Goal: Task Accomplishment & Management: Use online tool/utility

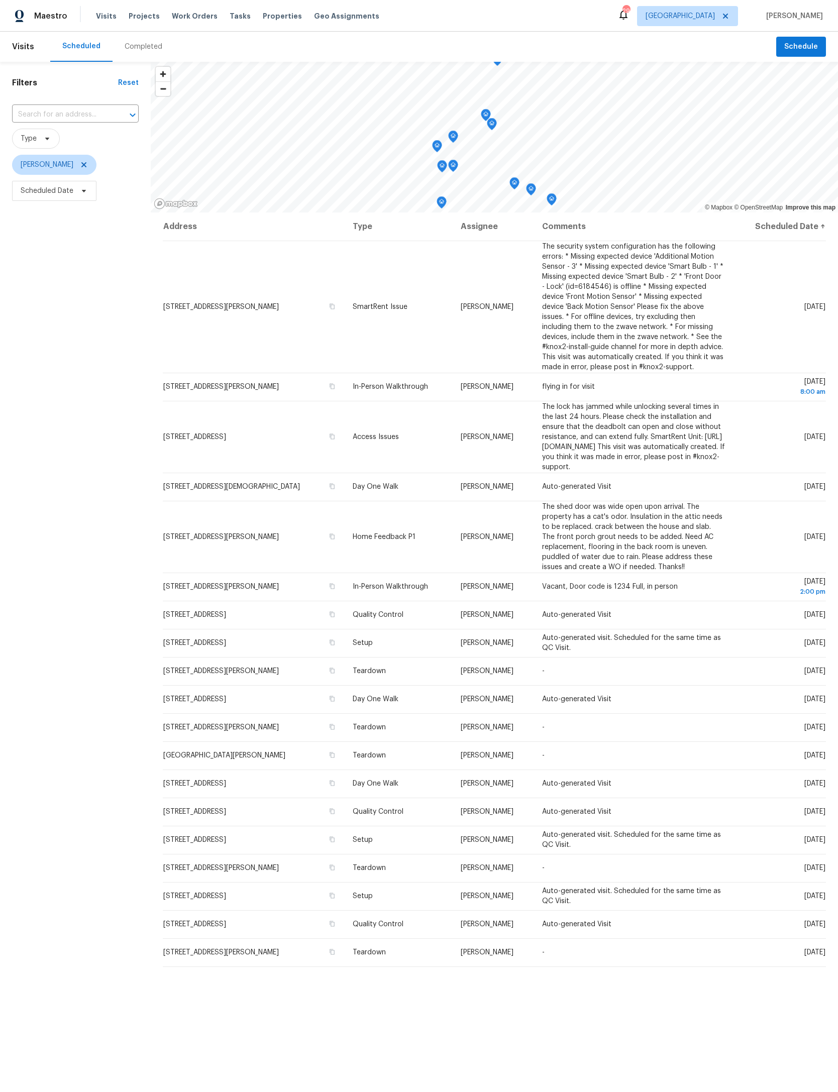
scroll to position [0, 133]
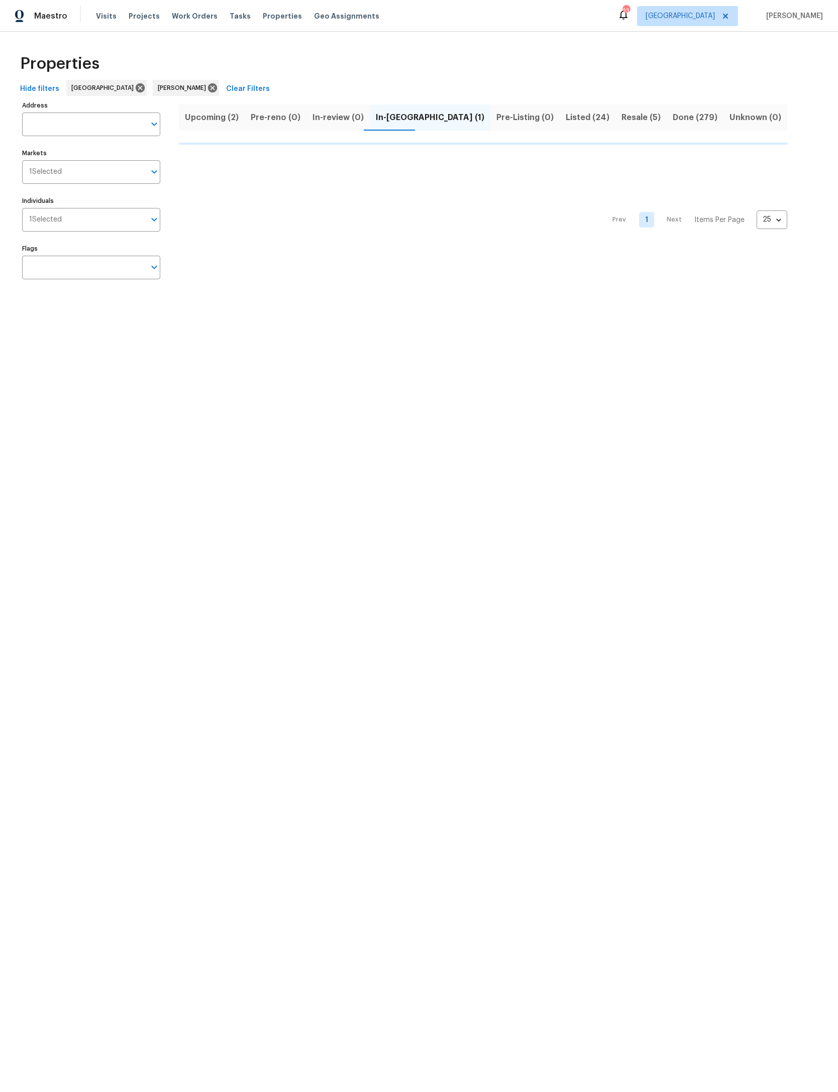
scroll to position [0, 104]
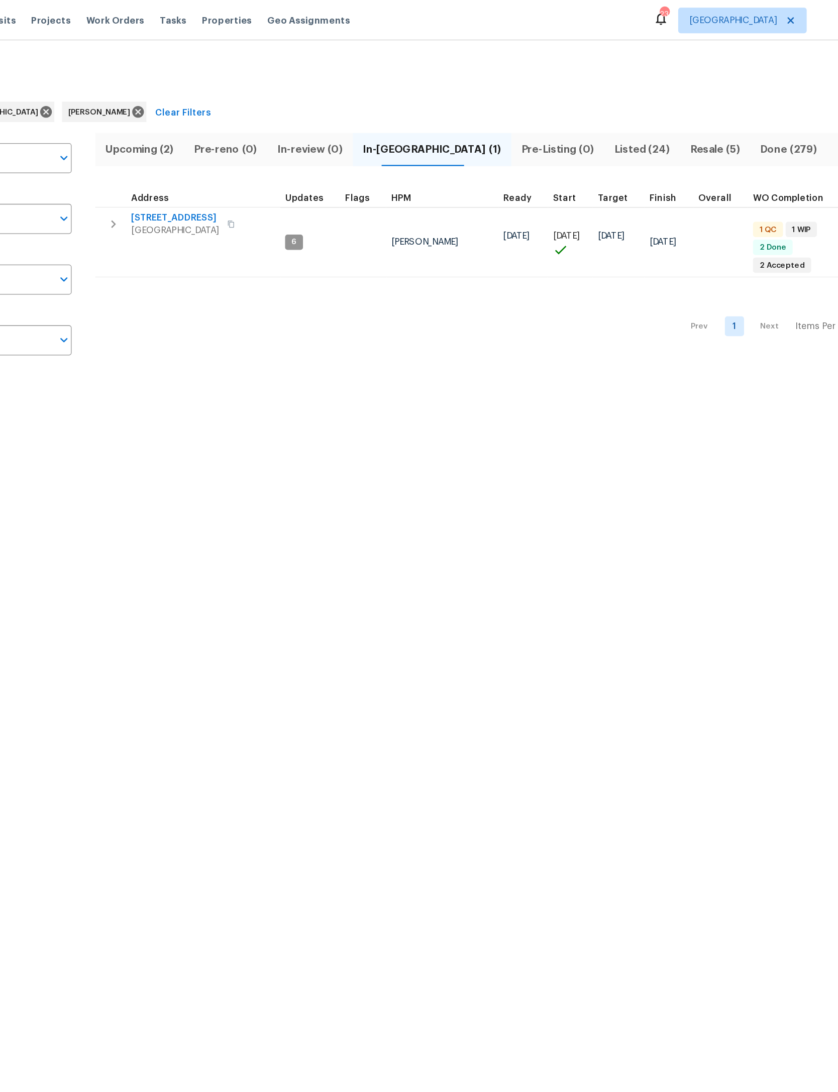
click at [243, 156] on button "button" at bounding box center [244, 156] width 3 height 3
click at [207, 158] on div "Address" at bounding box center [226, 156] width 39 height 7
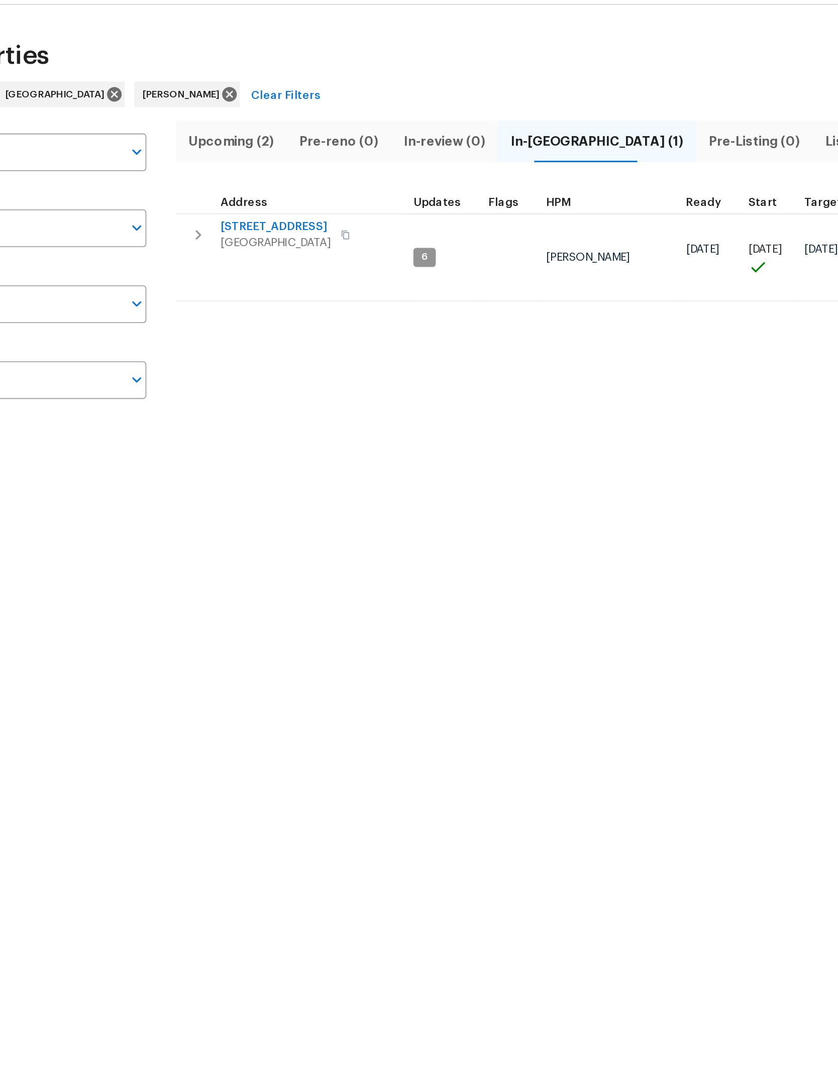
click at [207, 153] on div "Address" at bounding box center [226, 156] width 39 height 7
click at [207, 166] on span "11563 Oak Meadow Ln" at bounding box center [241, 171] width 69 height 10
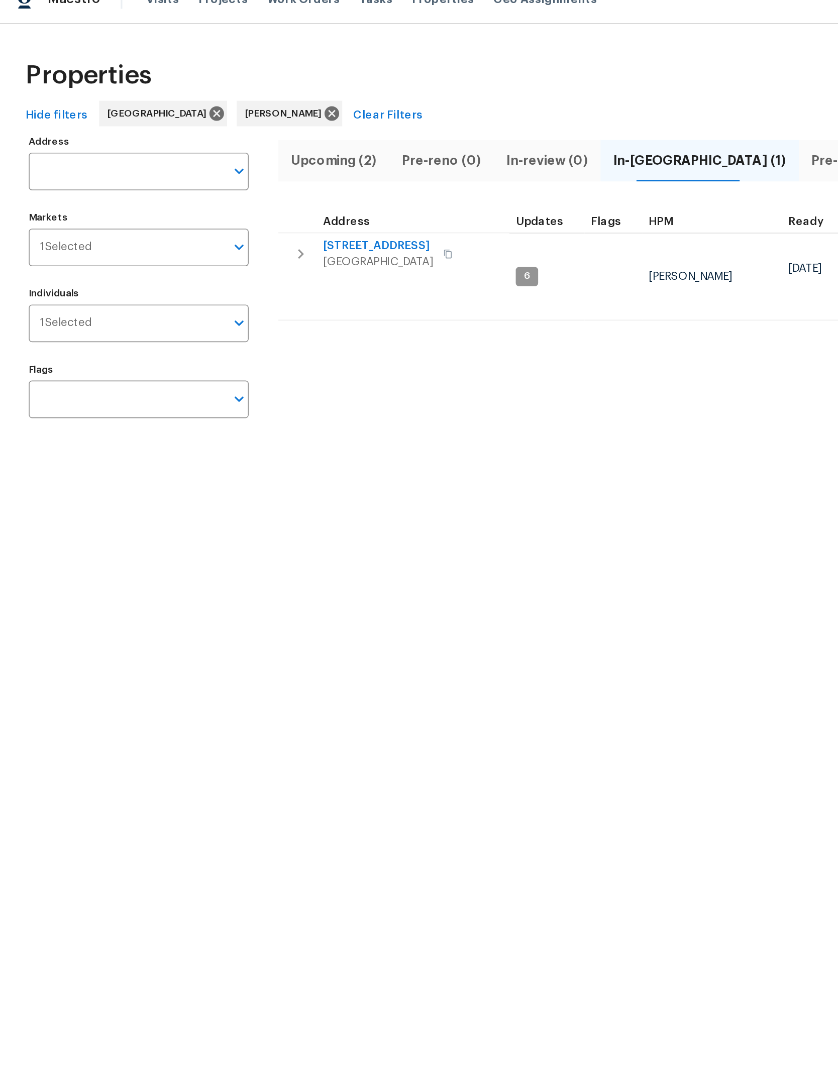
click at [213, 111] on span "Upcoming (2)" at bounding box center [214, 118] width 58 height 14
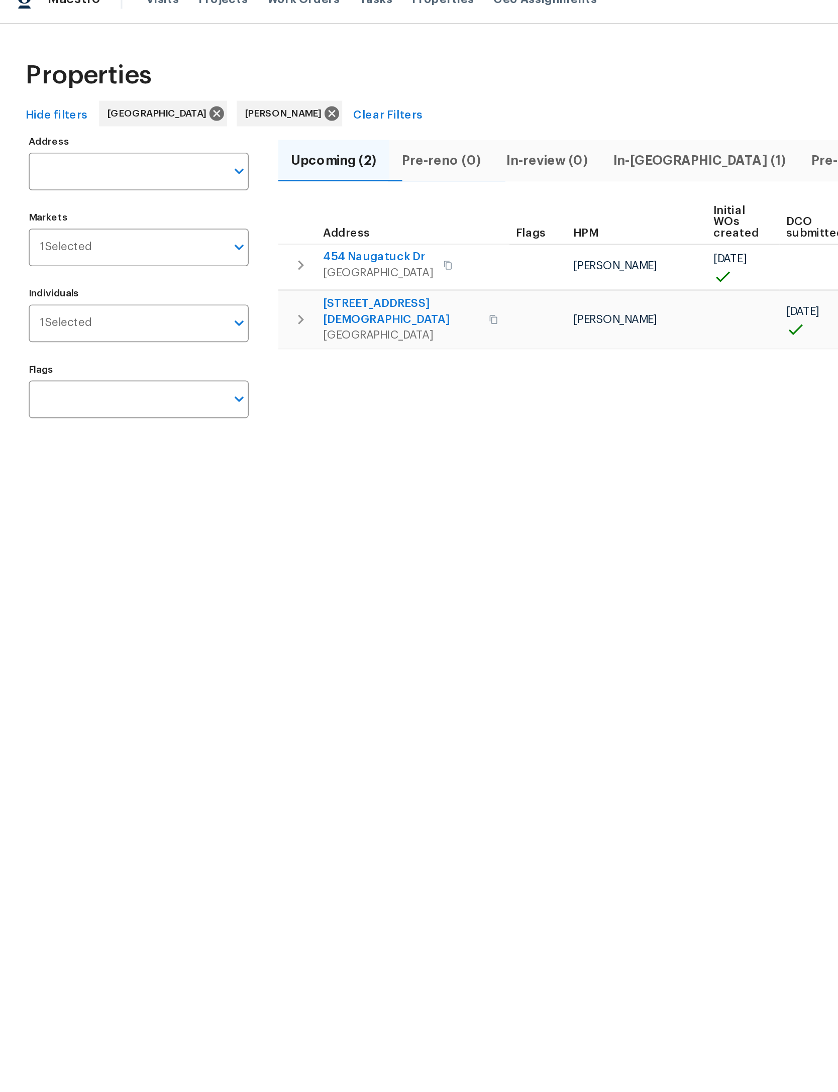
click at [187, 212] on icon "button" at bounding box center [193, 218] width 12 height 12
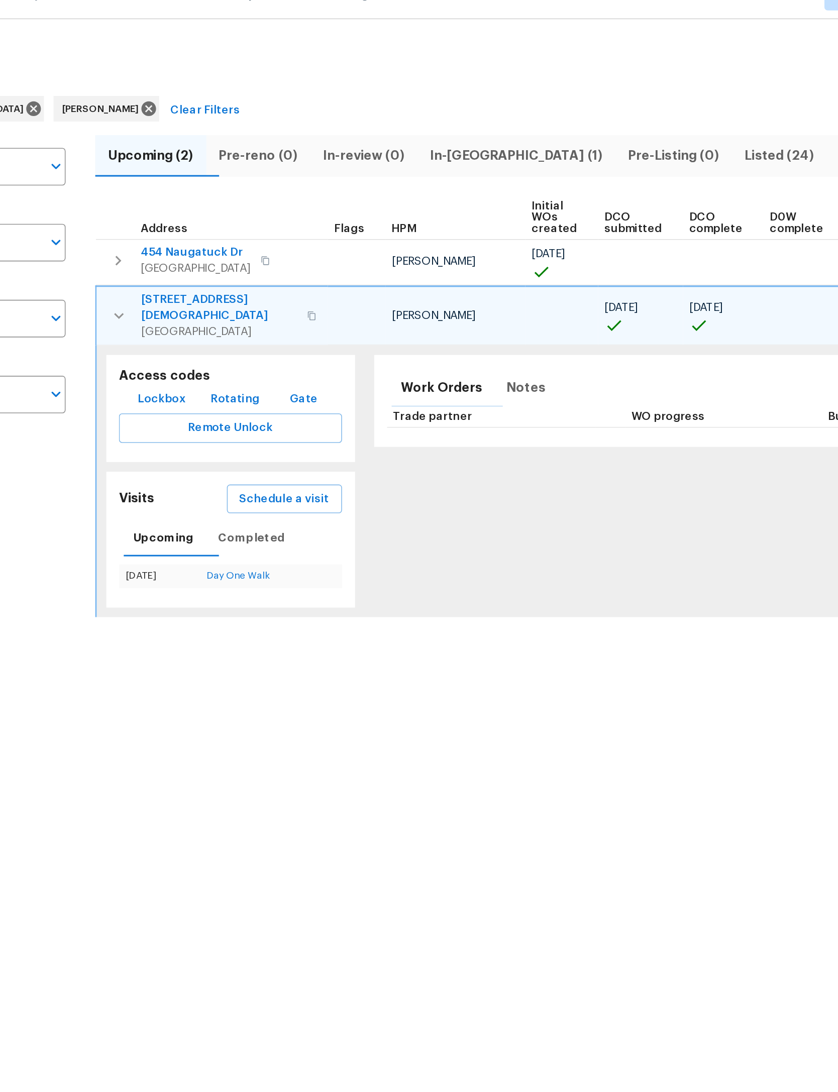
click at [183, 173] on button "button" at bounding box center [193, 183] width 20 height 20
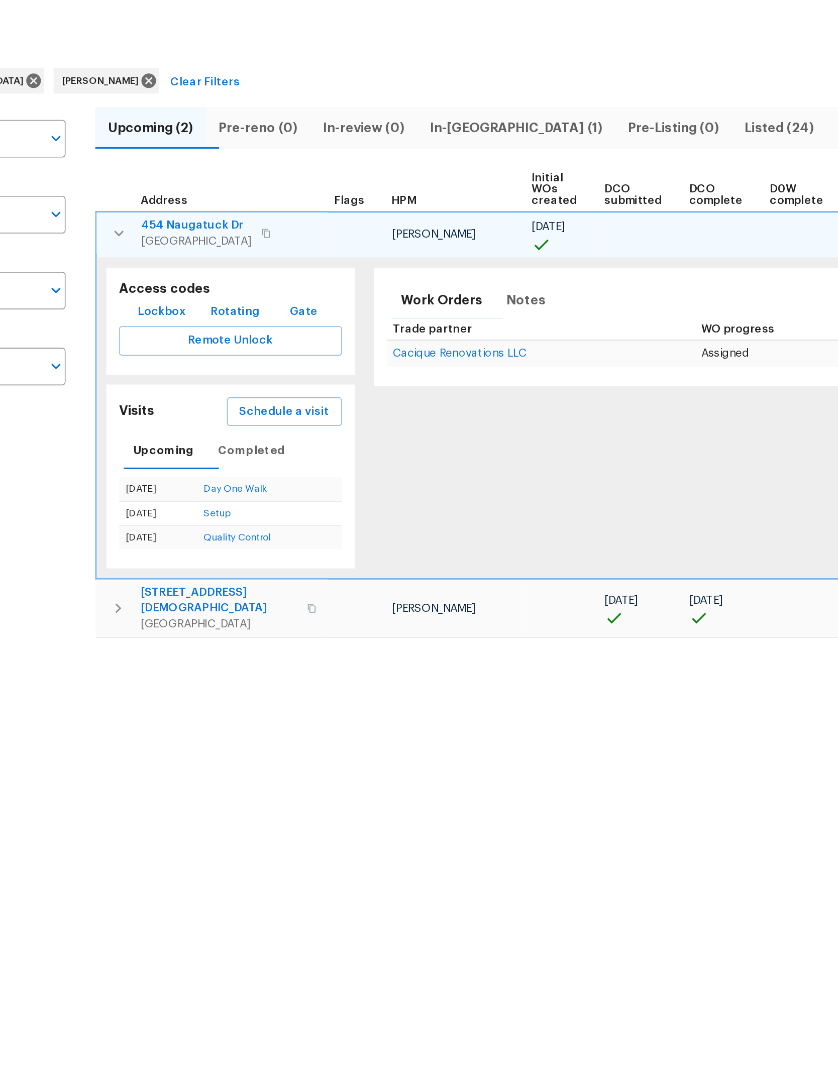
click at [179, 401] on td "680 Lady Lake Rd W Jacksonville, FL 32218" at bounding box center [252, 419] width 146 height 36
click at [183, 405] on button "button" at bounding box center [193, 420] width 20 height 30
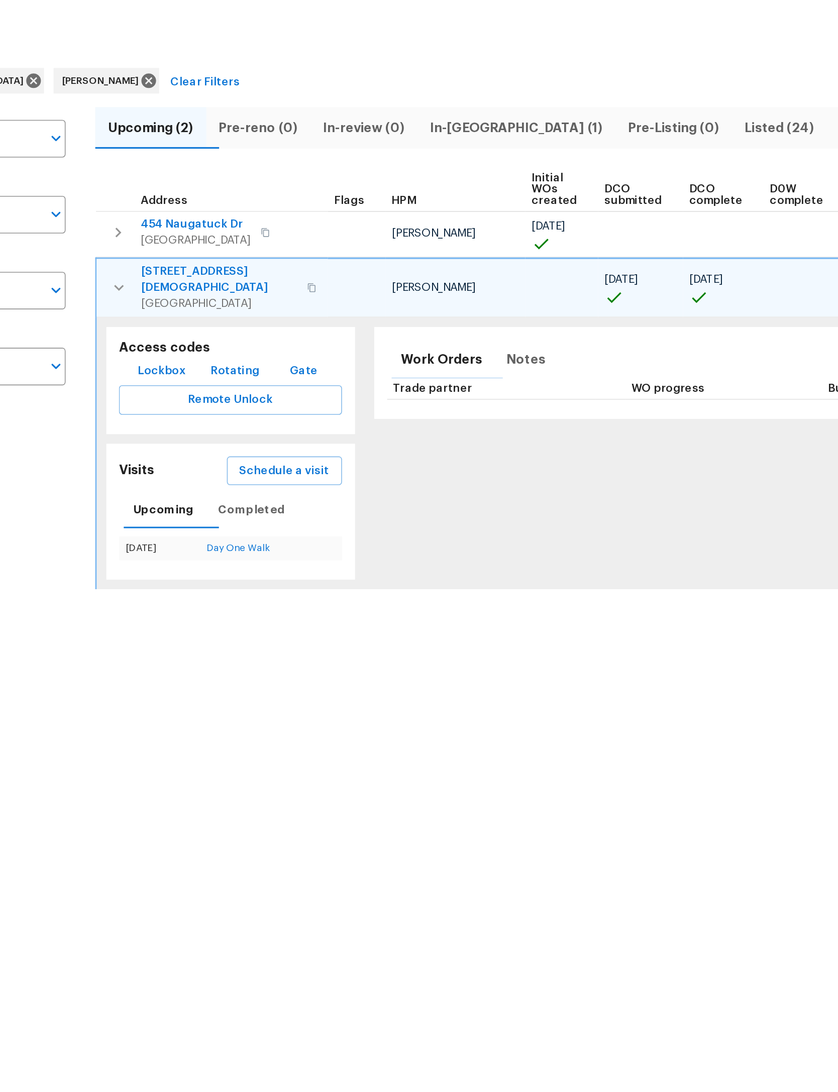
click at [208, 203] on span "680 Lady Lake Rd W" at bounding box center [257, 213] width 98 height 20
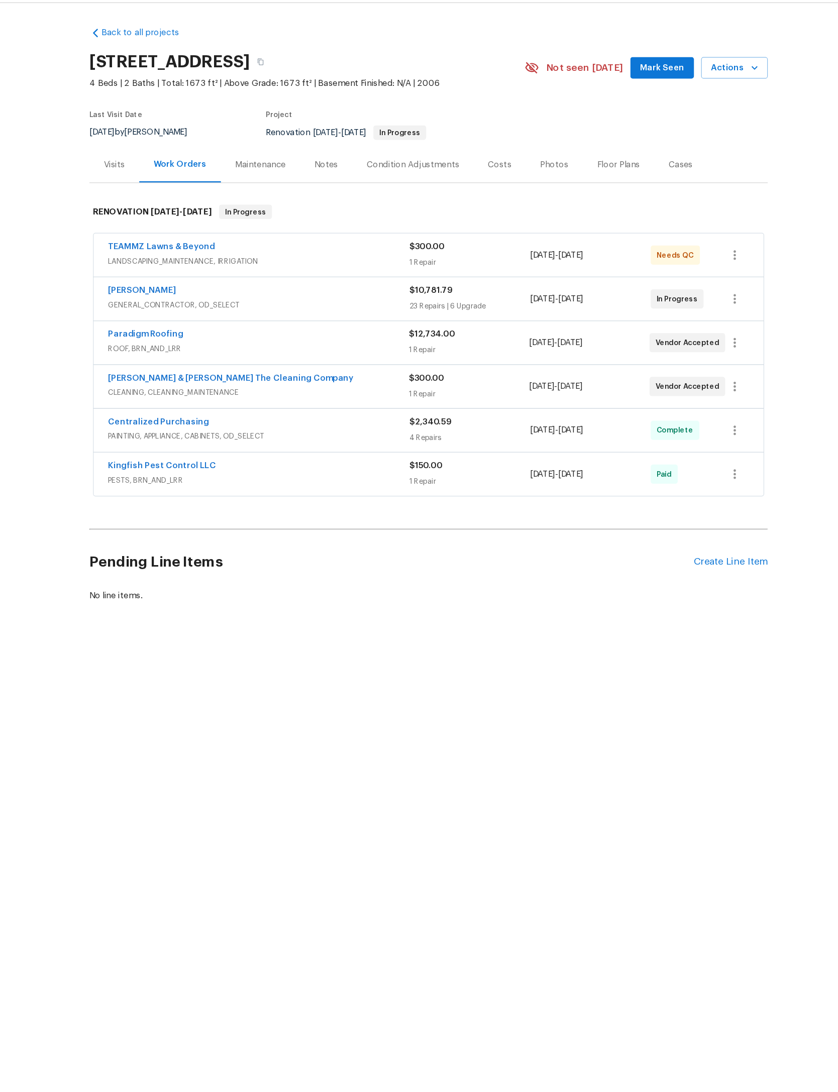
click at [457, 156] on div "Costs" at bounding box center [479, 167] width 44 height 30
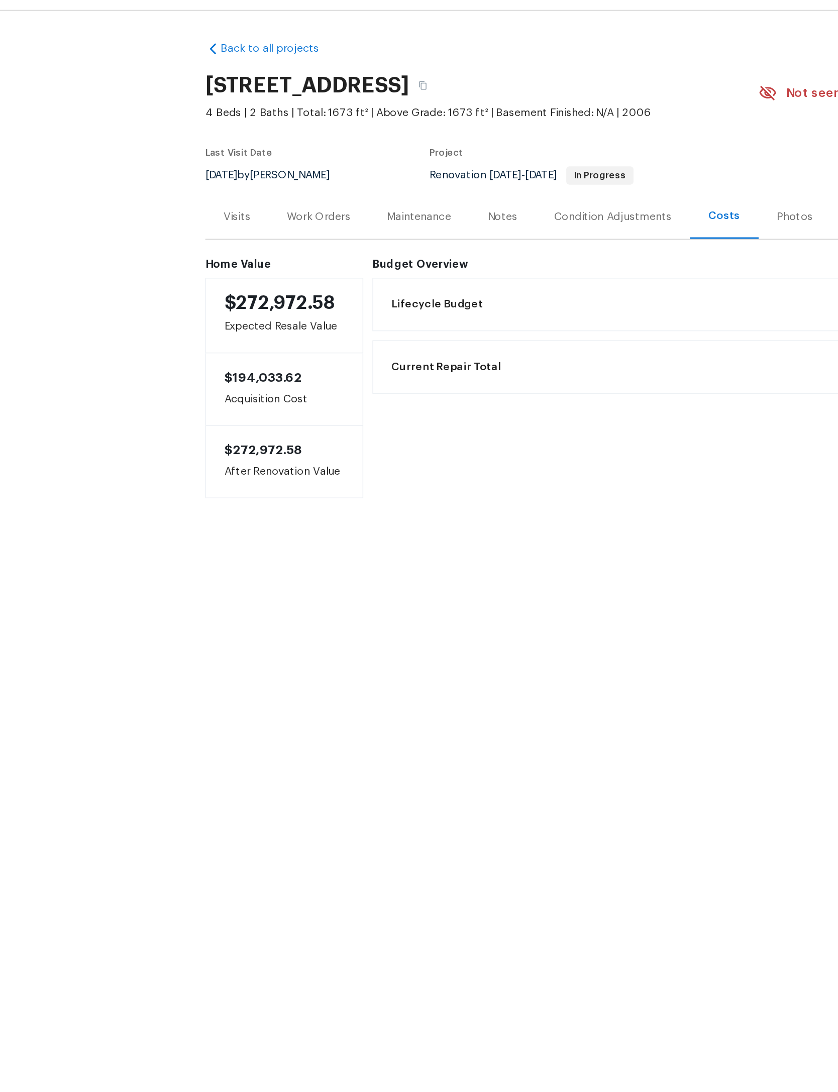
click at [161, 165] on div "Visits" at bounding box center [156, 167] width 18 height 10
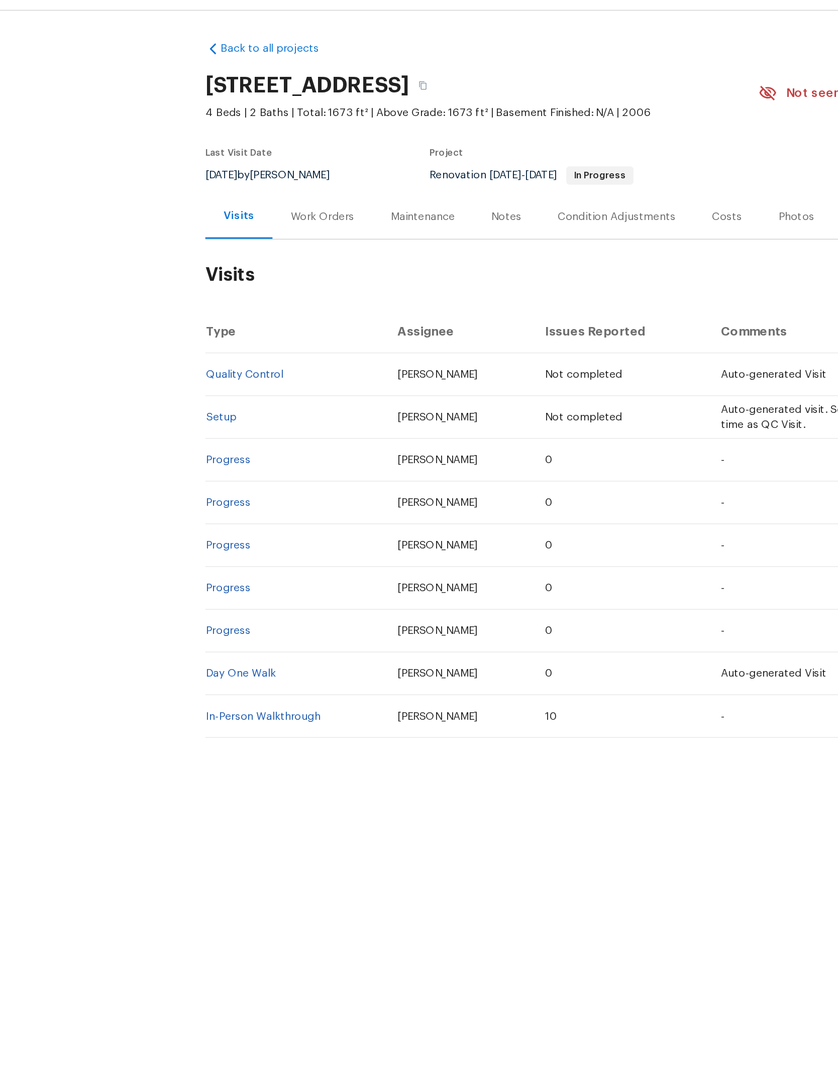
click at [196, 163] on div "Work Orders" at bounding box center [212, 167] width 42 height 10
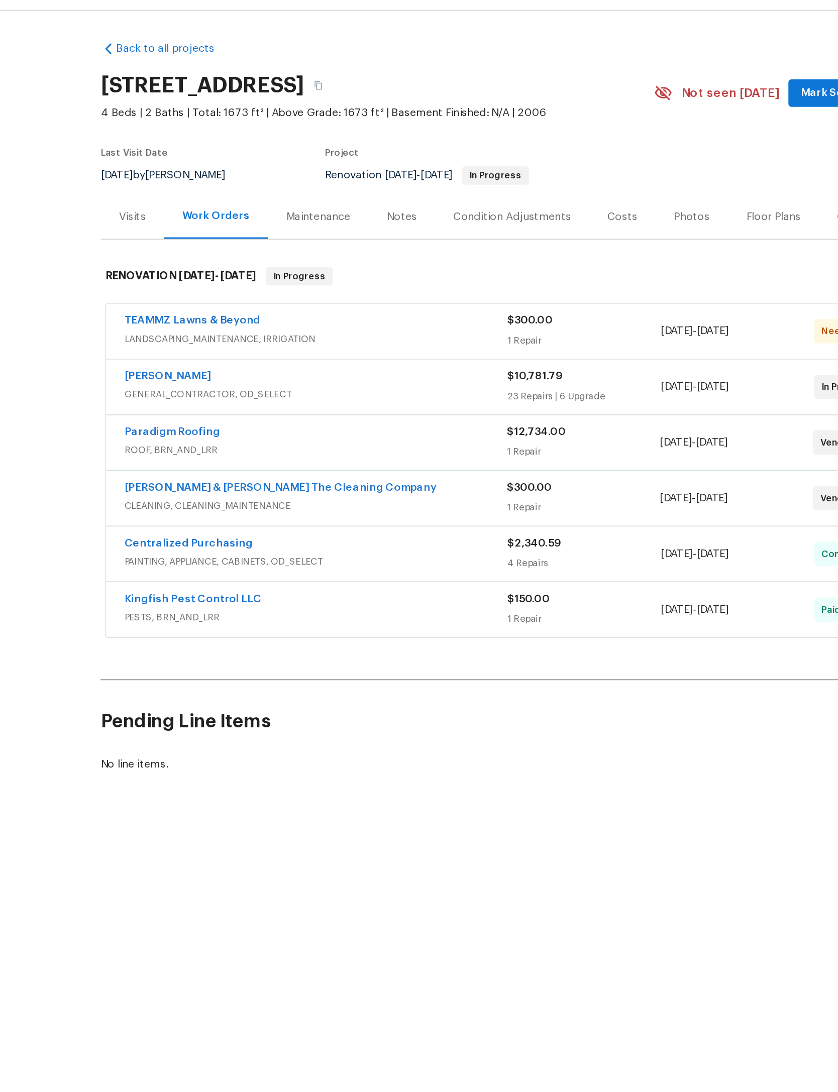
click at [151, 276] on link "Eric Hernandez" at bounding box center [179, 272] width 57 height 7
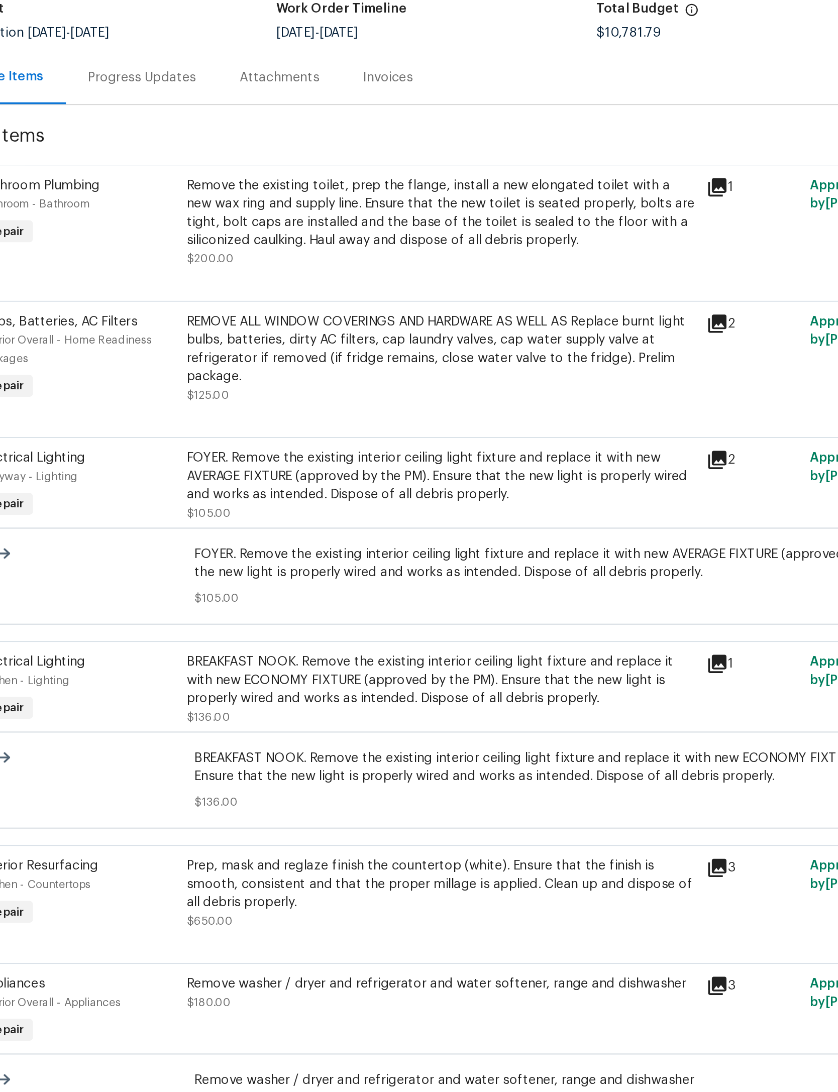
click at [191, 140] on div "Progress Updates" at bounding box center [220, 145] width 59 height 10
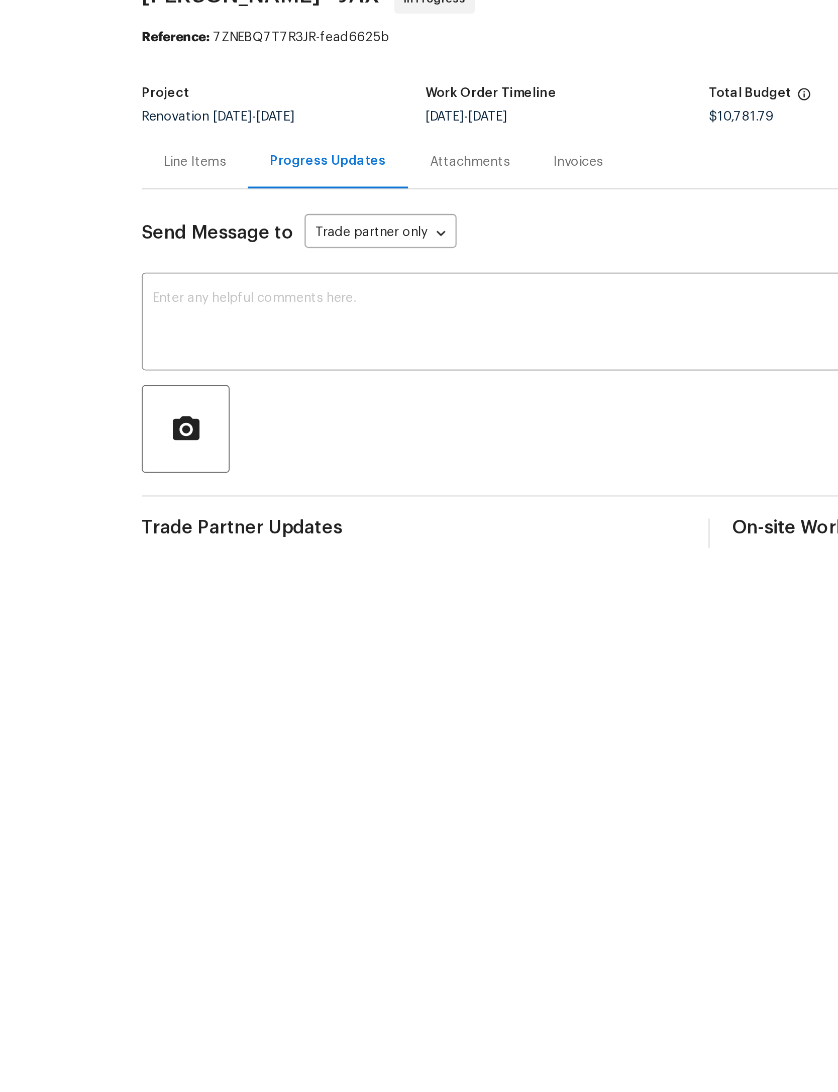
click at [211, 140] on div "Line Items" at bounding box center [228, 145] width 34 height 10
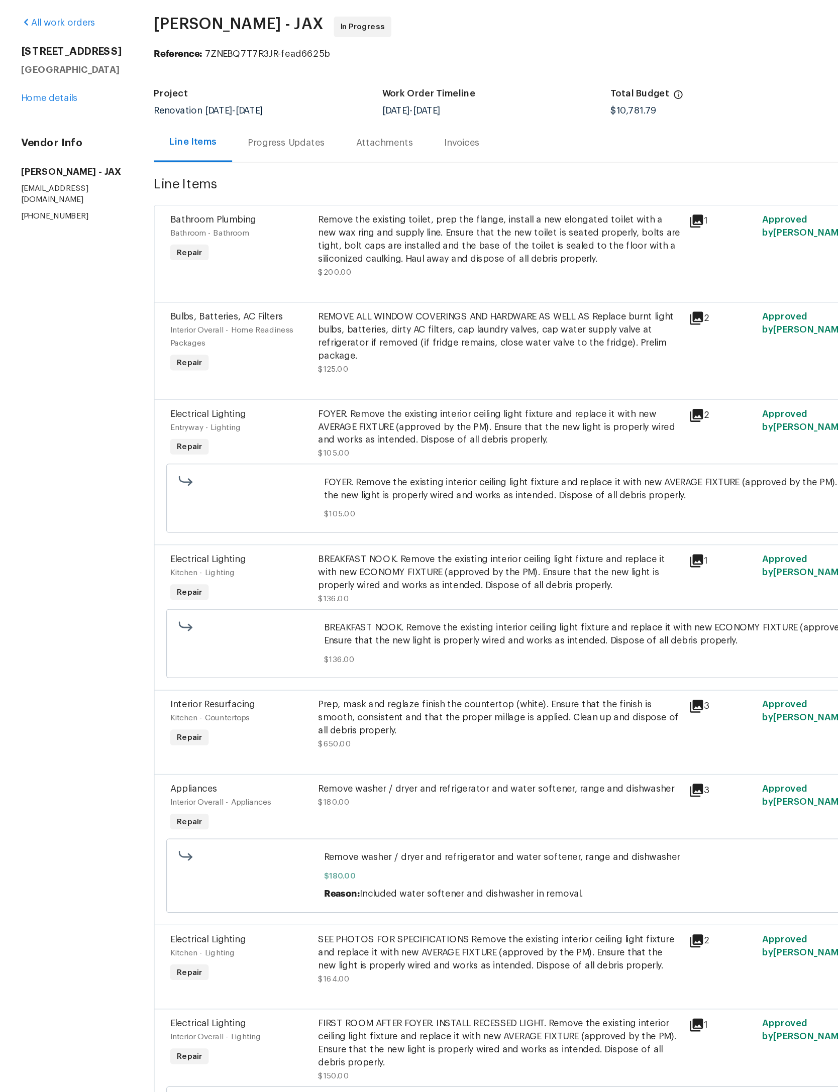
click at [45, 108] on link "Home details" at bounding box center [38, 111] width 44 height 7
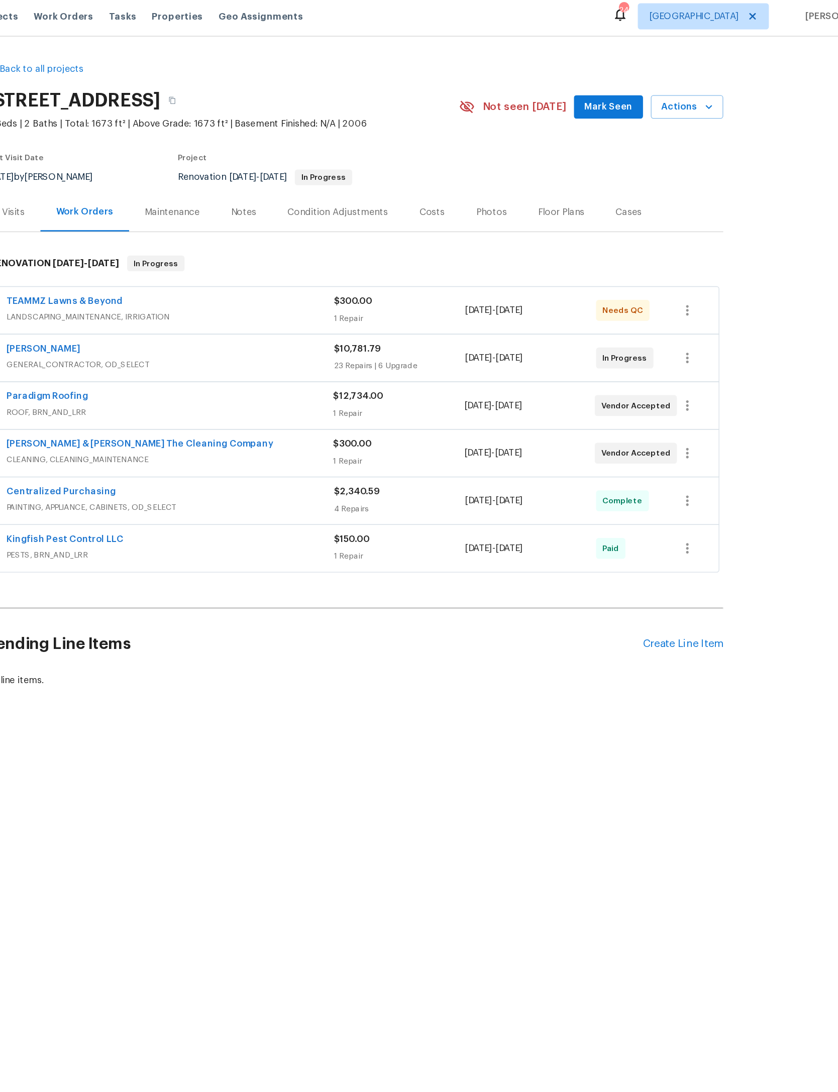
click at [457, 175] on div "Costs" at bounding box center [479, 167] width 44 height 30
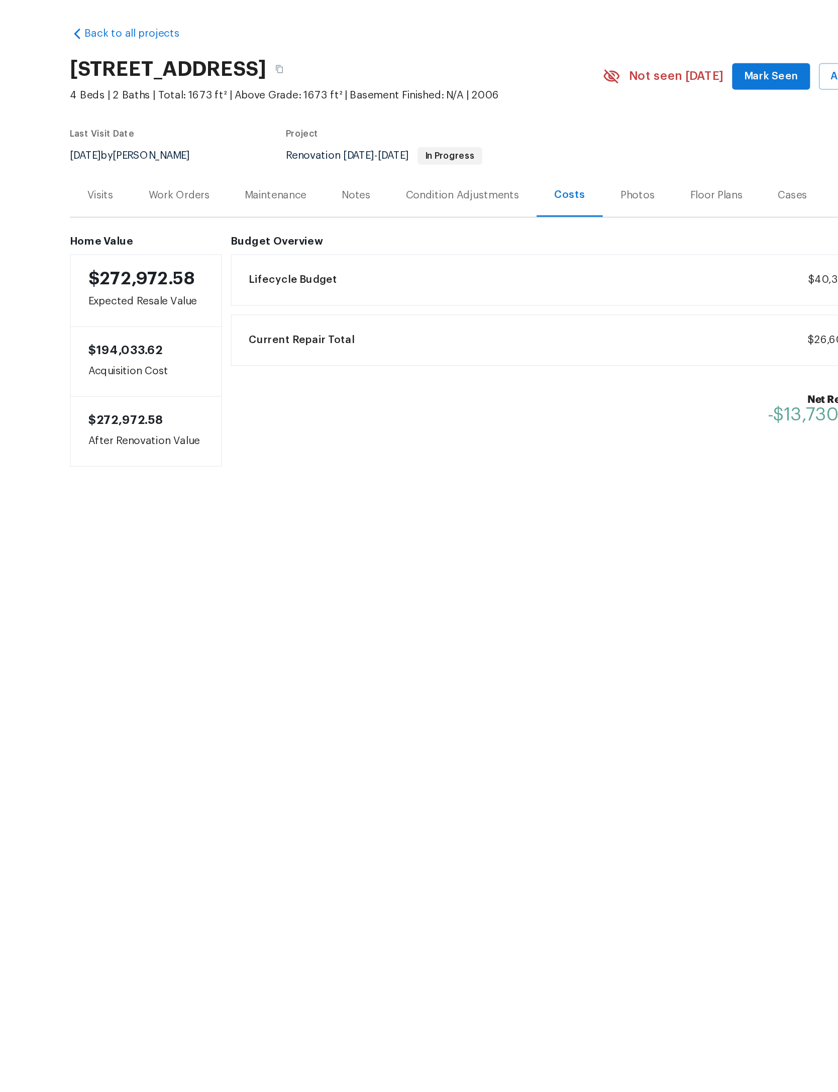
click at [189, 162] on div "Work Orders" at bounding box center [210, 167] width 42 height 10
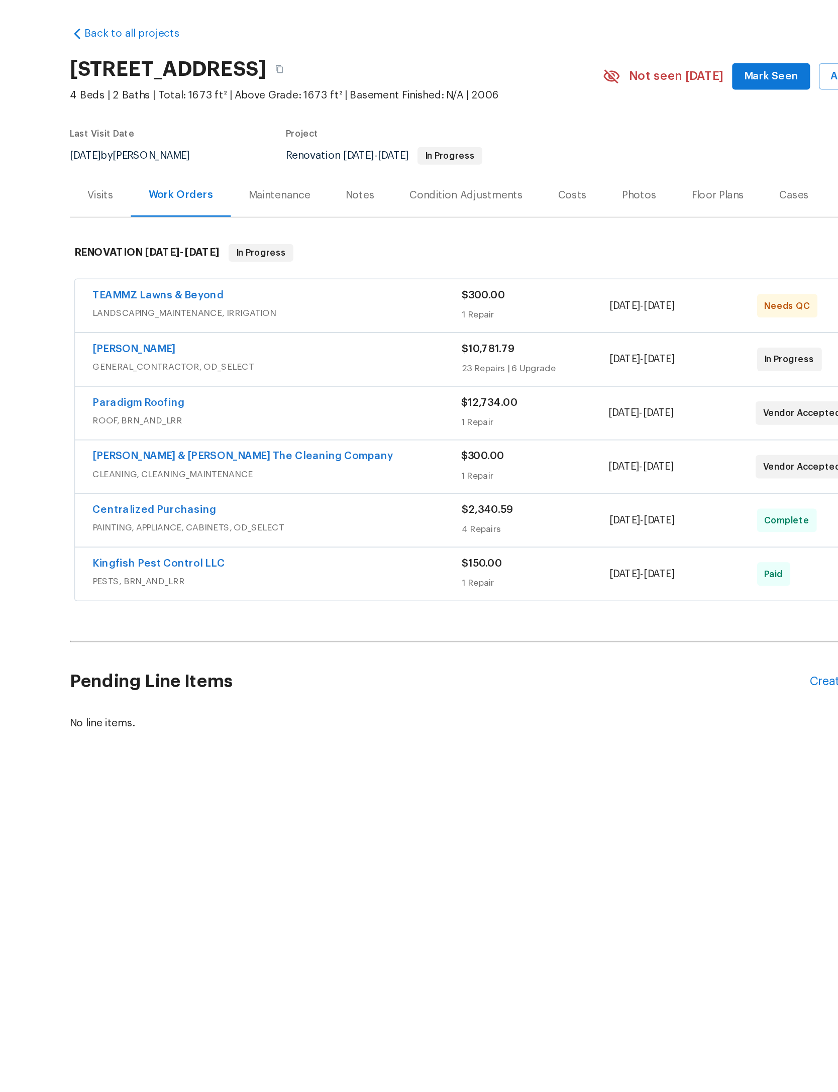
click at [151, 270] on link "[PERSON_NAME]" at bounding box center [179, 272] width 57 height 7
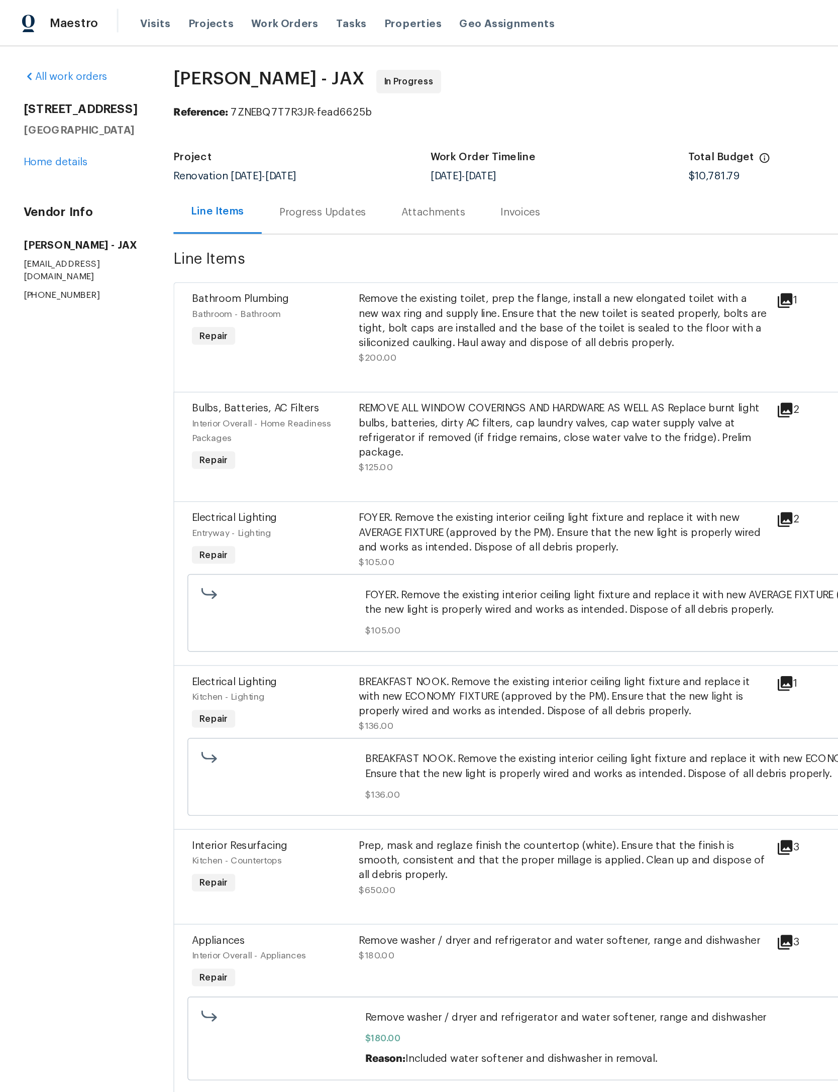
click at [42, 115] on link "Home details" at bounding box center [38, 111] width 44 height 7
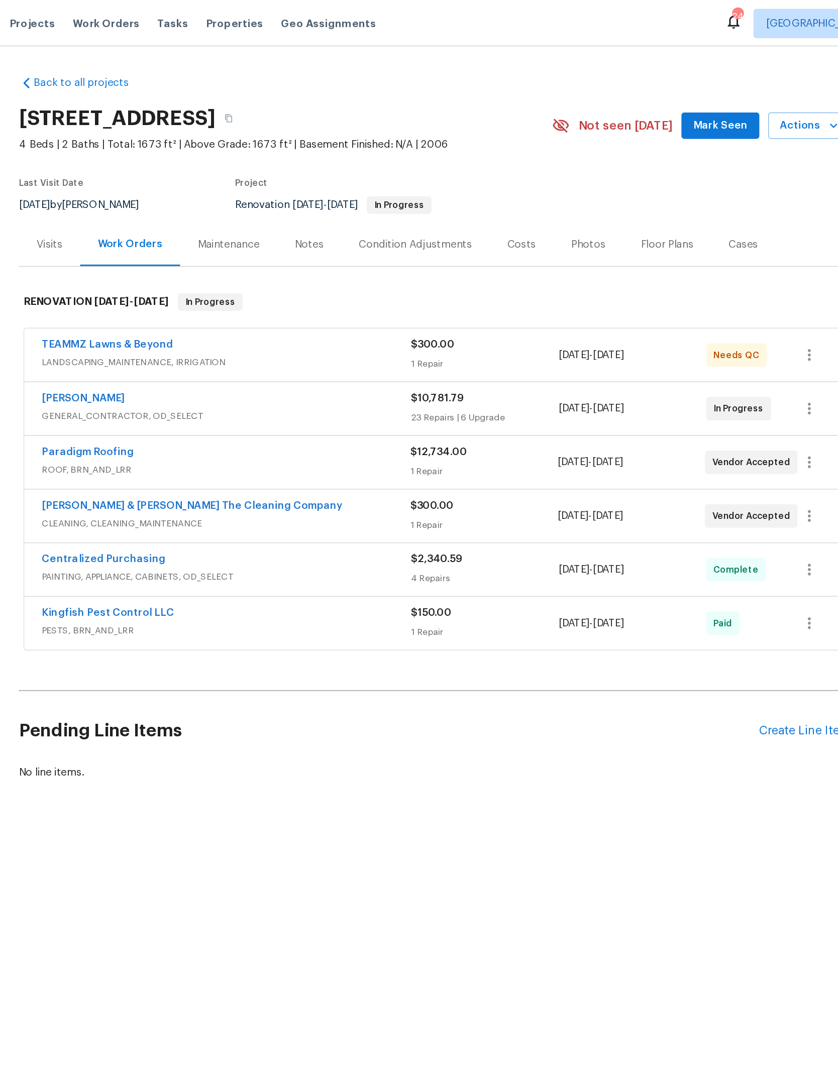
click at [539, 523] on div "Pending Line Items Create Line Item" at bounding box center [419, 499] width 568 height 47
click at [641, 505] on div "Create Line Item" at bounding box center [672, 500] width 62 height 10
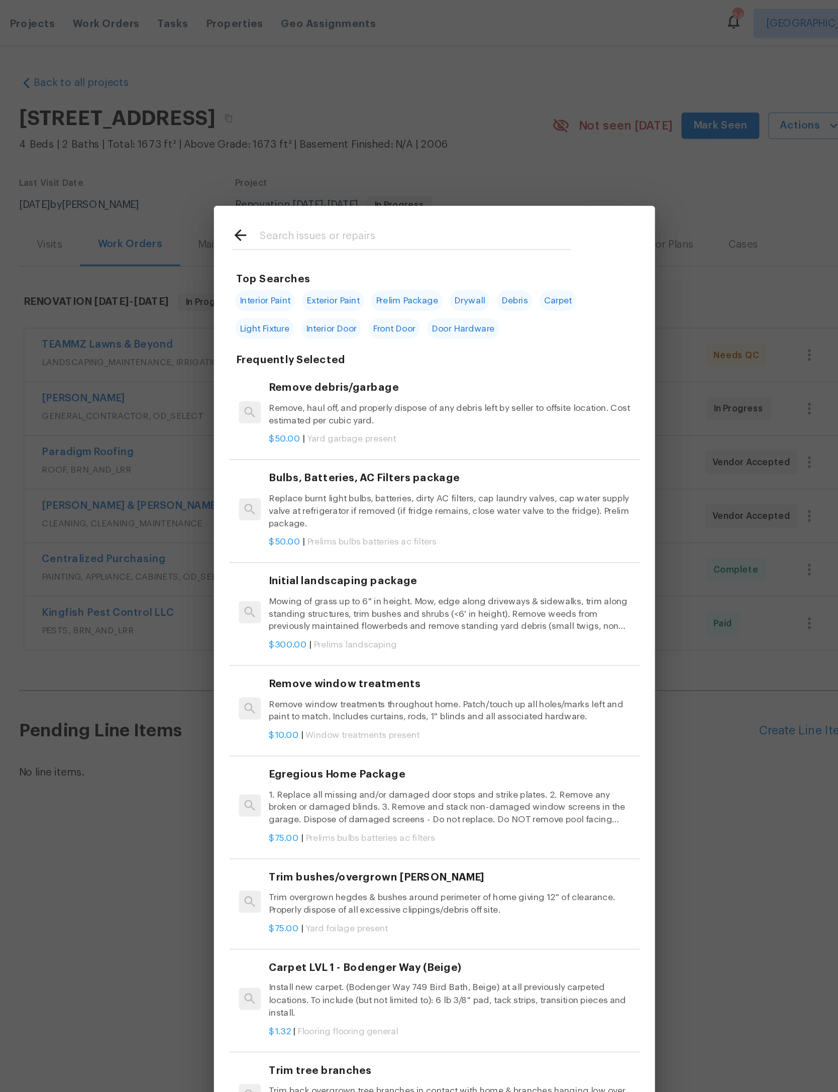
click at [490, 146] on div "Top Searches Interior Paint Exterior Paint Prelim Package Drywall Debris Carpet…" at bounding box center [419, 538] width 838 height 1076
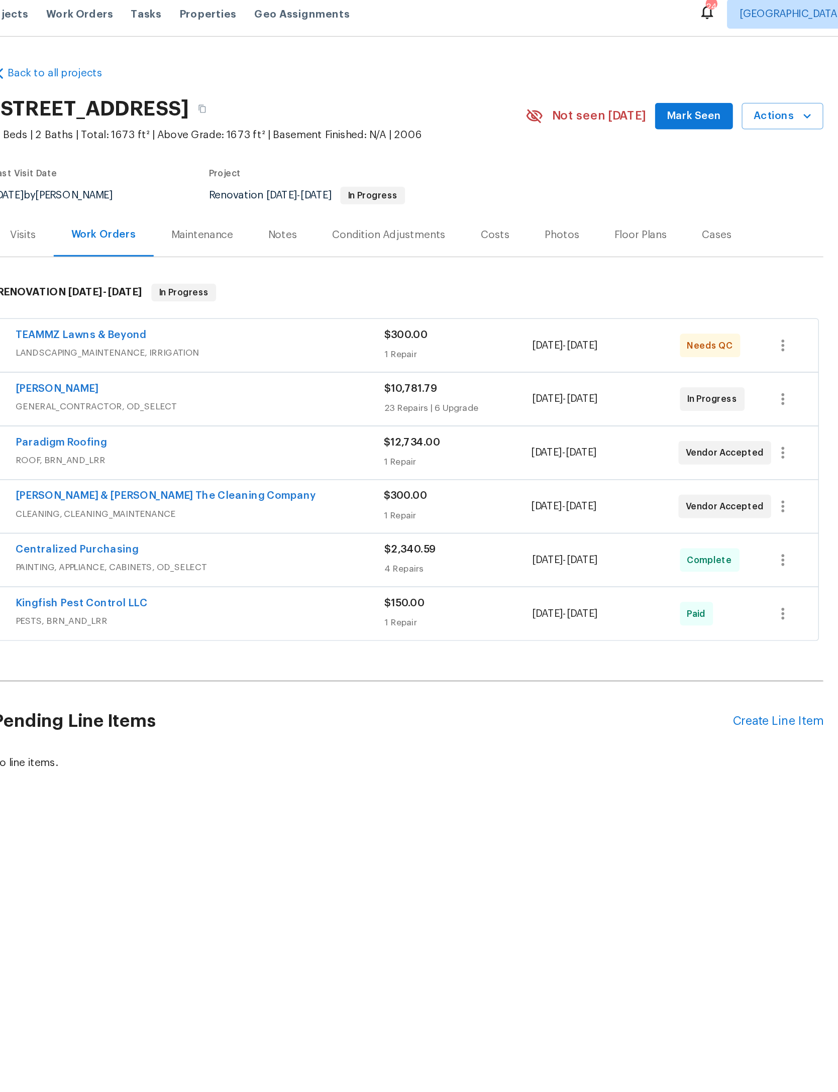
click at [641, 505] on div "Create Line Item" at bounding box center [672, 500] width 62 height 10
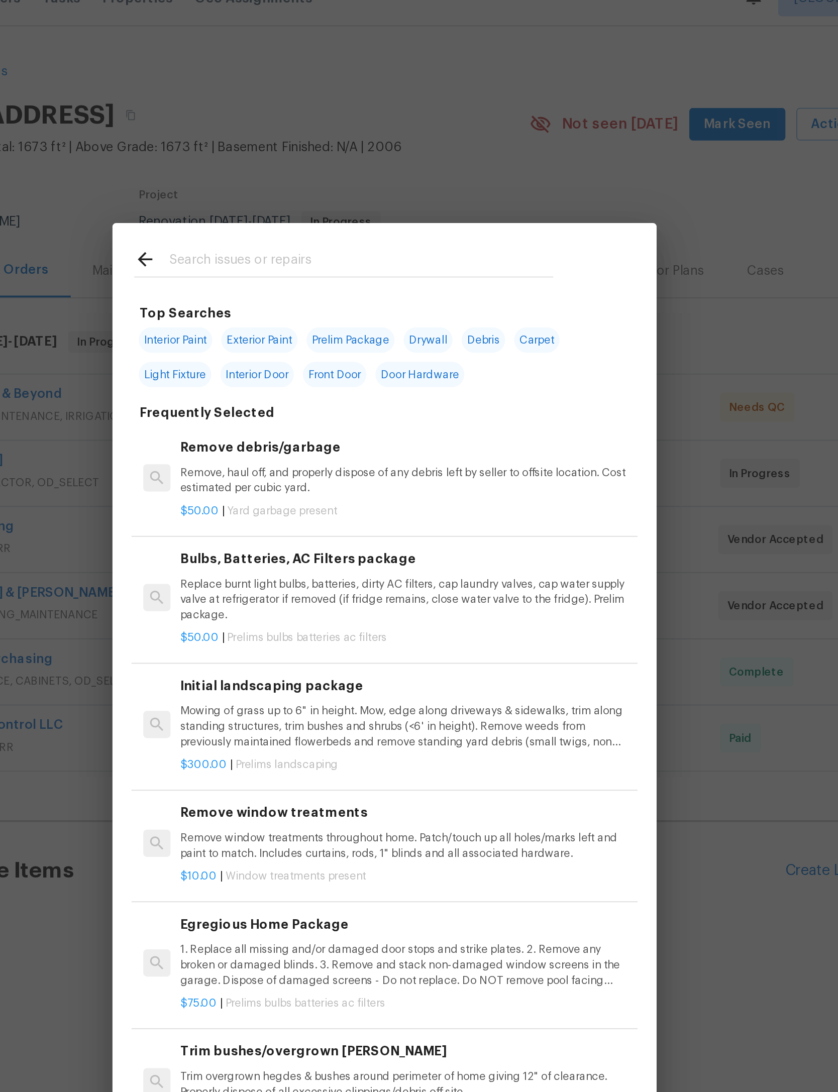
click at [299, 155] on input "text" at bounding box center [405, 162] width 213 height 15
click at [491, 198] on span "Carpet" at bounding box center [503, 205] width 25 height 14
type input "Carpet"
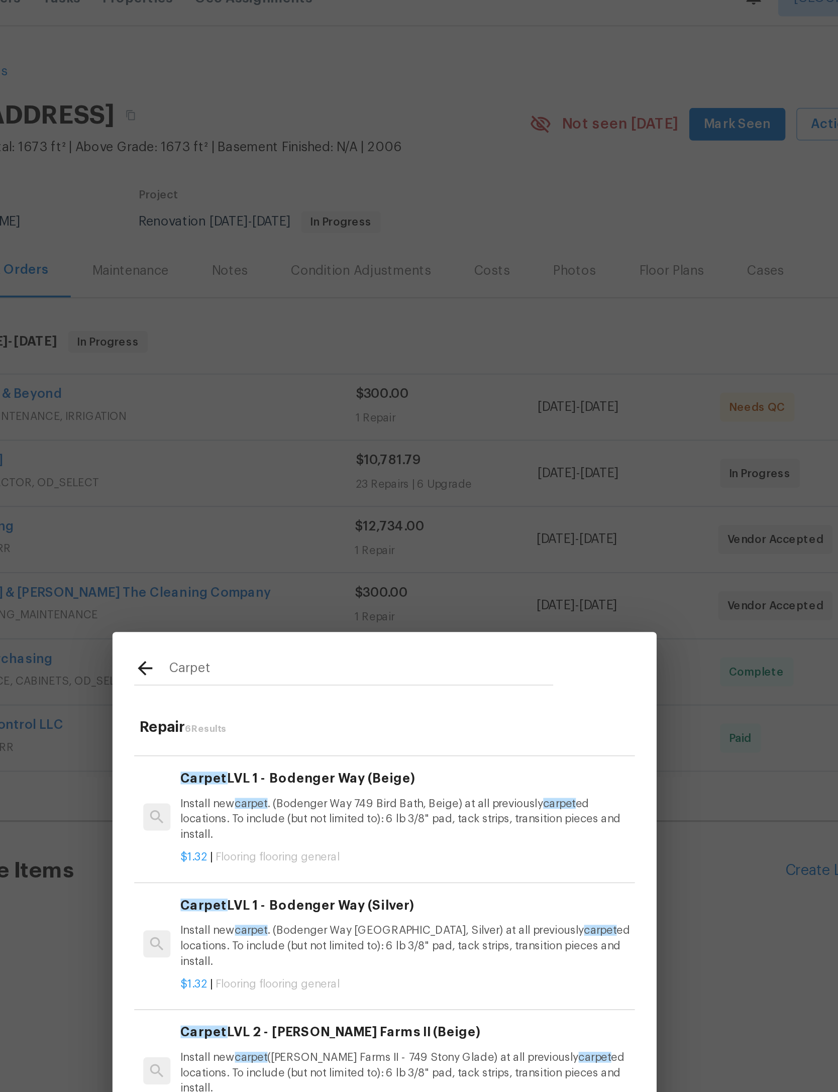
scroll to position [61, 0]
click at [306, 458] on p "Install new carpet . (Bodenger Way 749 Bird Bath, Beige) at all previously carp…" at bounding box center [430, 471] width 249 height 26
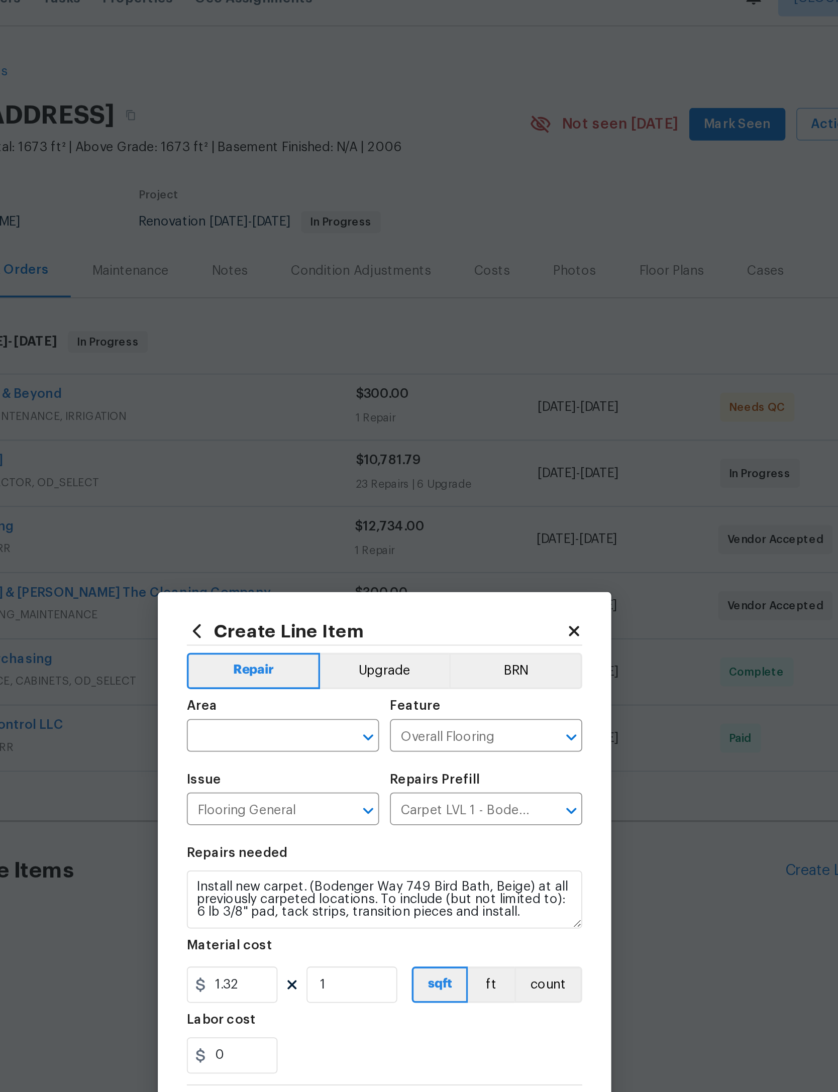
click at [310, 418] on input "text" at bounding box center [349, 426] width 78 height 16
click at [310, 446] on li "Interior Overall" at bounding box center [363, 454] width 107 height 17
type input "Interior Overall"
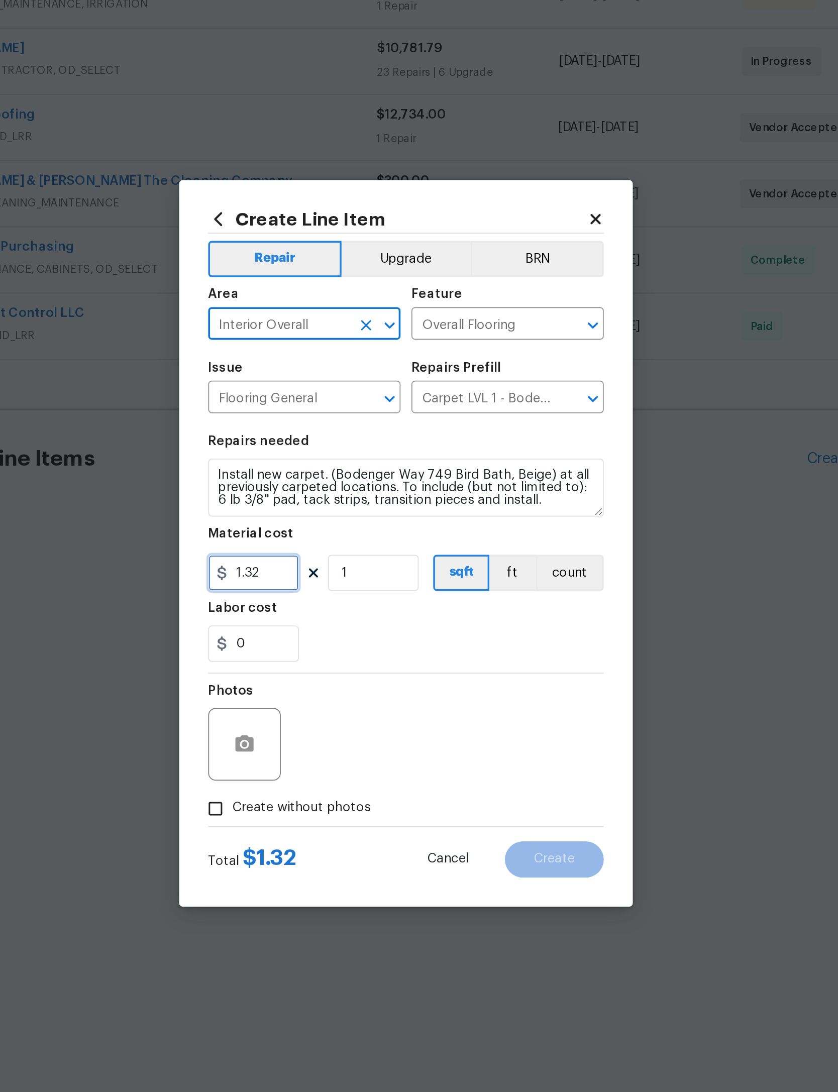
click at [310, 553] on input "1.32" at bounding box center [335, 563] width 50 height 20
type input "1681.47"
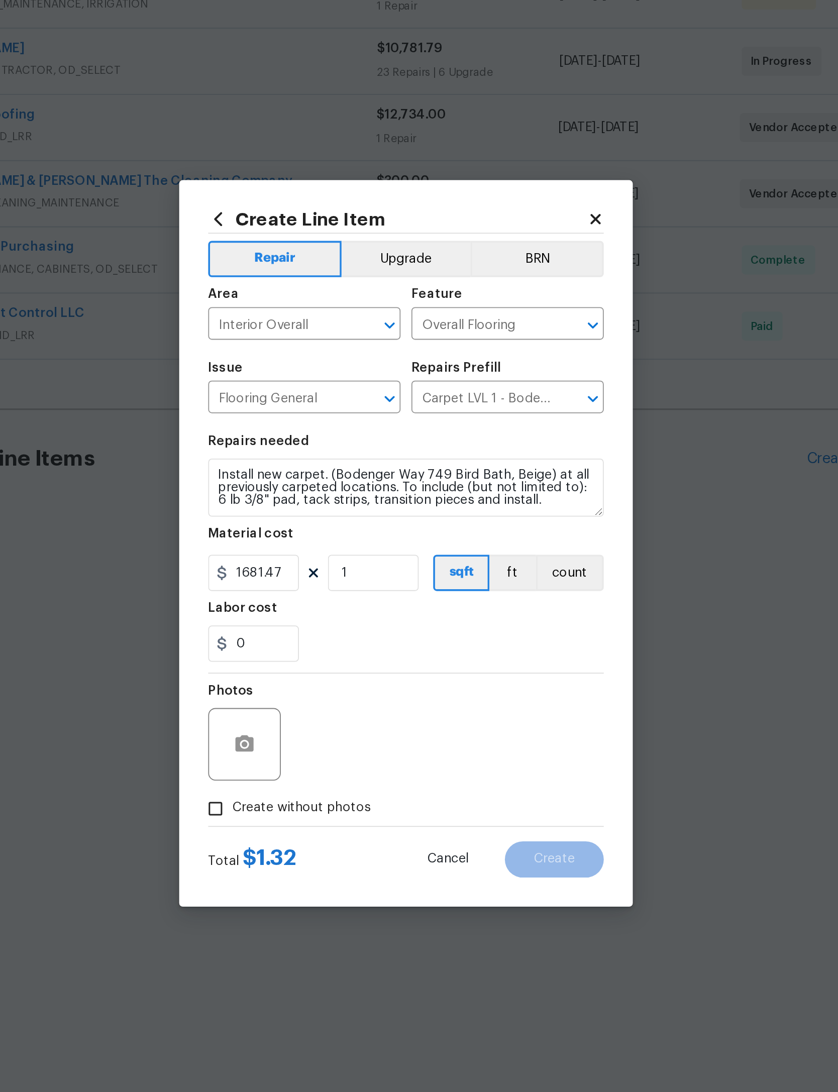
click at [310, 619] on div "Photos" at bounding box center [419, 651] width 219 height 65
click at [318, 646] on button "button" at bounding box center [330, 658] width 24 height 24
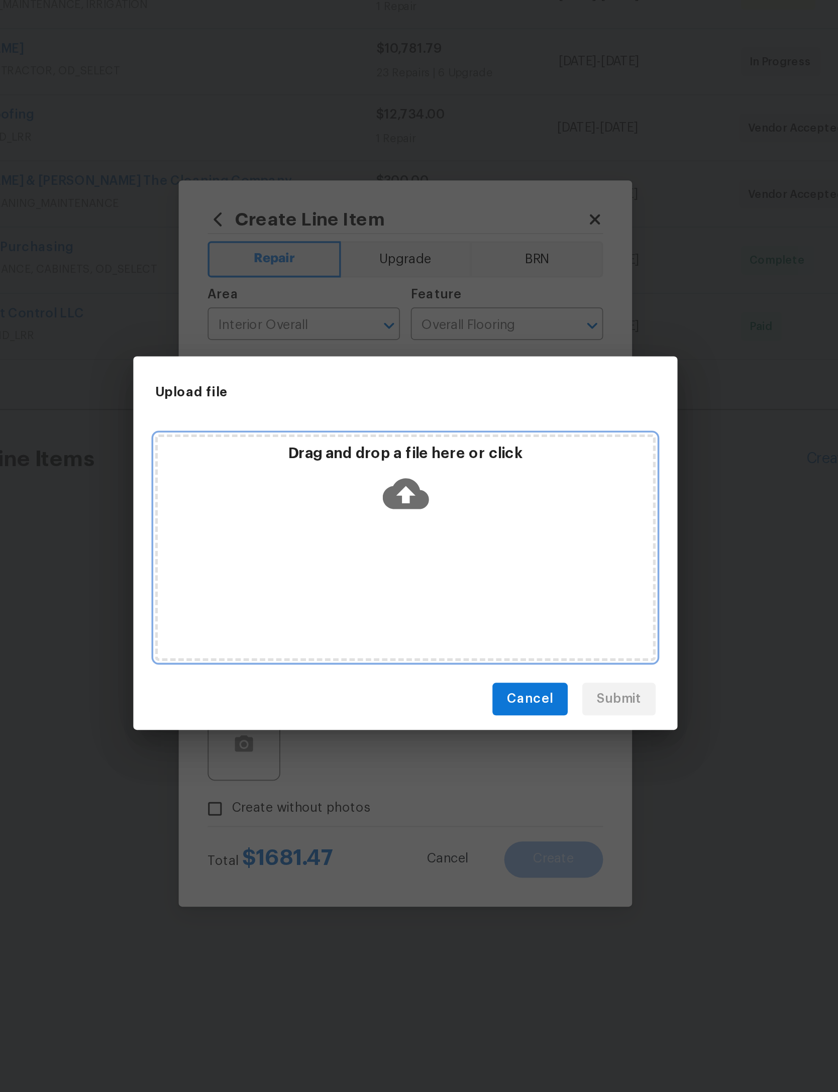
click at [407, 511] on icon at bounding box center [420, 519] width 26 height 17
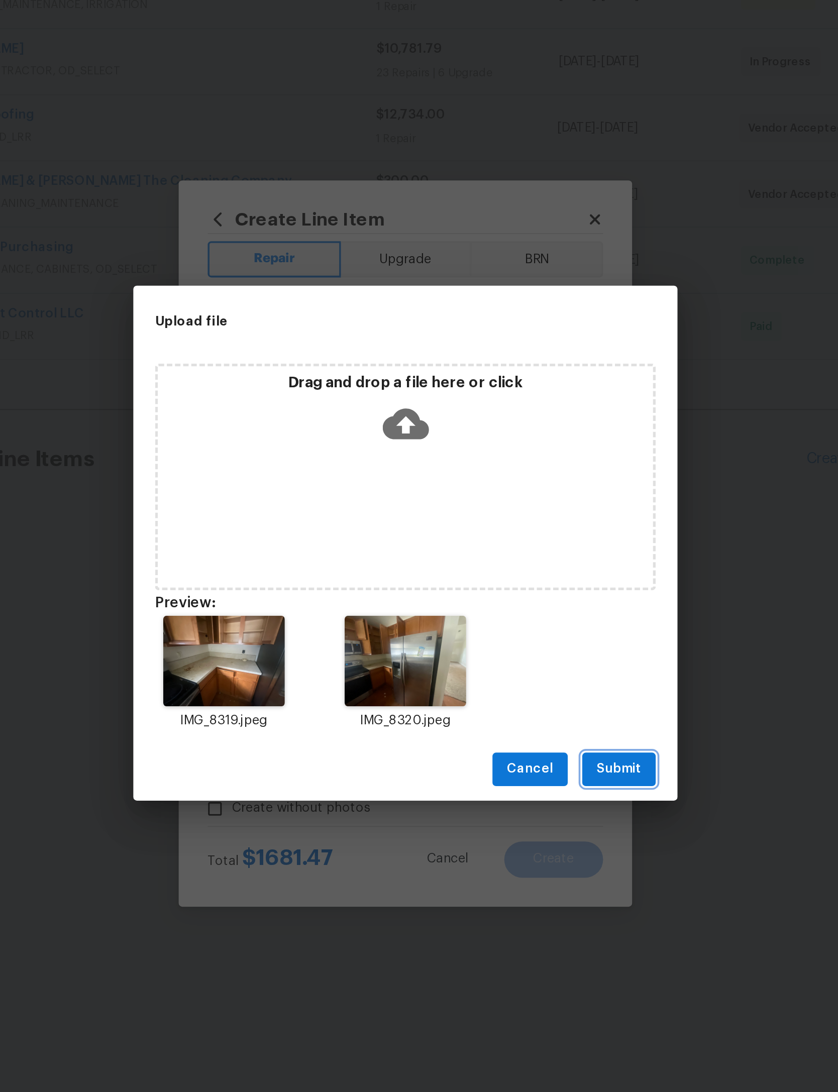
click at [525, 665] on span "Submit" at bounding box center [537, 671] width 25 height 13
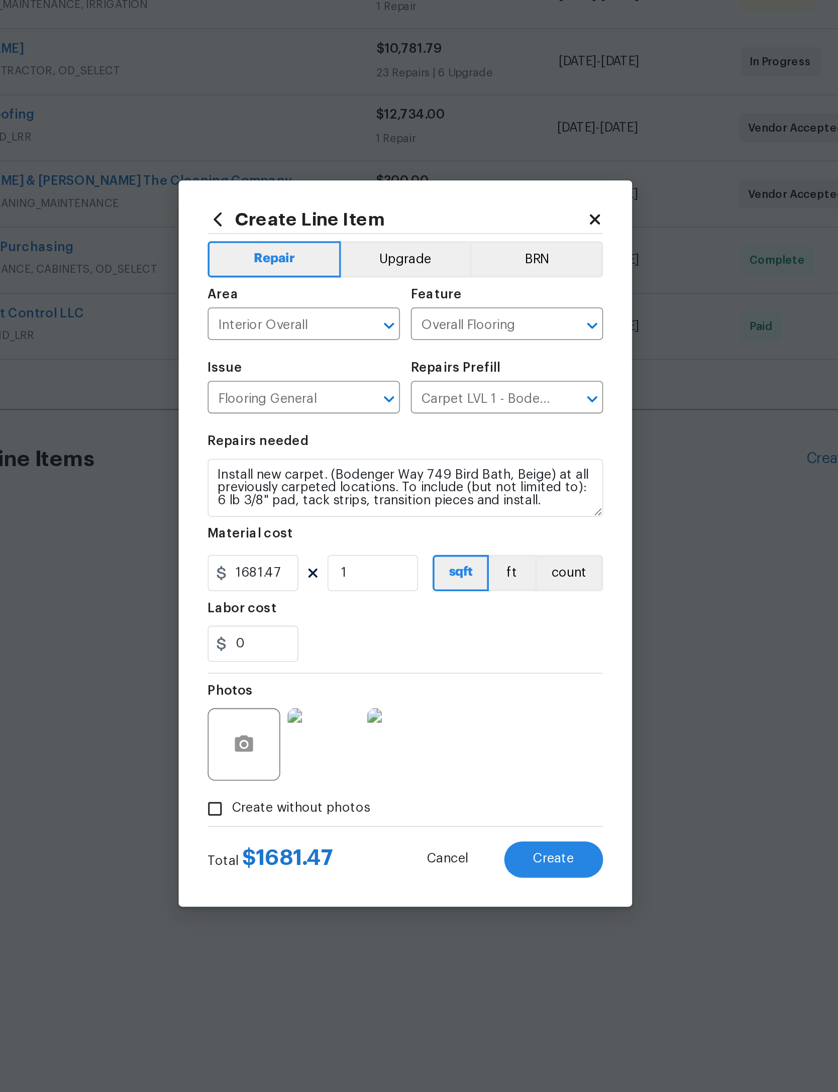
click at [490, 718] on span "Create" at bounding box center [501, 722] width 23 height 8
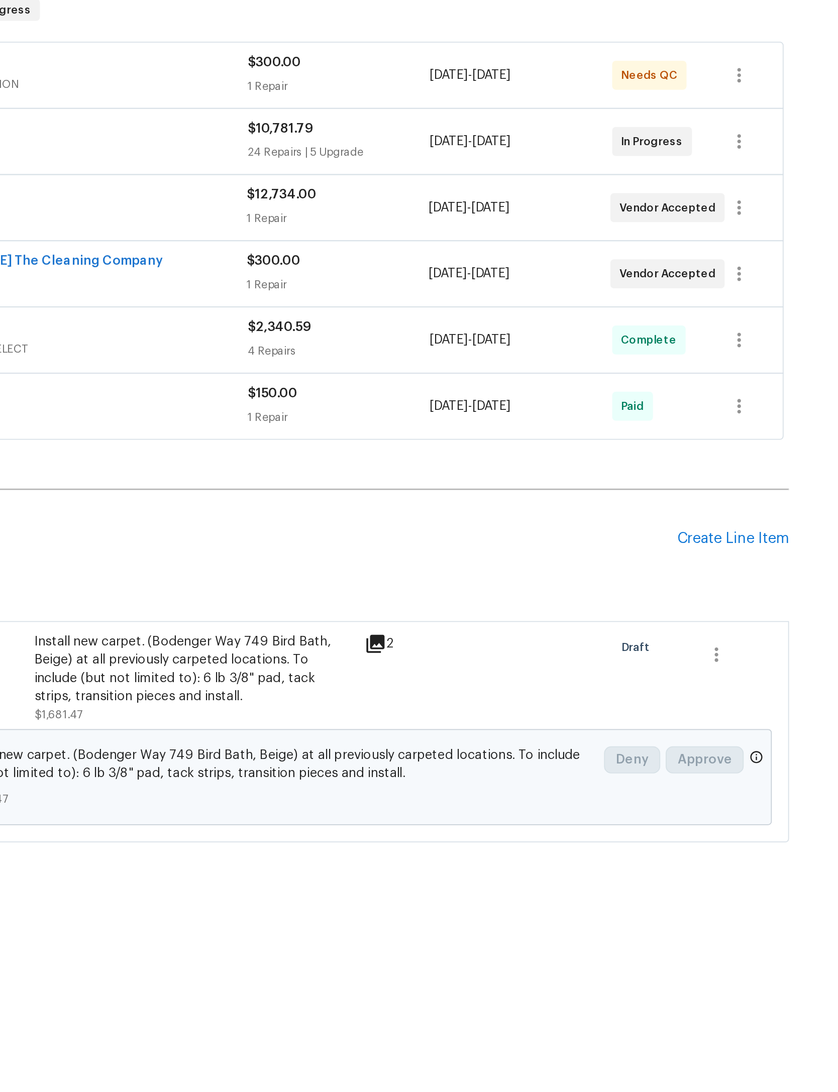
click at [641, 495] on div "Create Line Item" at bounding box center [672, 500] width 62 height 10
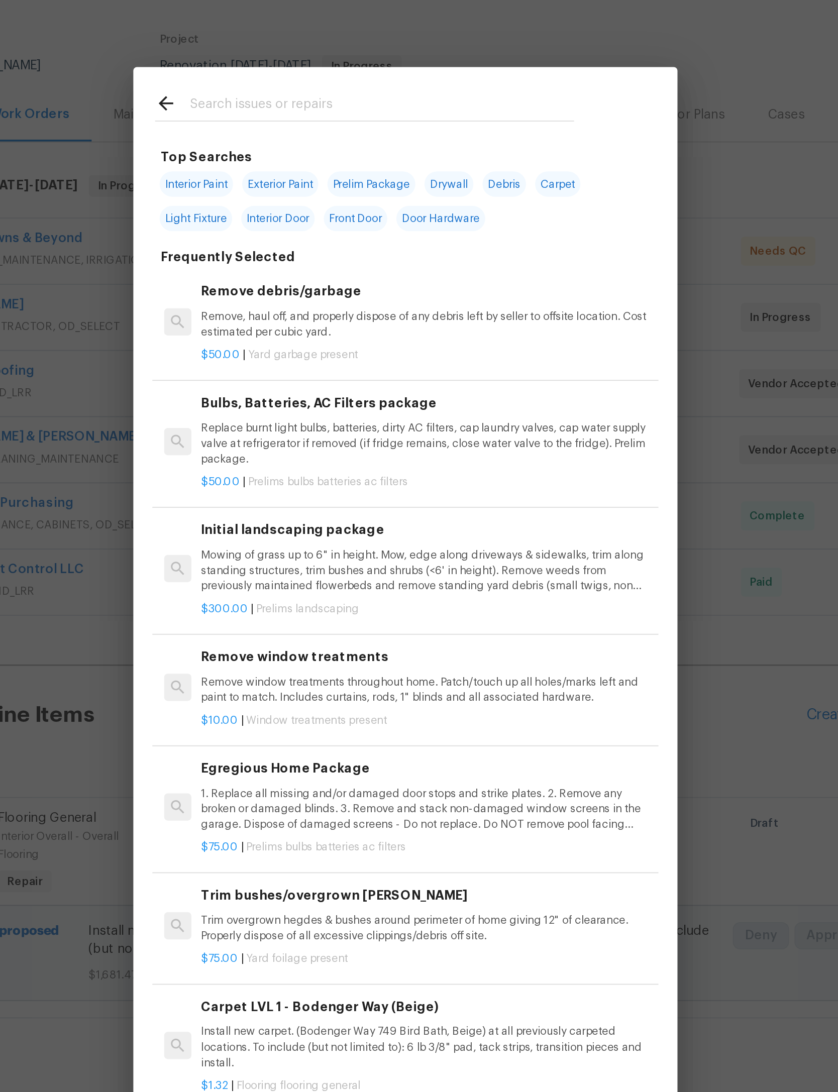
click at [299, 155] on input "text" at bounding box center [405, 162] width 213 height 15
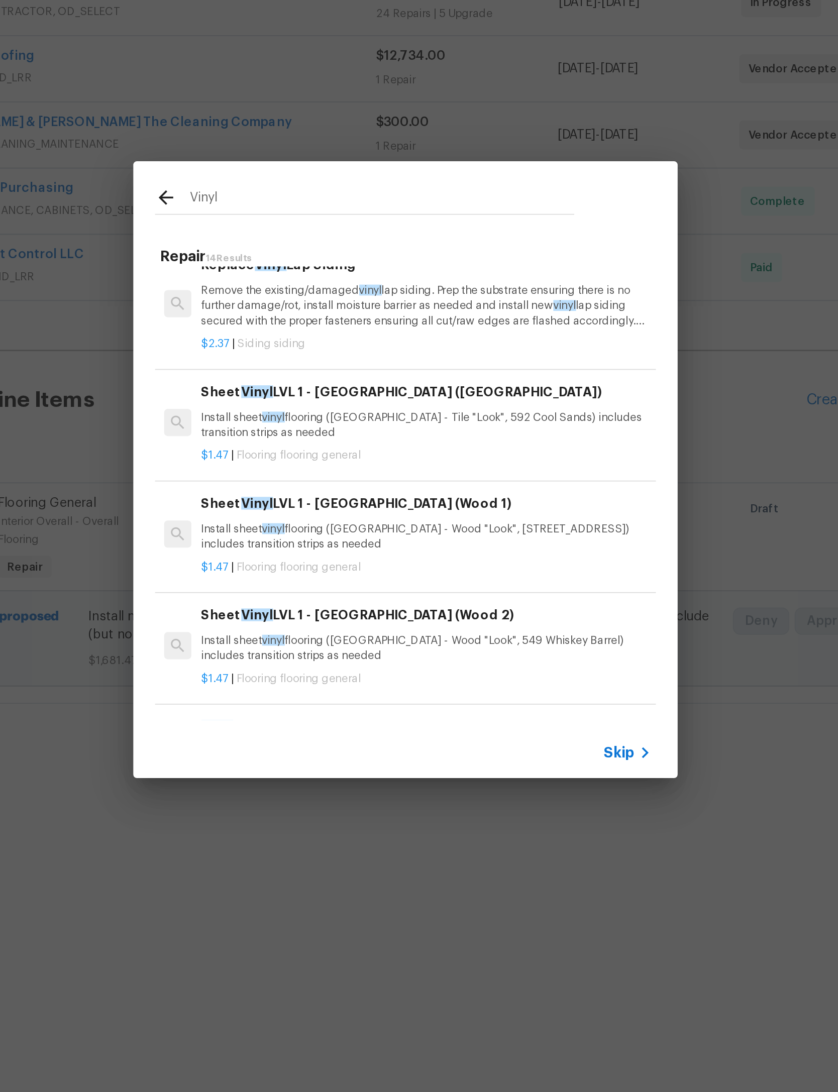
scroll to position [298, 0]
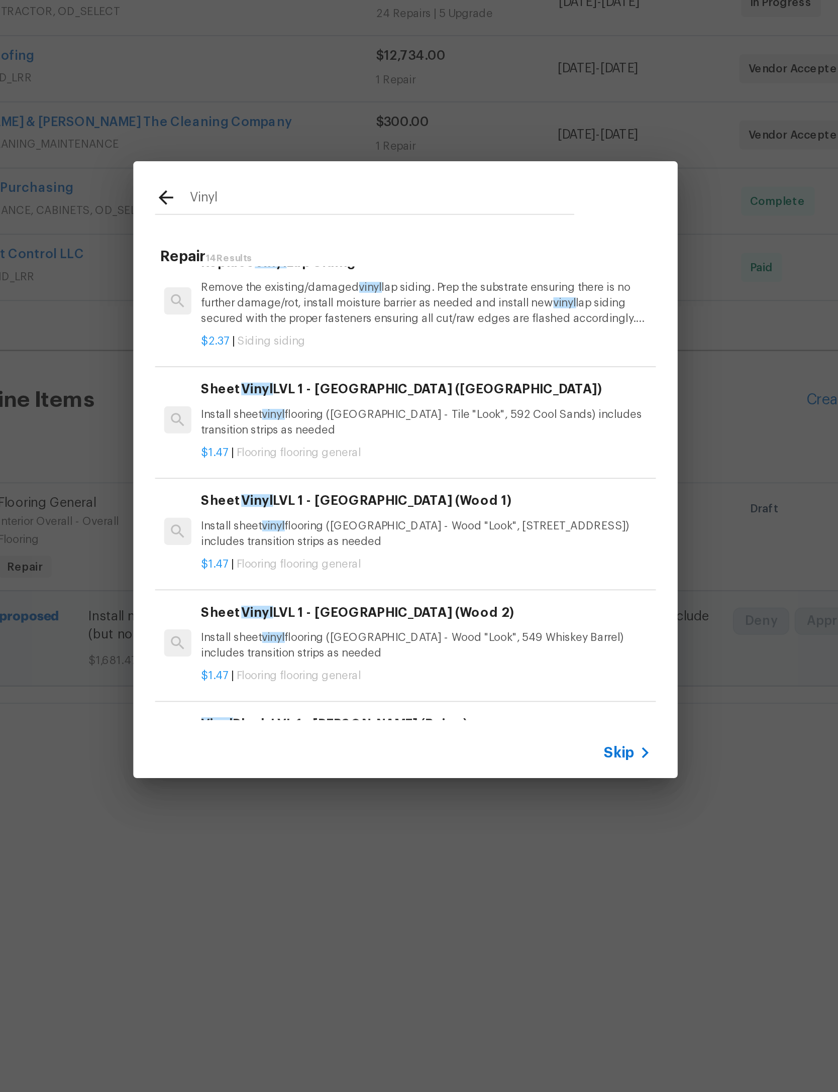
type input "Vinyl"
click at [268, 367] on div "Vinyl" at bounding box center [396, 387] width 256 height 40
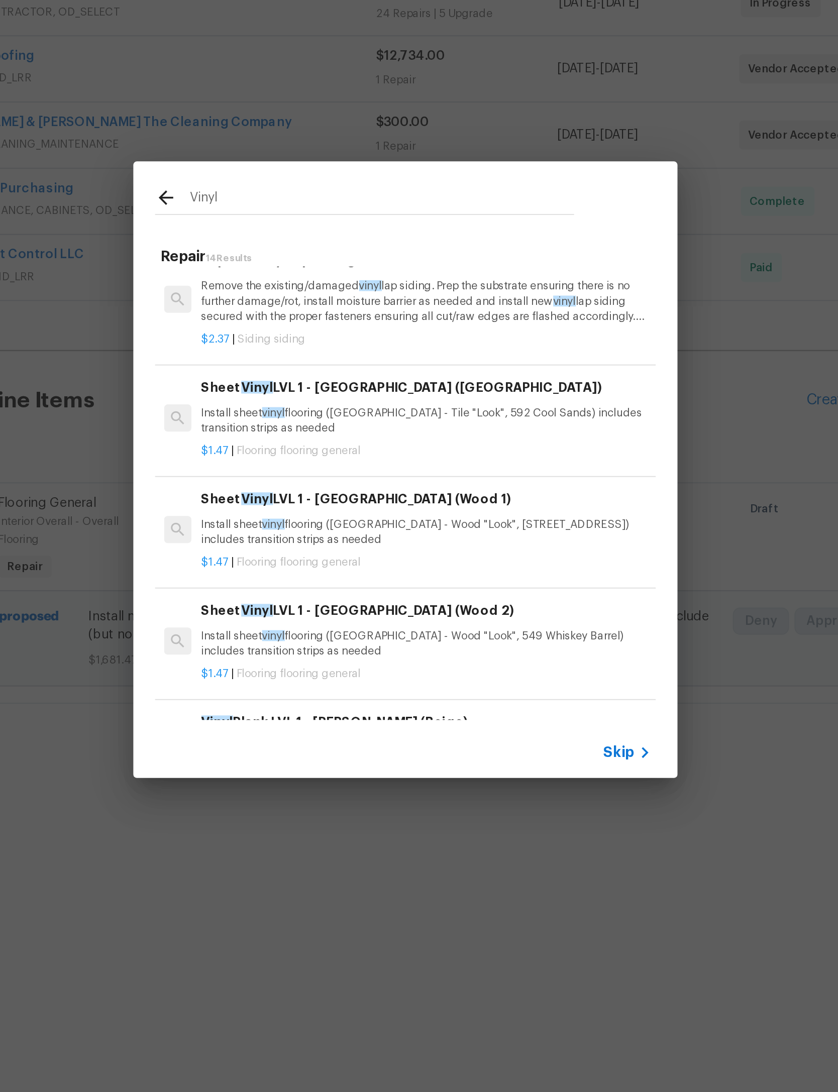
click at [306, 487] on h6 "Sheet Vinyl LVL 1 - Sugar Valley (Tile)" at bounding box center [430, 492] width 249 height 11
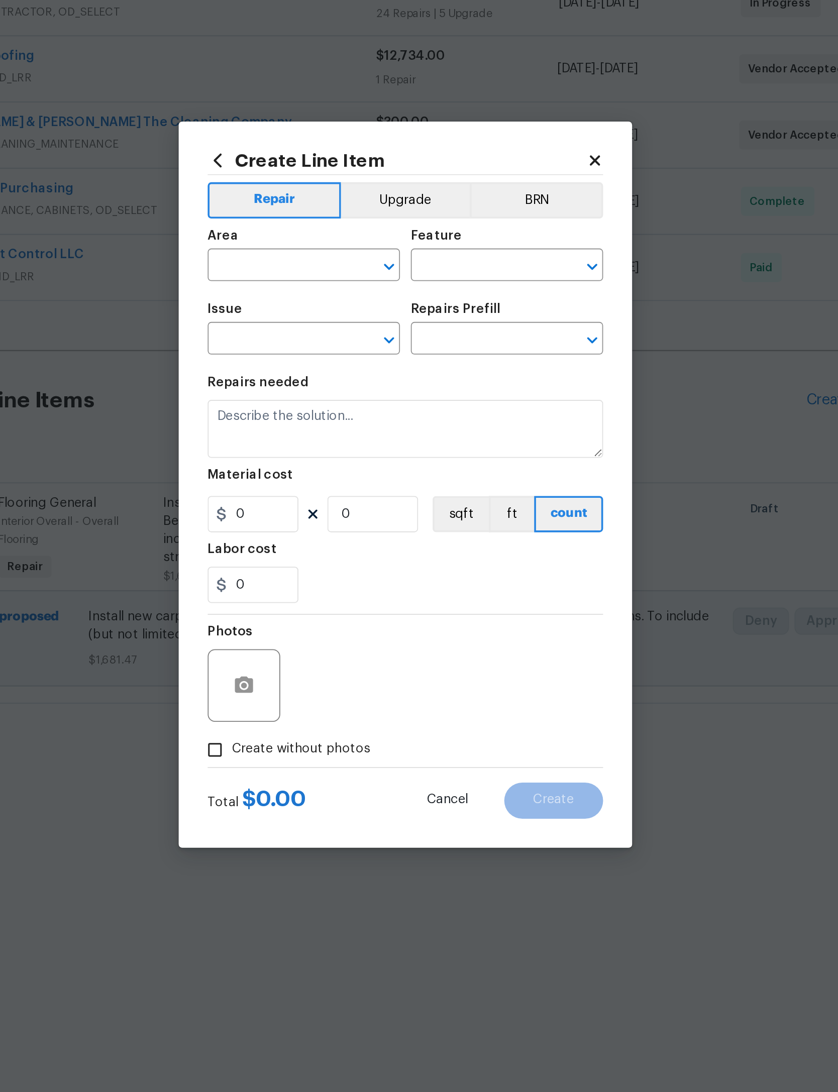
type input "Overall Flooring"
type input "Flooring General"
type textarea "Install sheet vinyl flooring (Sugar Valley - Tile "Look", 592 Cool Sands) inclu…"
type input "1"
type input "Sheet Vinyl LVL 1 - Sugar Valley (Tile) $1.47"
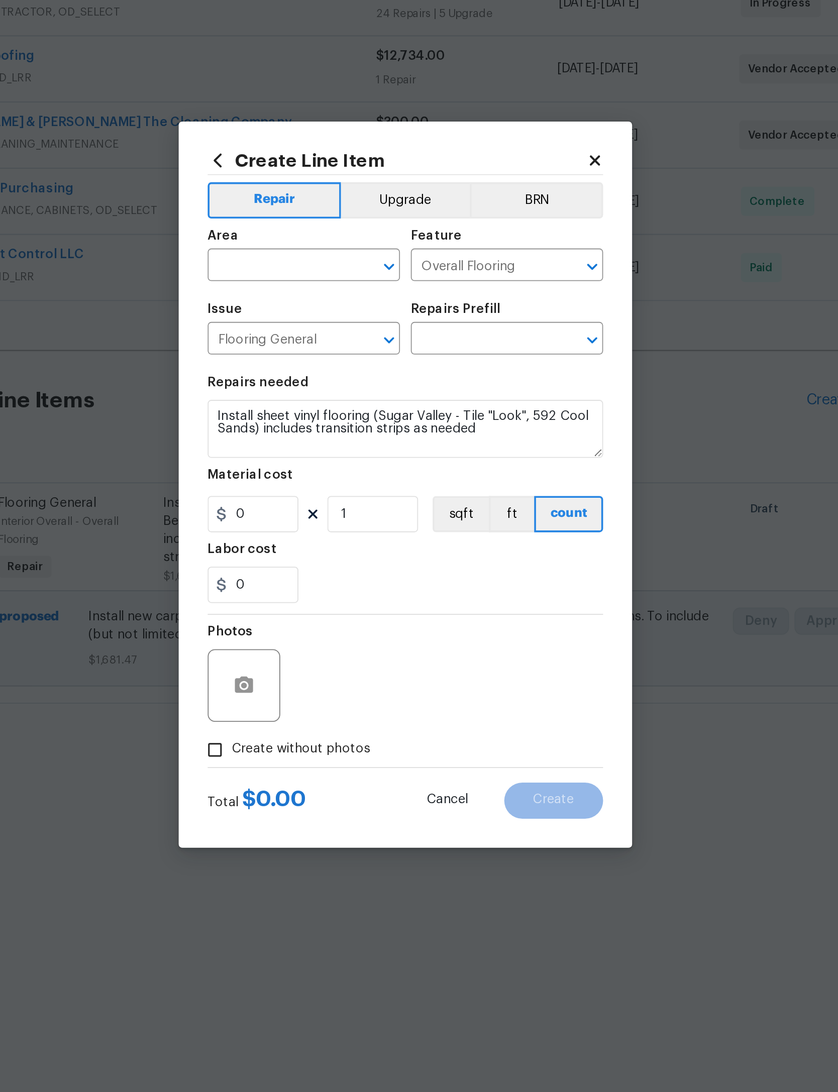
type input "1.47"
click at [310, 418] on input "text" at bounding box center [349, 426] width 78 height 16
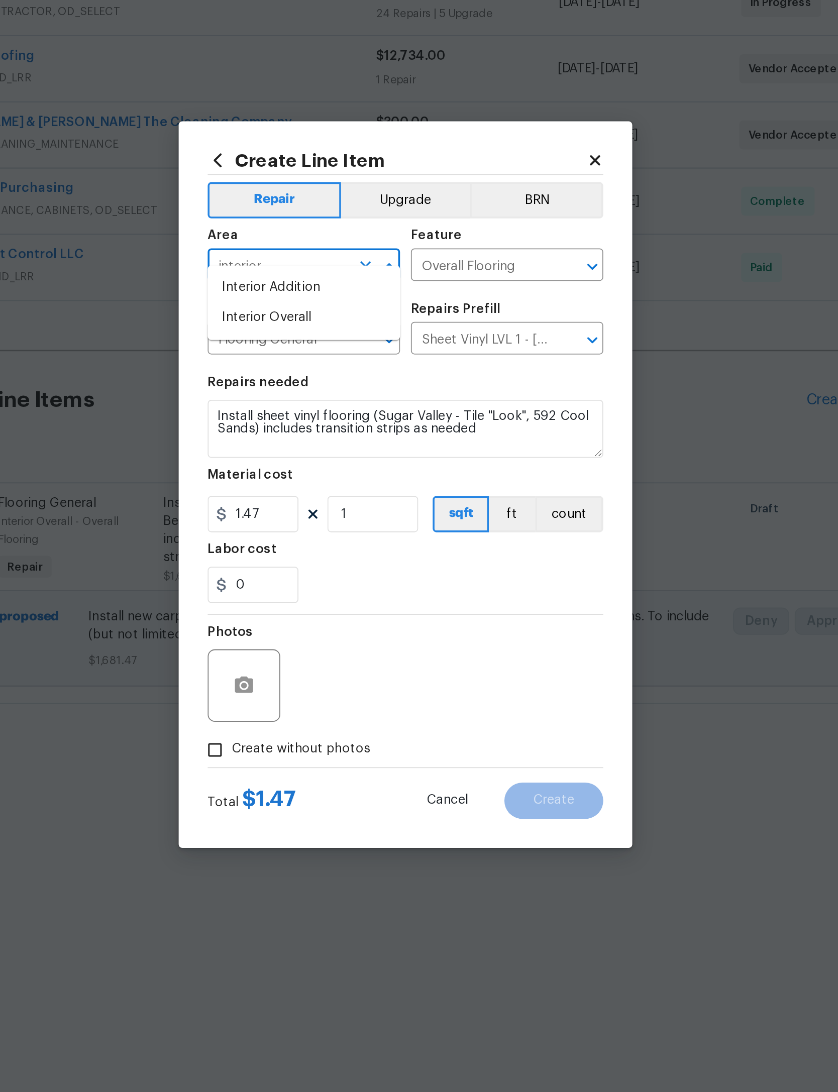
click at [310, 446] on li "Interior Overall" at bounding box center [363, 454] width 107 height 17
type input "Interior Overall"
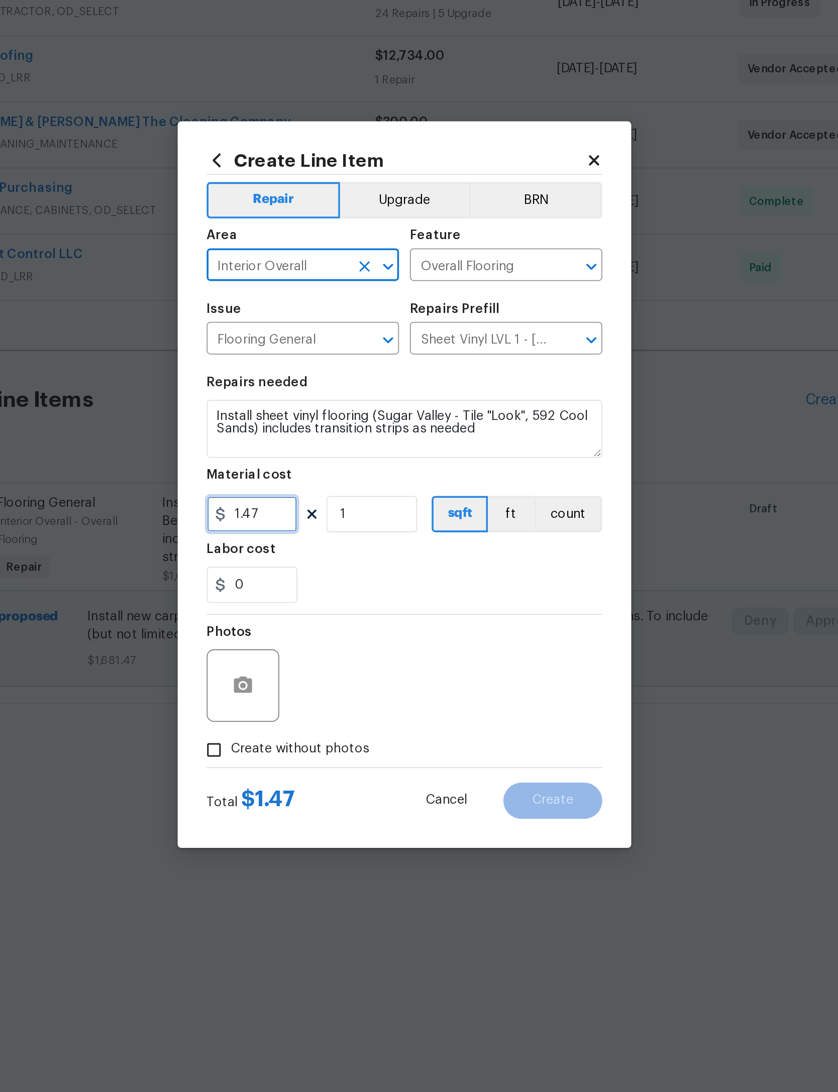
click at [310, 553] on input "1.47" at bounding box center [335, 563] width 50 height 20
type input "568.36"
click at [310, 592] on div "0" at bounding box center [419, 602] width 219 height 20
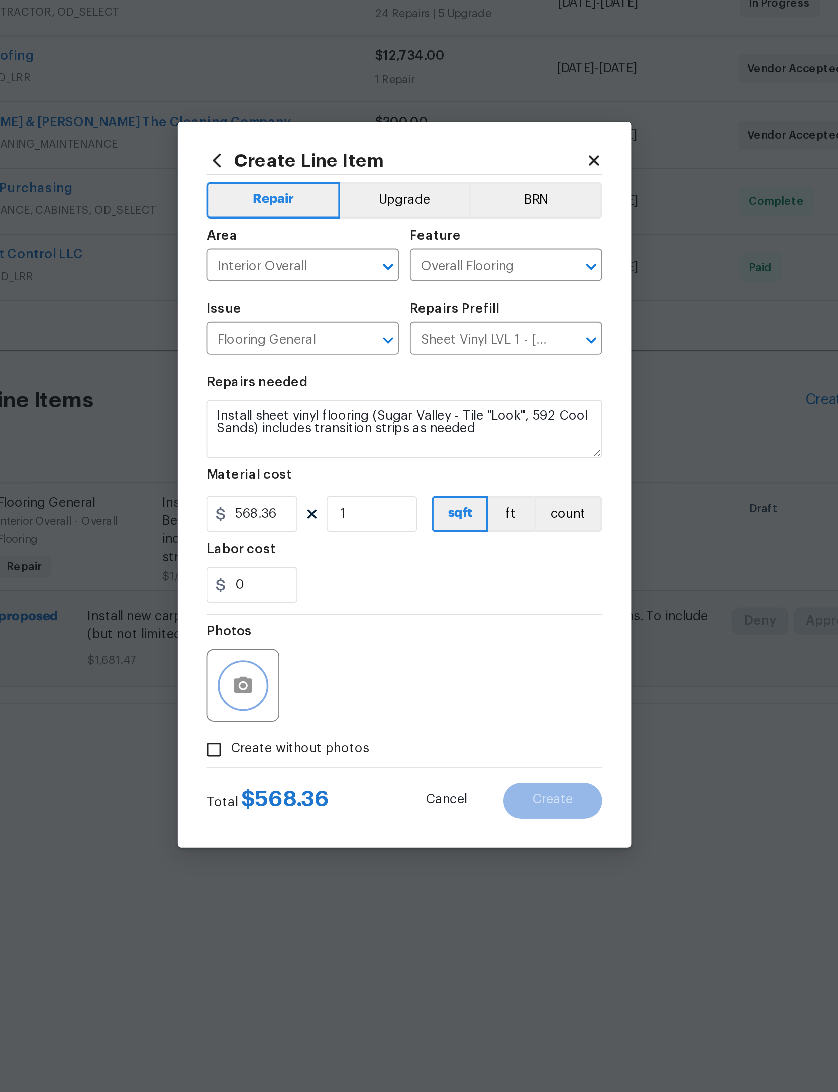
click at [324, 652] on icon "button" at bounding box center [330, 658] width 12 height 12
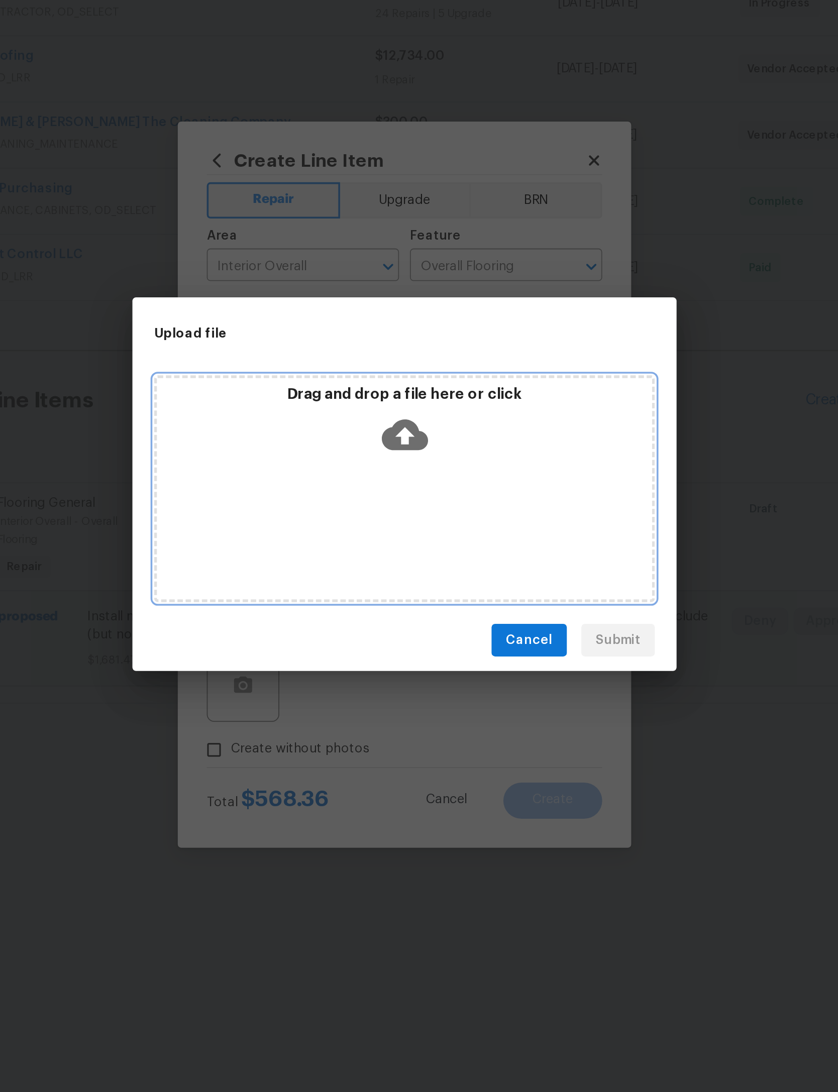
click at [407, 506] on icon at bounding box center [420, 519] width 26 height 26
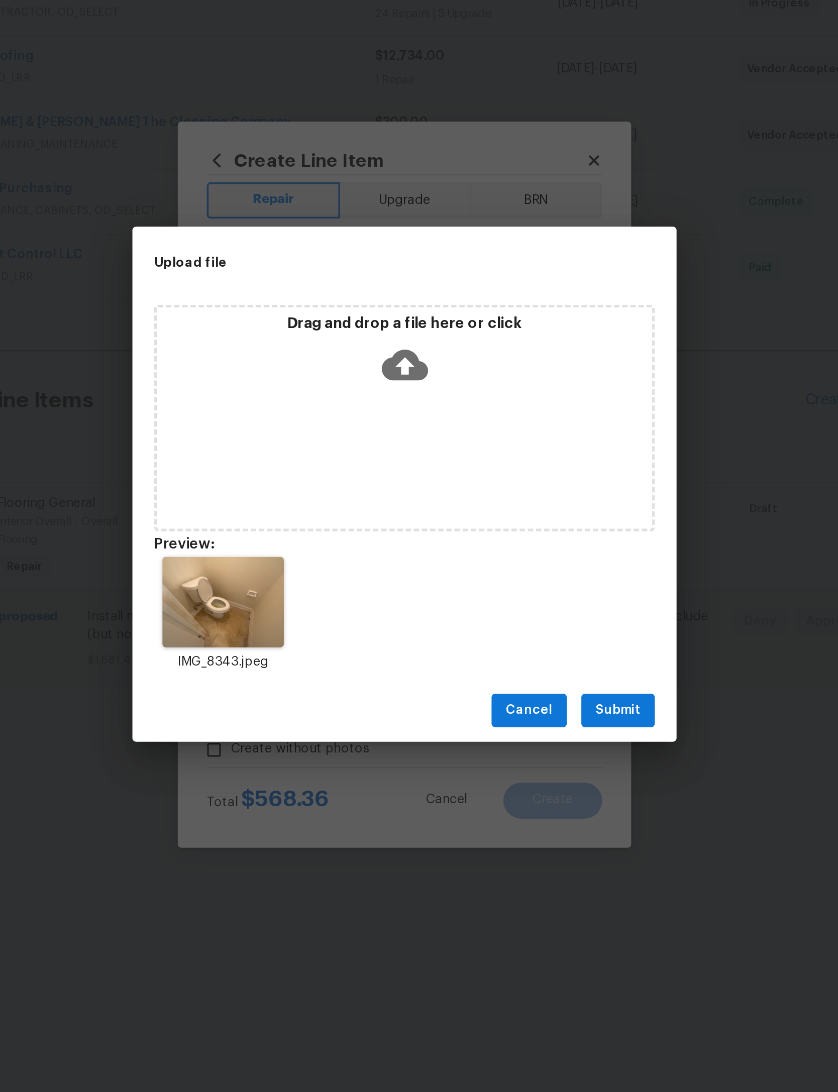
click at [517, 662] on button "Submit" at bounding box center [537, 671] width 41 height 19
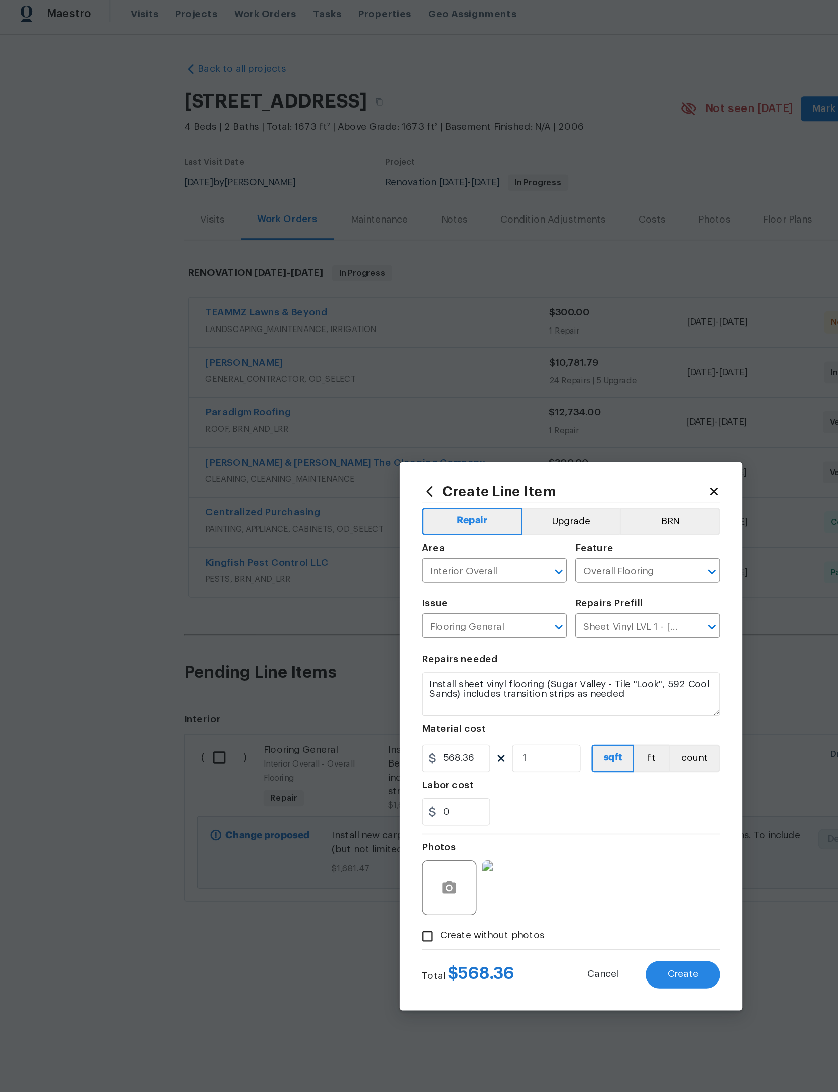
click at [505, 725] on span "Create" at bounding box center [501, 722] width 23 height 8
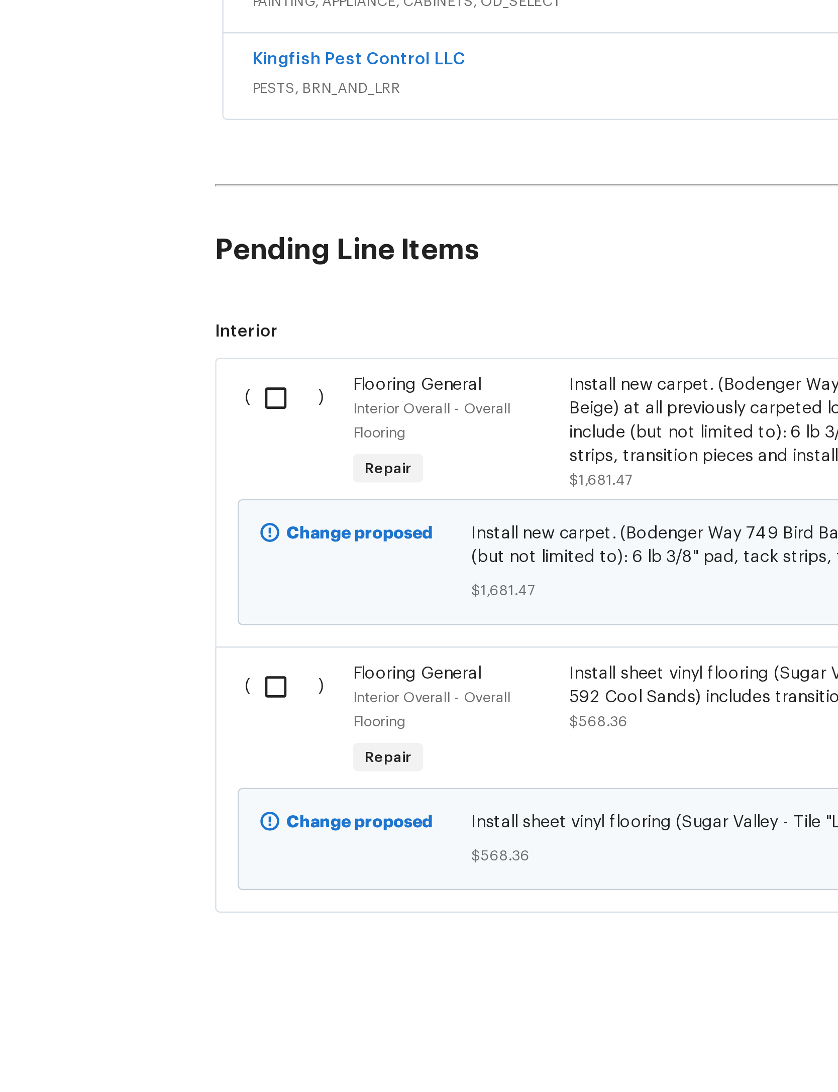
click at [150, 552] on input "checkbox" at bounding box center [164, 562] width 29 height 21
checkbox input "true"
click at [150, 674] on input "checkbox" at bounding box center [164, 684] width 29 height 21
checkbox input "true"
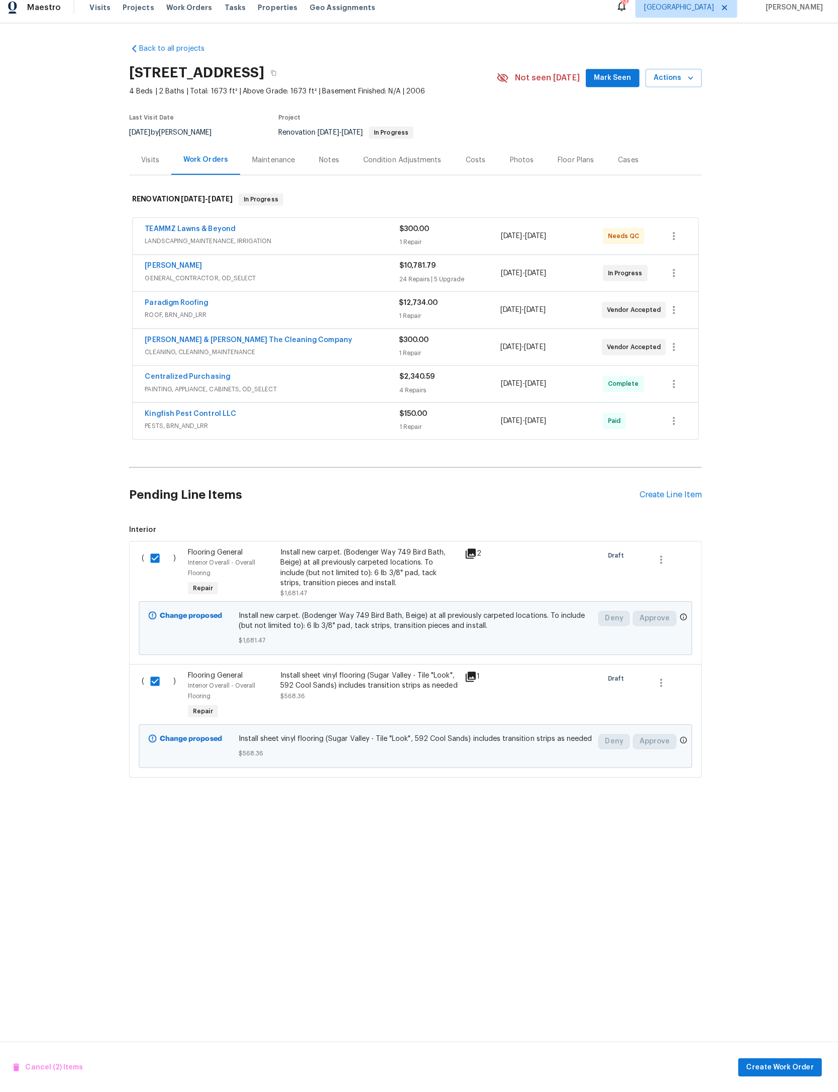
scroll to position [0, 0]
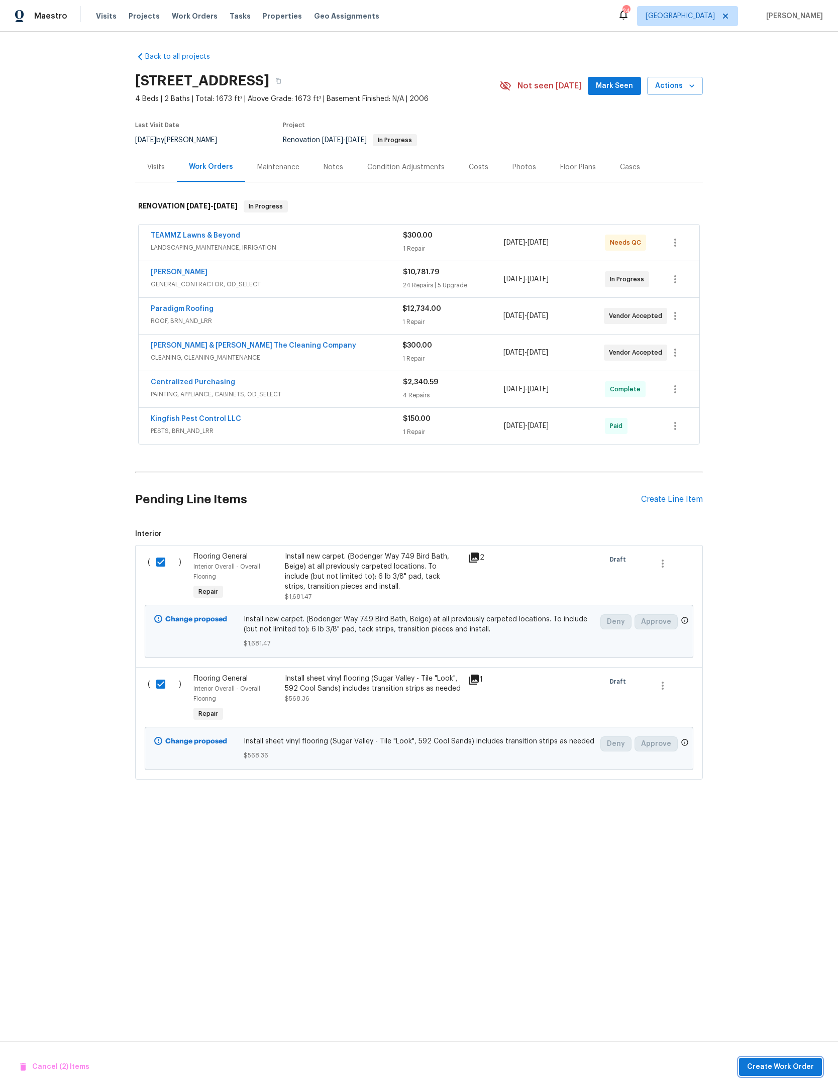
click at [794, 1069] on span "Create Work Order" at bounding box center [780, 1067] width 67 height 13
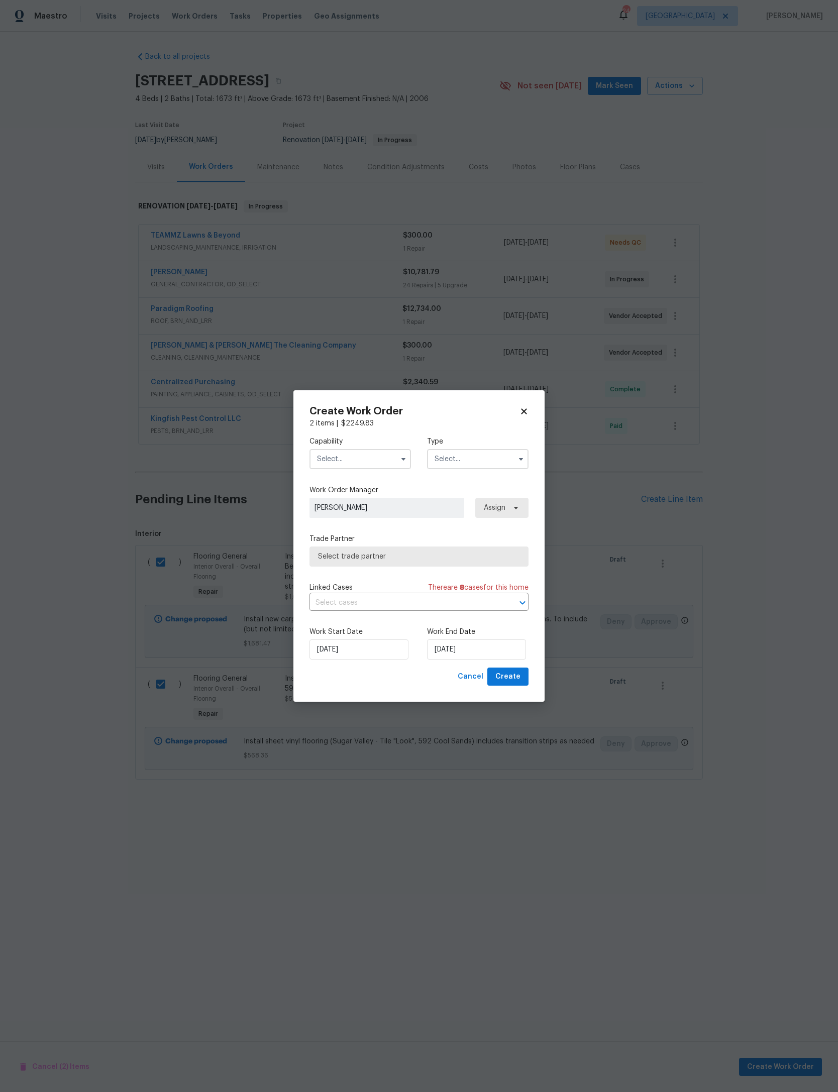
checkbox input "false"
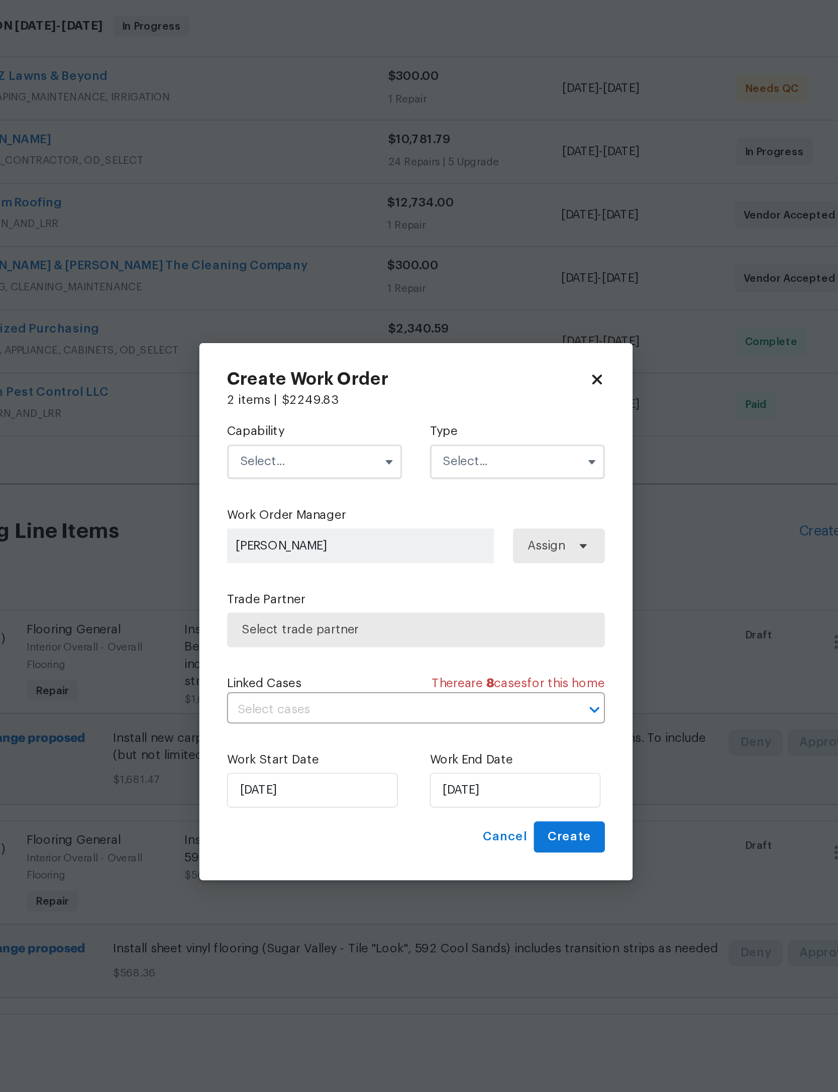
click at [310, 449] on input "text" at bounding box center [361, 459] width 102 height 20
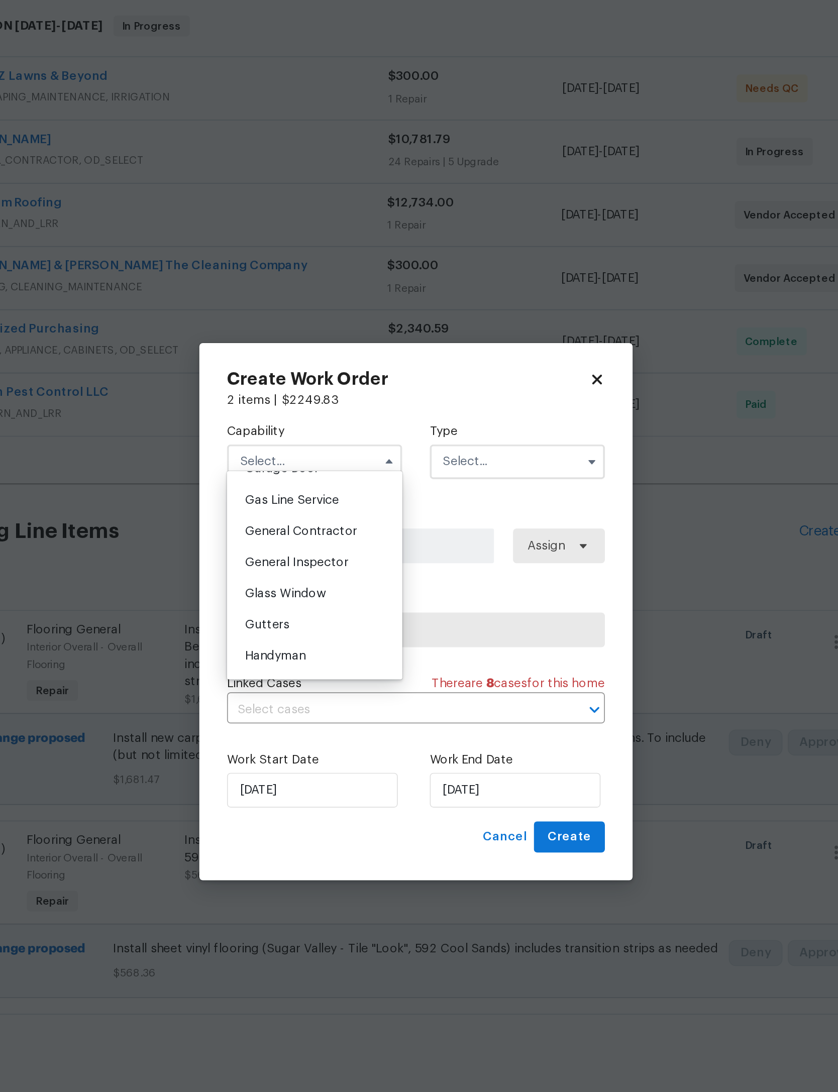
scroll to position [455, 0]
click at [312, 403] on div "Flooring" at bounding box center [360, 412] width 96 height 18
type input "Flooring"
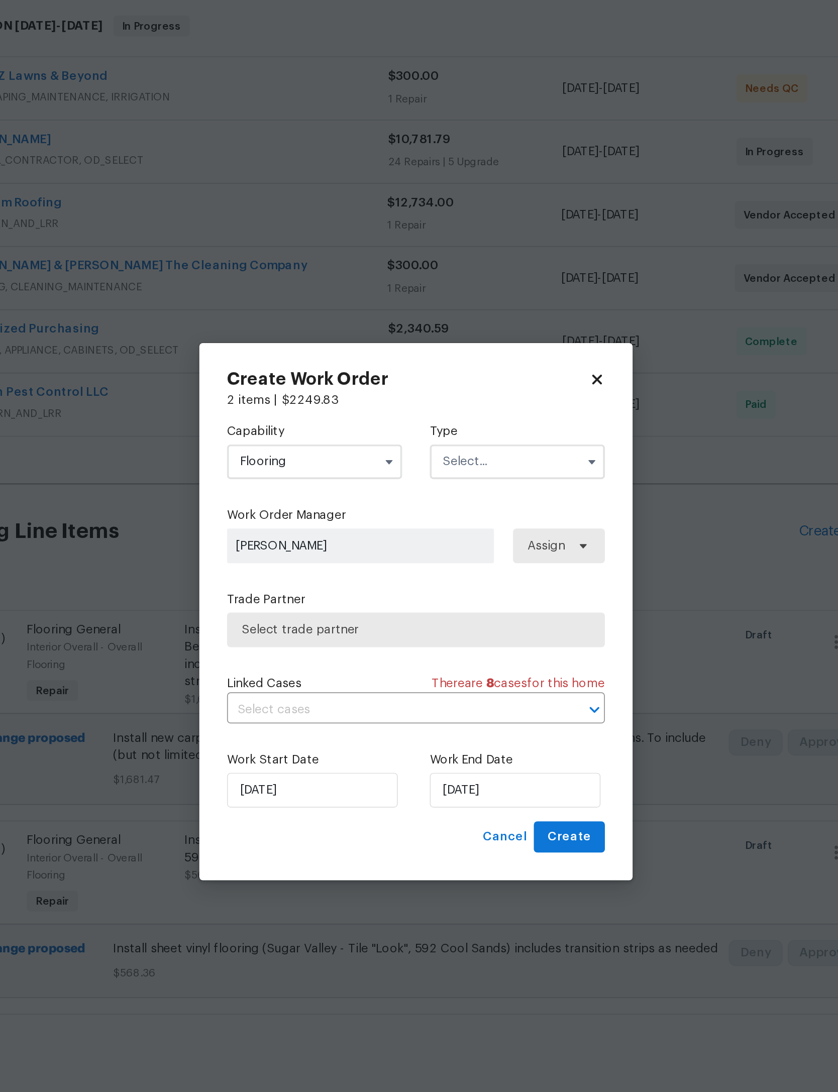
click at [427, 449] on input "text" at bounding box center [478, 459] width 102 height 20
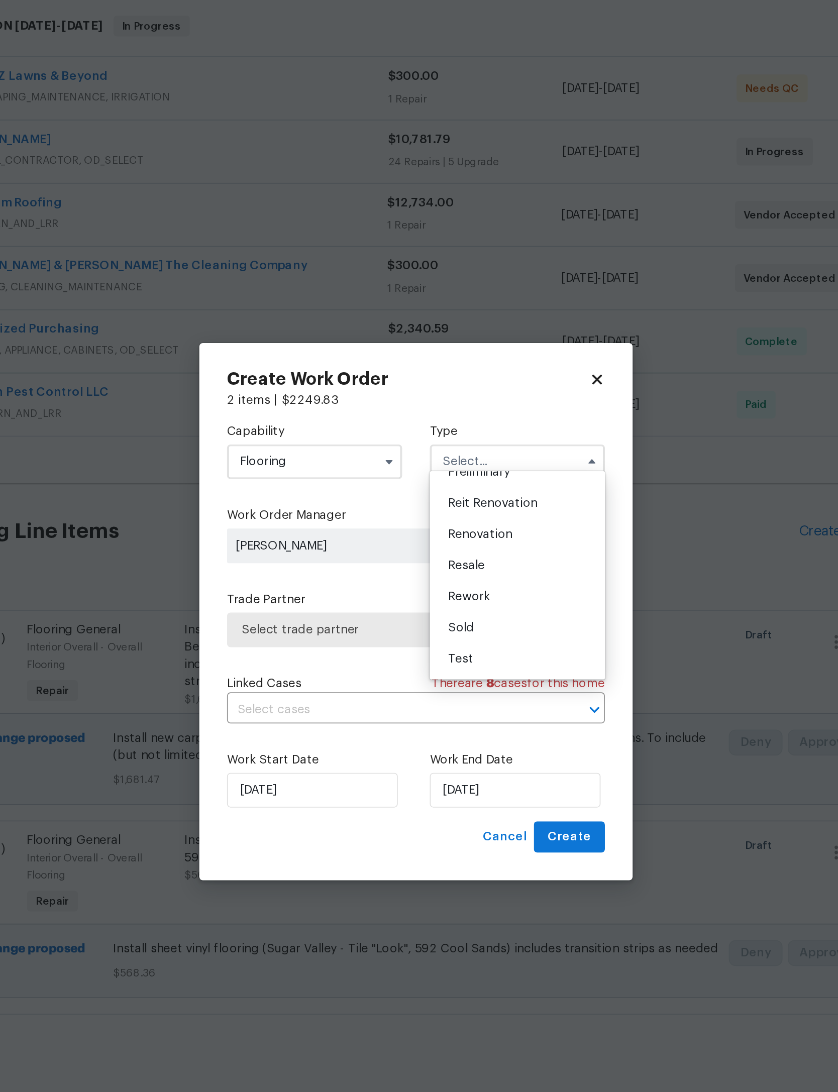
scroll to position [257, 0]
click at [438, 498] on span "Renovation" at bounding box center [456, 501] width 37 height 7
type input "Renovation"
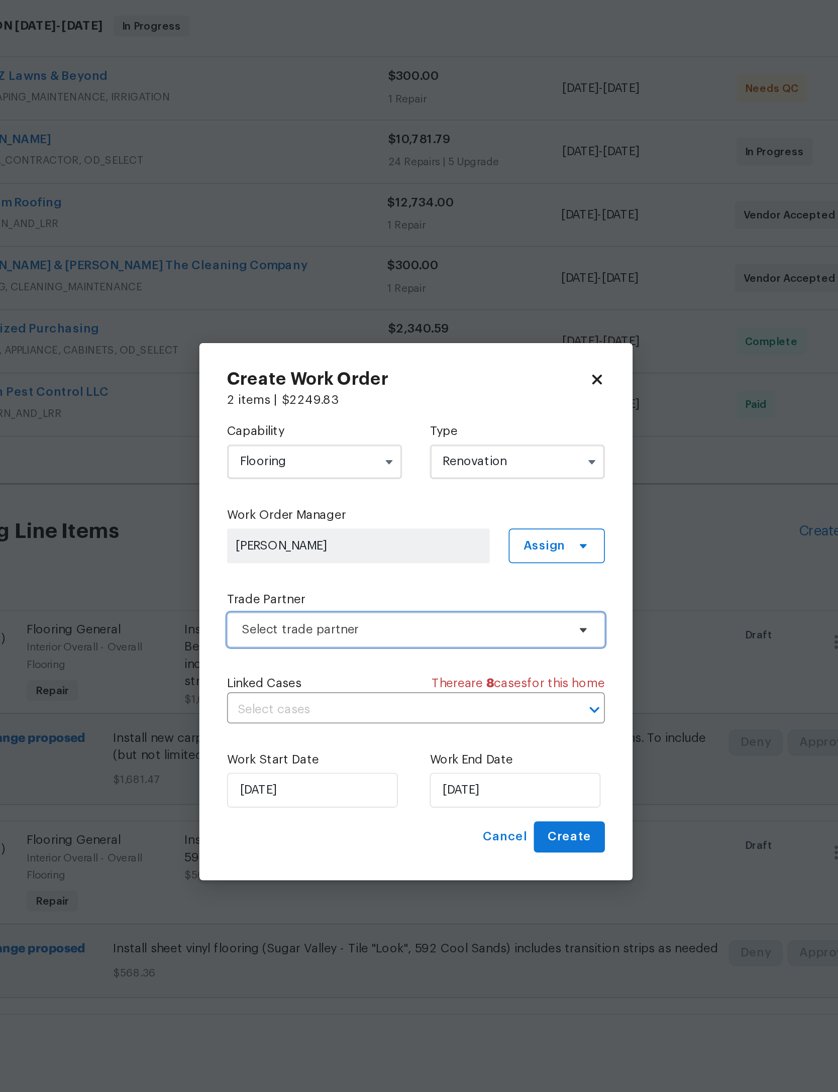
click at [318, 552] on span "Select trade partner" at bounding box center [411, 557] width 187 height 10
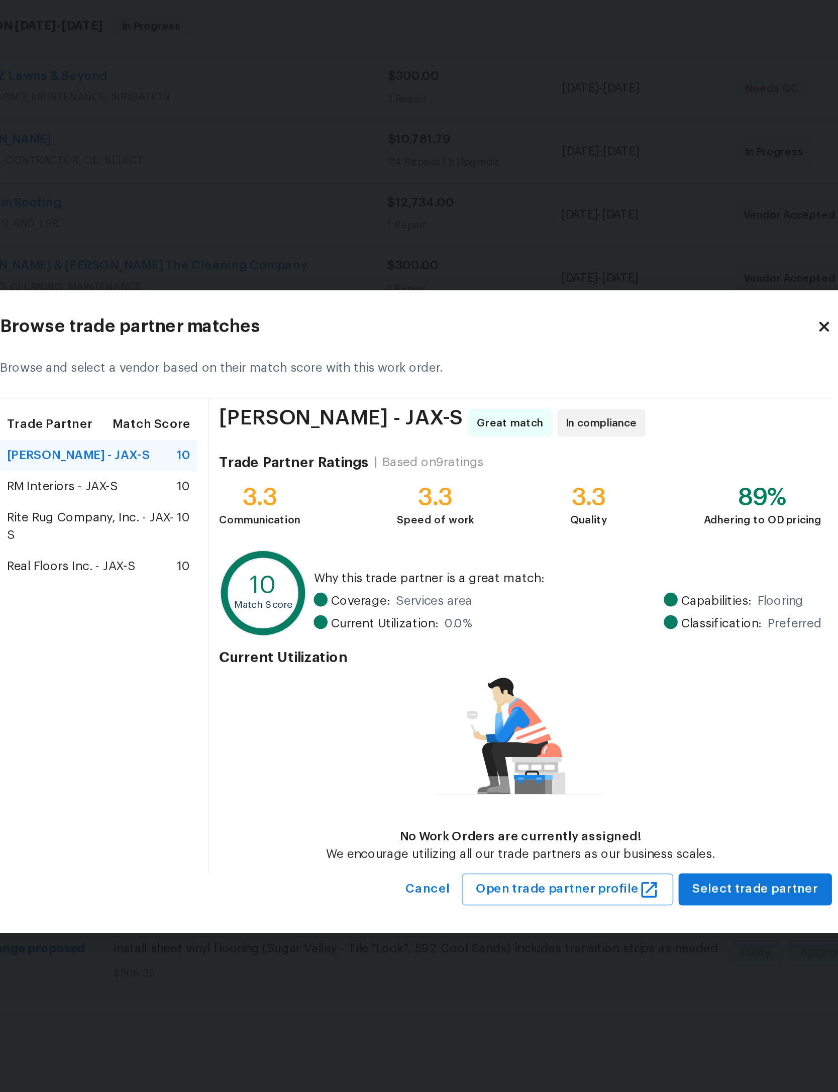
click at [182, 515] on span "Real Floors Inc. - JAX-S" at bounding box center [219, 520] width 74 height 10
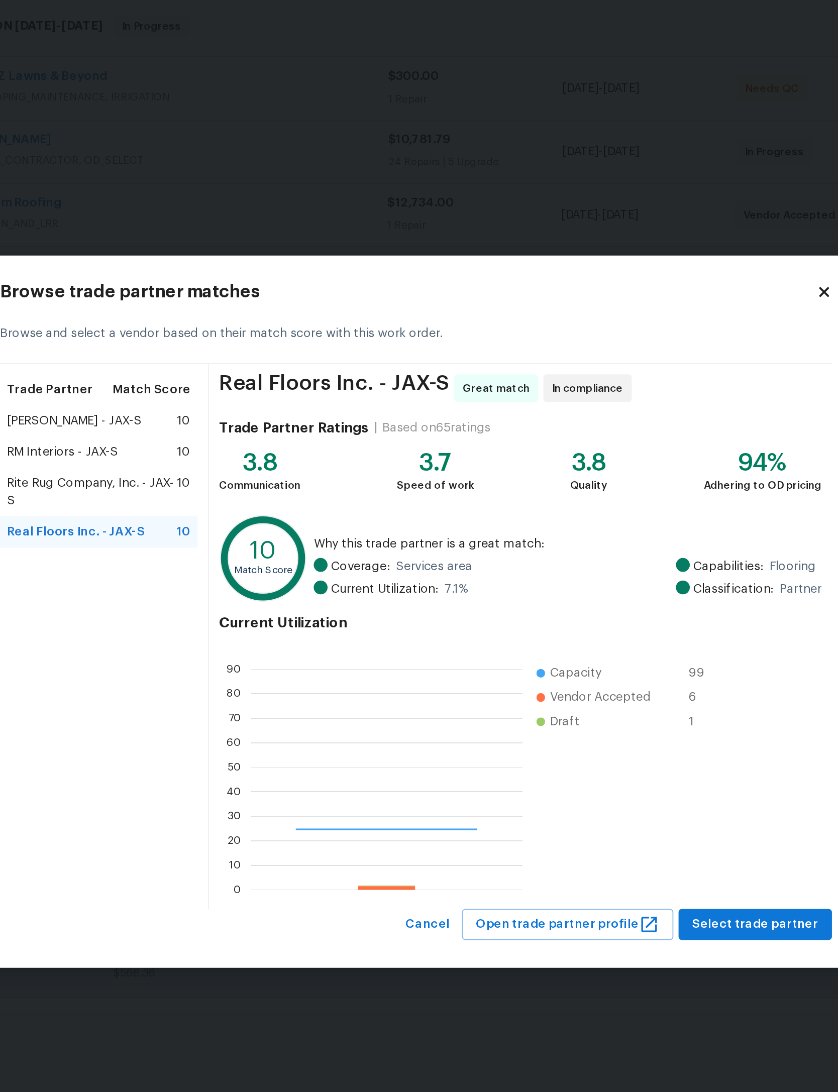
scroll to position [141, 158]
click at [579, 722] on span "Select trade partner" at bounding box center [615, 728] width 73 height 13
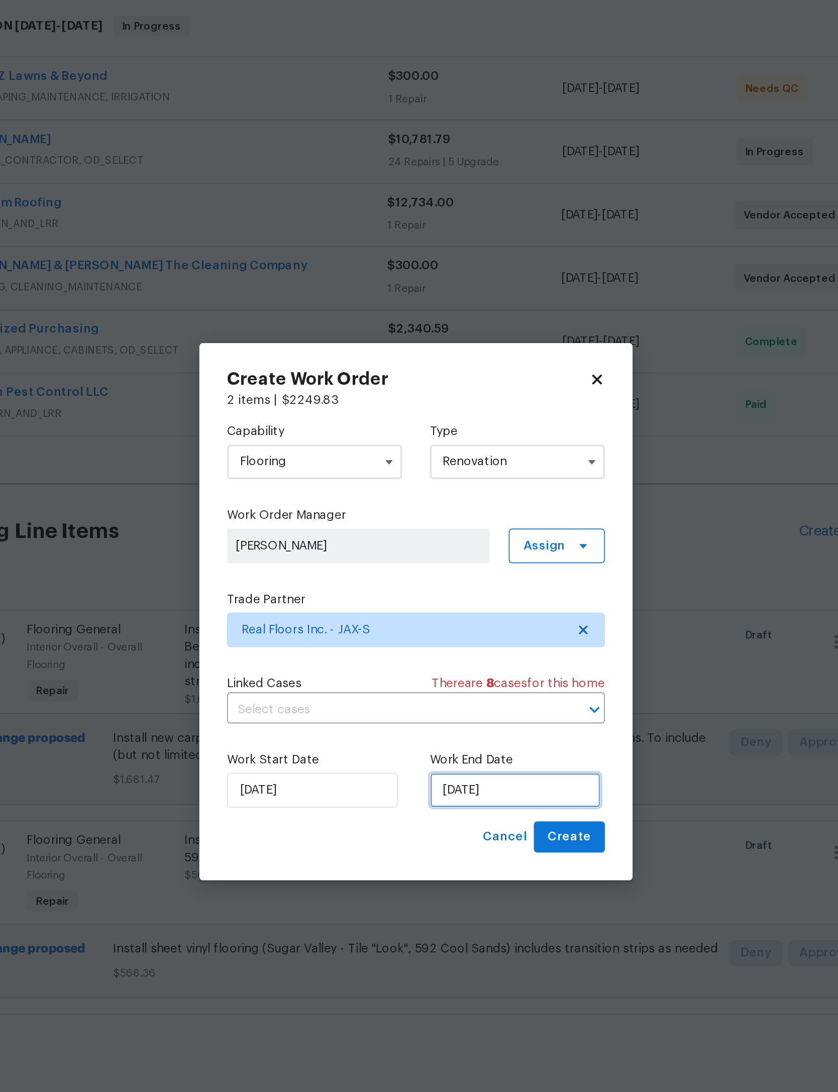
click at [427, 640] on input "8/12/2025" at bounding box center [476, 650] width 99 height 20
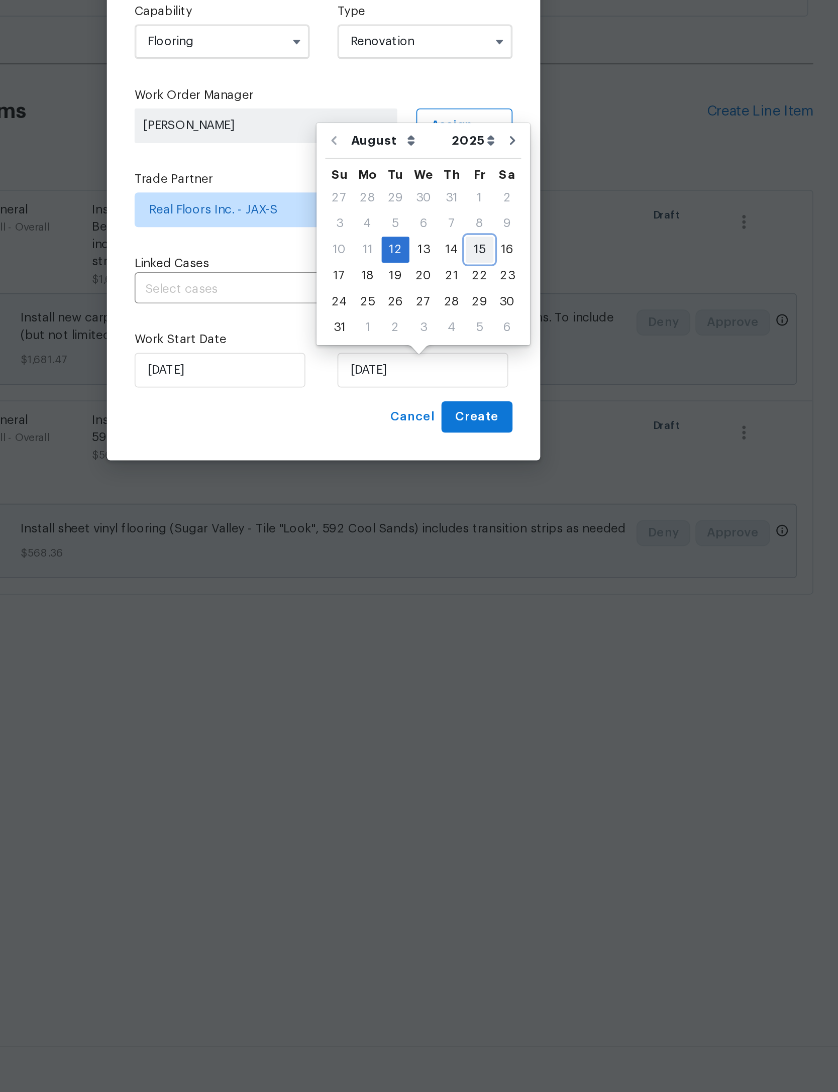
click at [501, 573] on div "15" at bounding box center [509, 580] width 16 height 14
type input "8/15/2025"
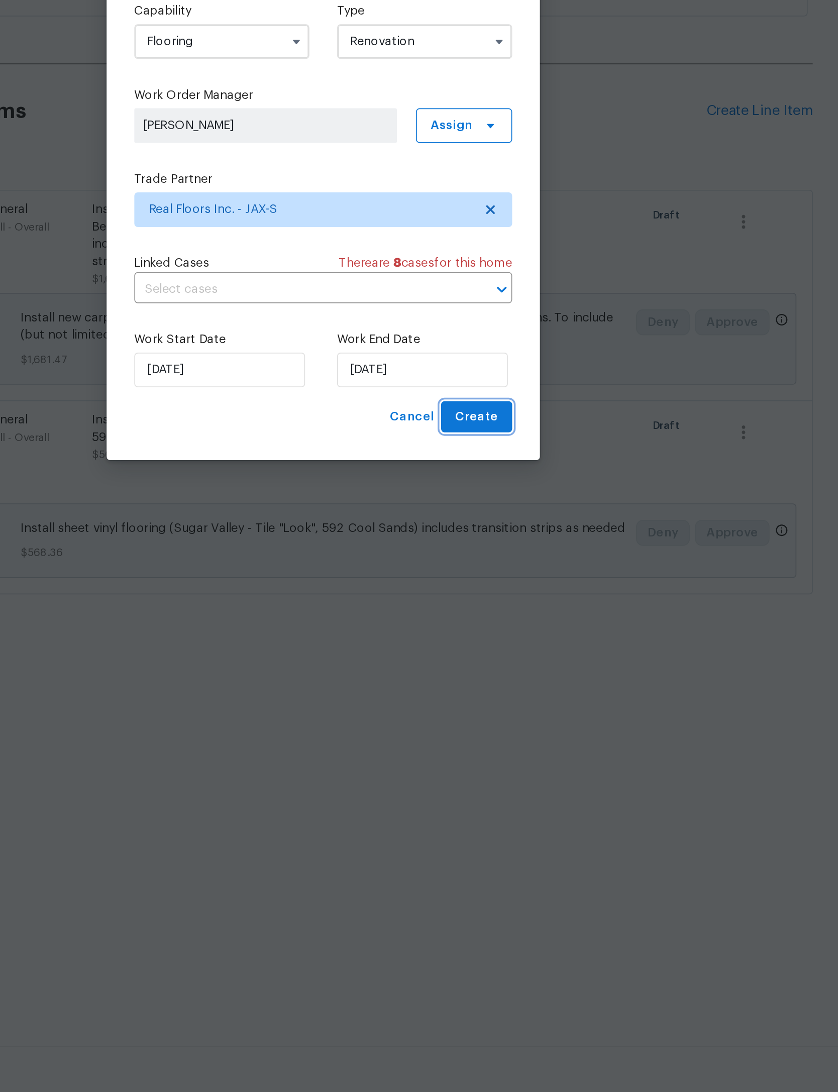
click at [495, 671] on span "Create" at bounding box center [507, 677] width 25 height 13
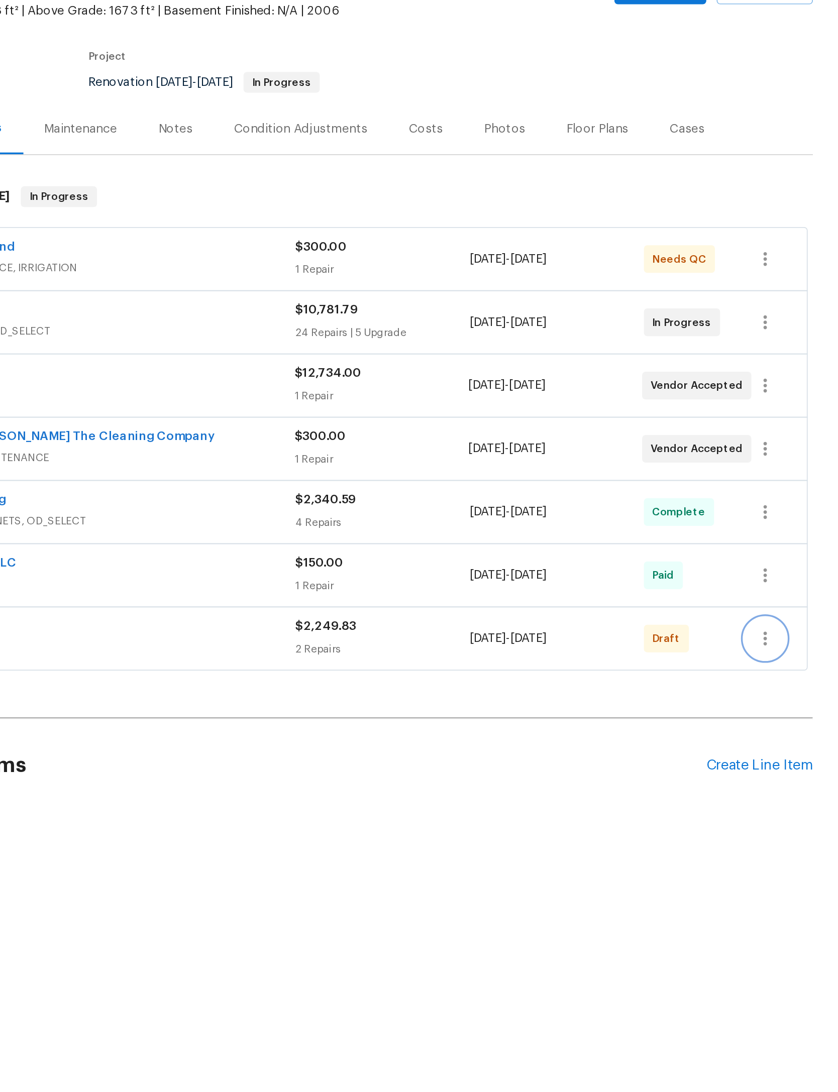
click at [669, 457] on icon "button" at bounding box center [675, 463] width 12 height 12
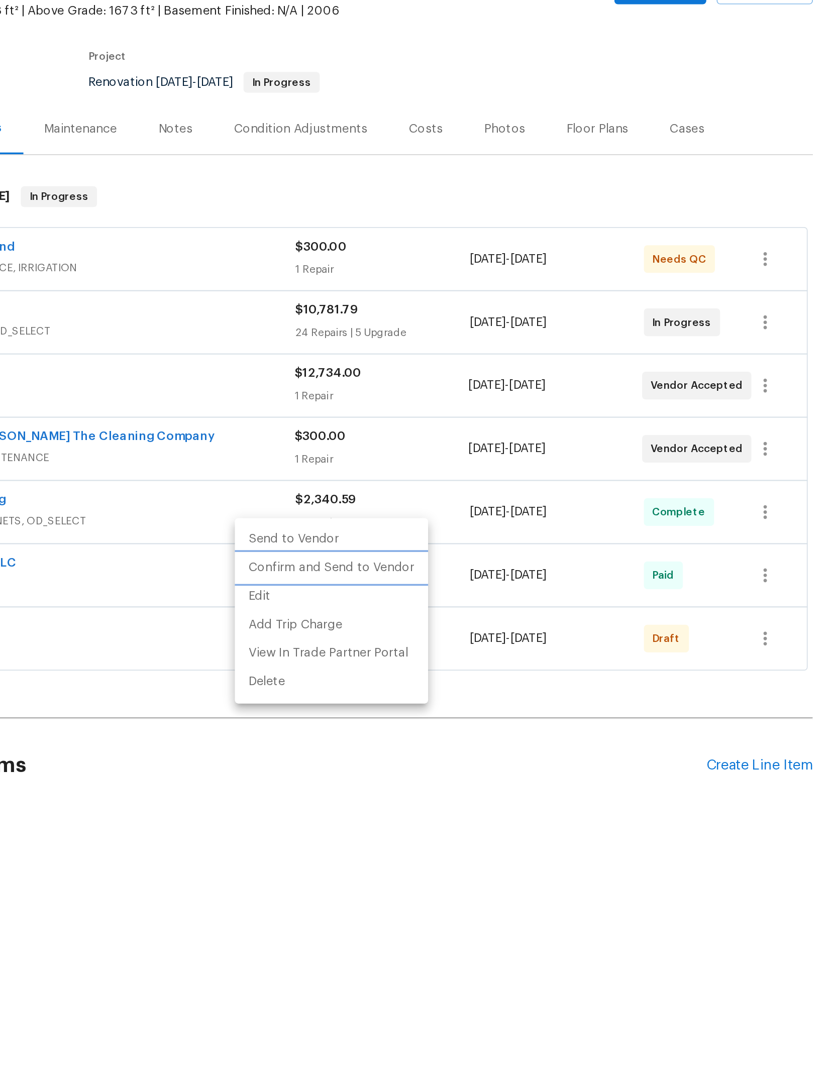
click at [368, 414] on li "Confirm and Send to Vendor" at bounding box center [424, 422] width 112 height 17
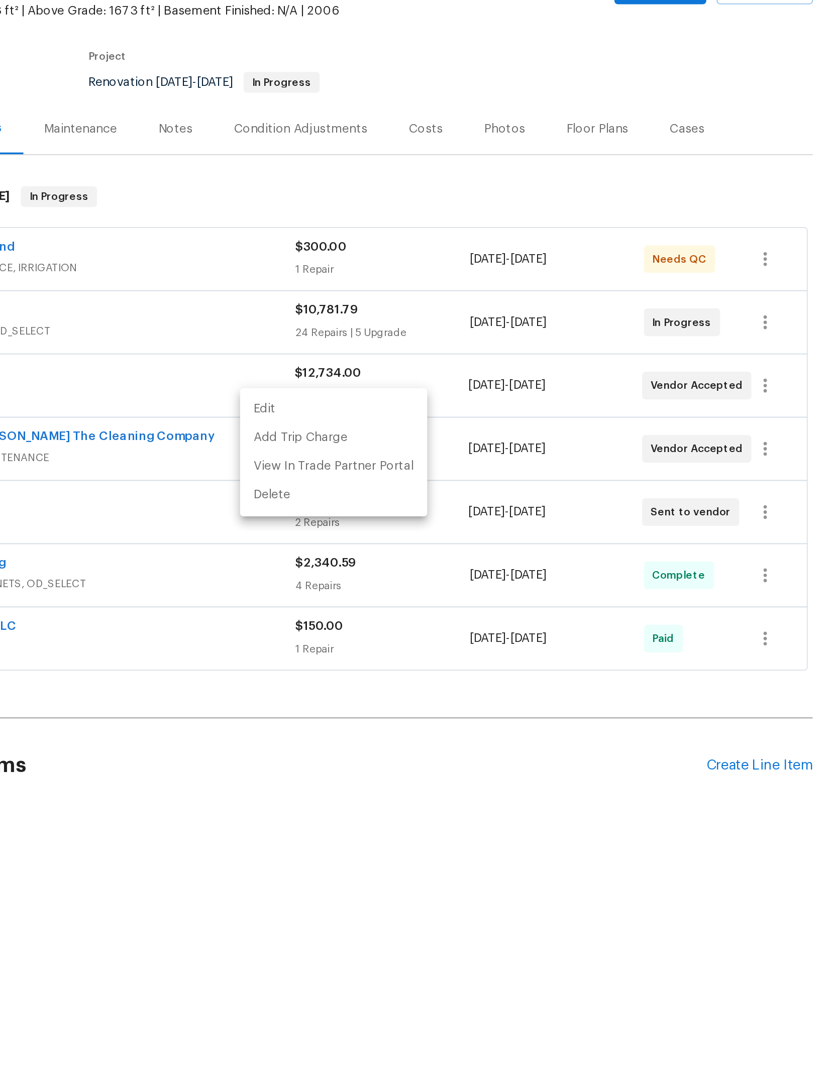
click at [302, 51] on div at bounding box center [419, 546] width 838 height 1092
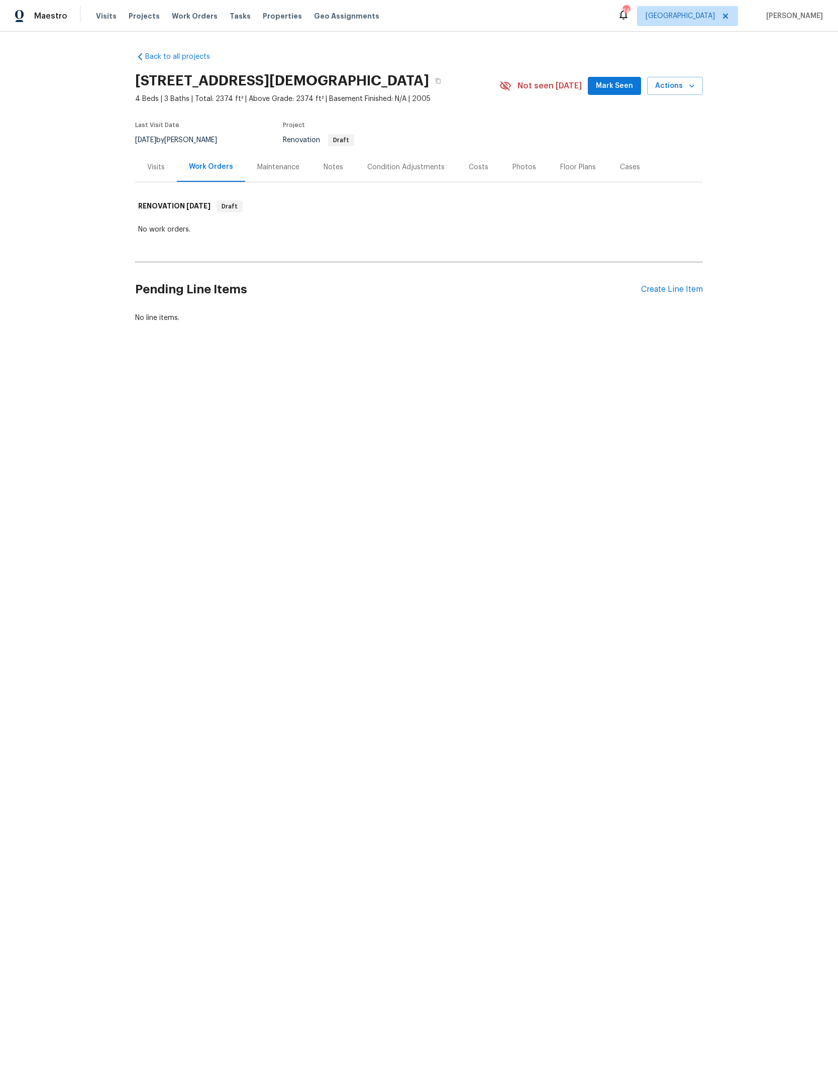
click at [671, 294] on div "Create Line Item" at bounding box center [672, 290] width 62 height 10
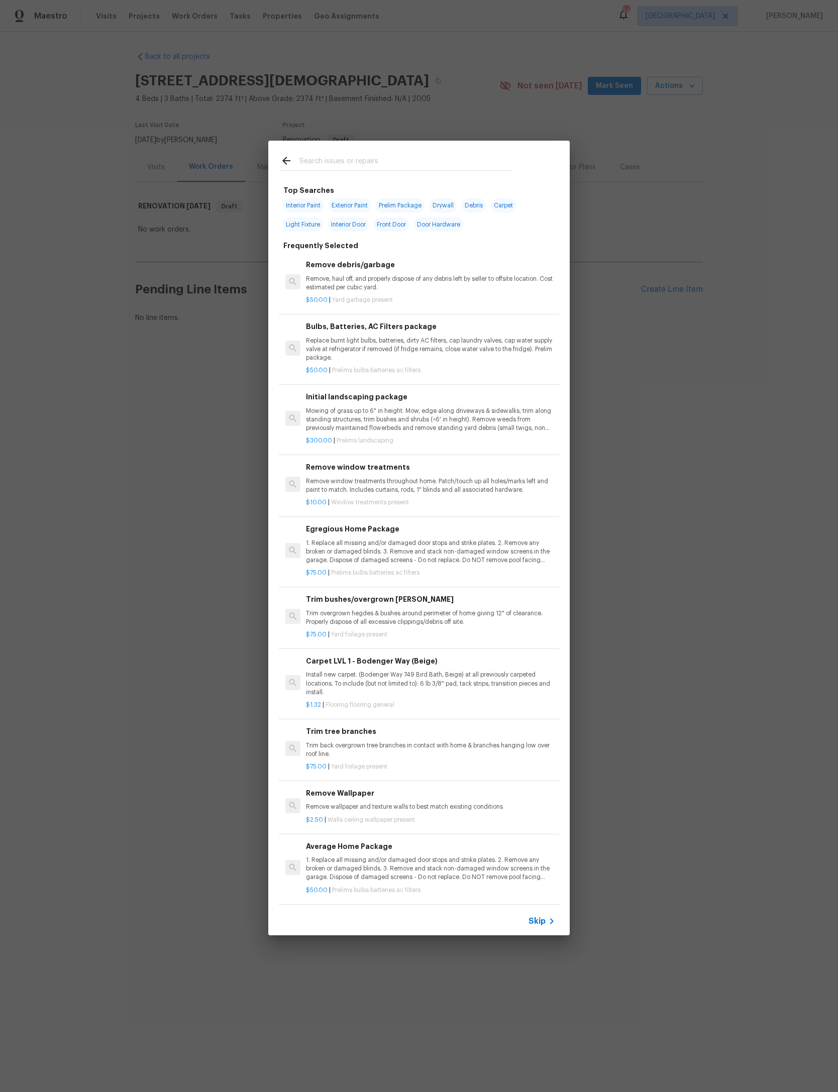
click at [464, 160] on input "text" at bounding box center [405, 162] width 213 height 15
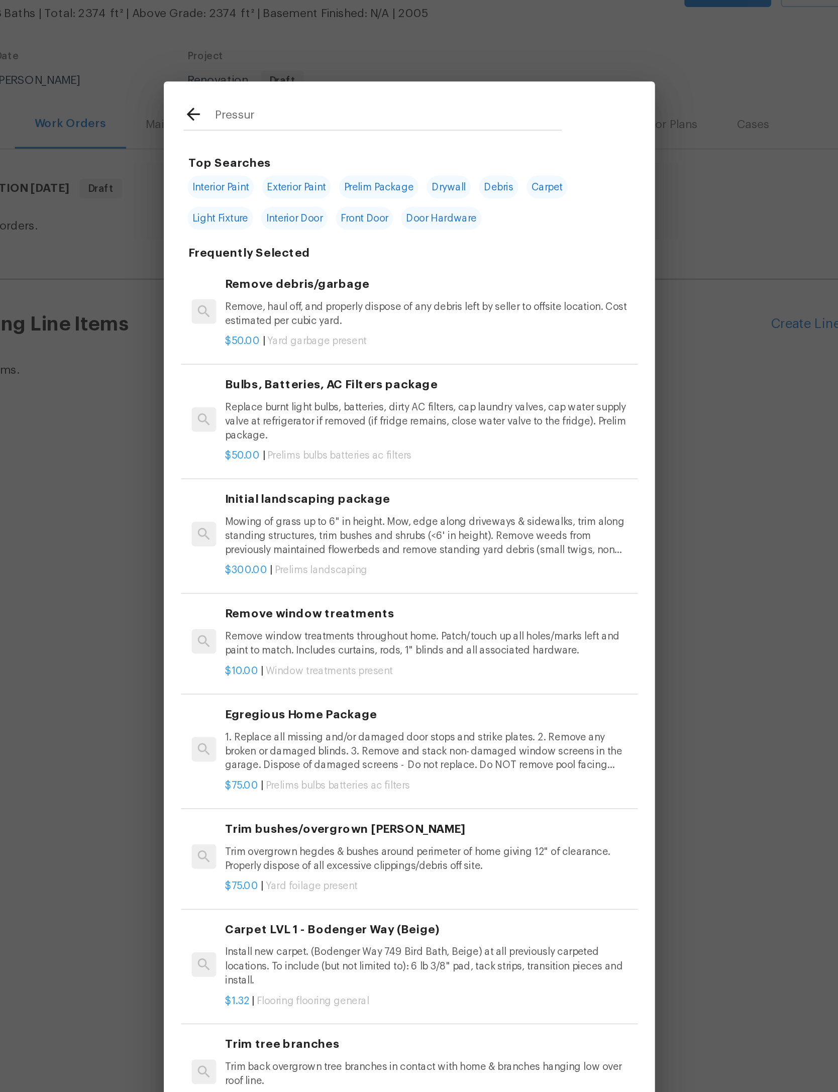
type input "Pressure"
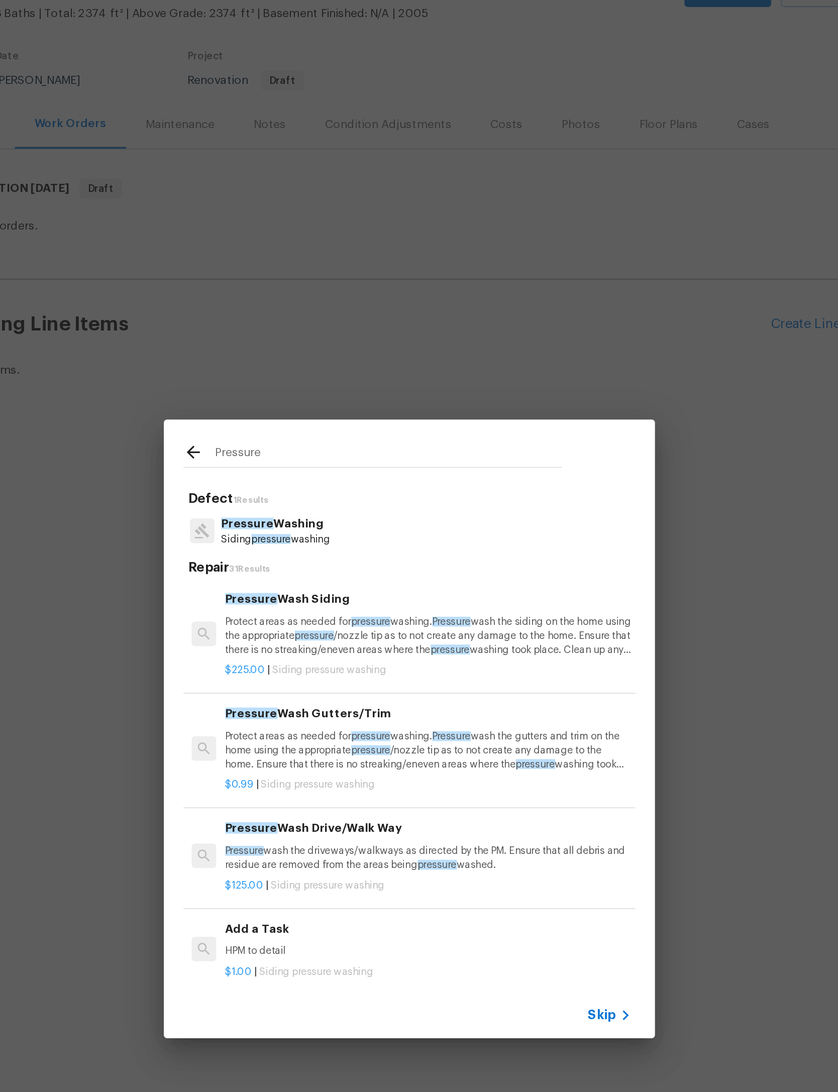
click at [306, 468] on p "Protect areas as needed for pressure washing. Pressure wash the siding on the h…" at bounding box center [430, 481] width 249 height 26
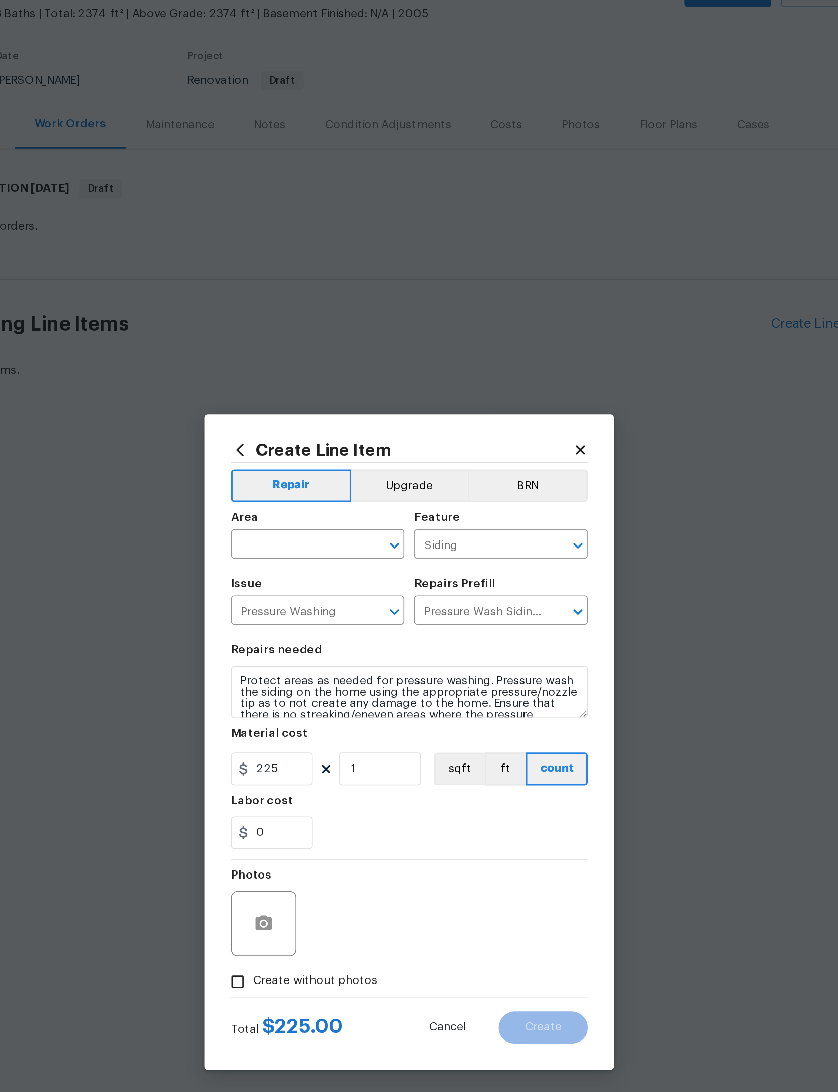
click at [422, 459] on input "Pressure Wash Siding $225.00" at bounding box center [461, 467] width 78 height 16
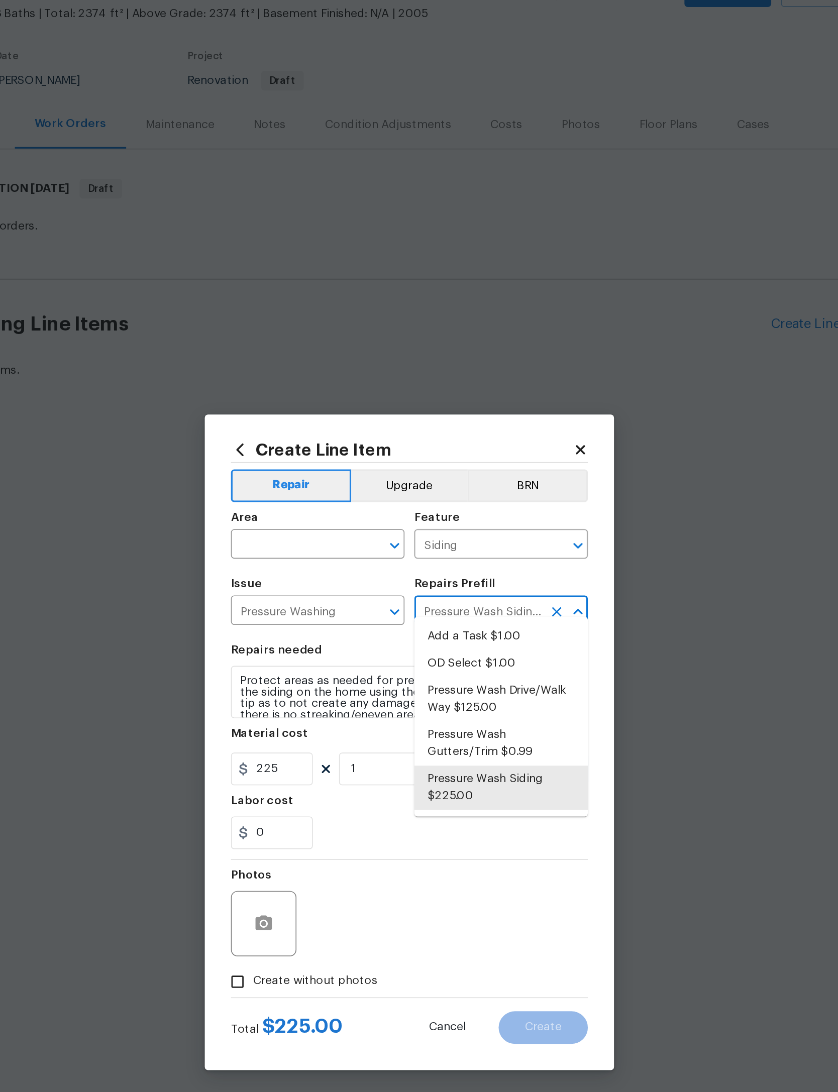
click at [310, 418] on input "text" at bounding box center [349, 426] width 78 height 16
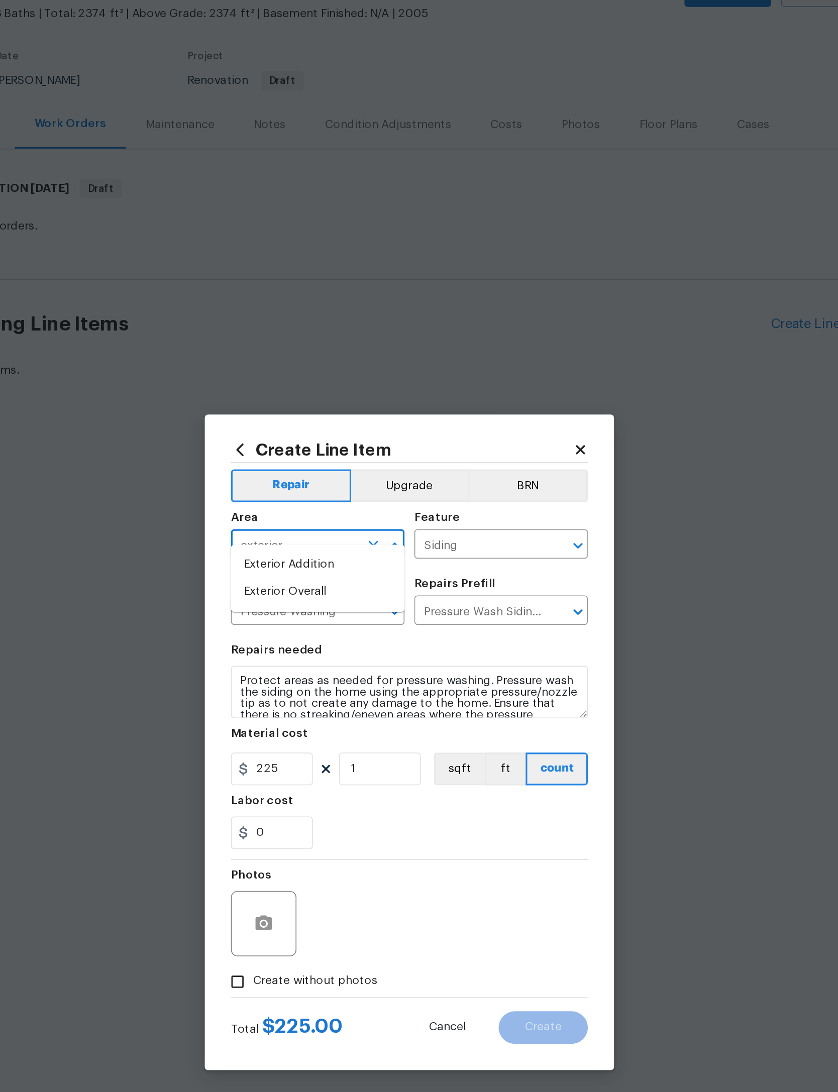
click at [310, 446] on li "Exterior Overall" at bounding box center [363, 454] width 107 height 17
type input "Exterior Overall"
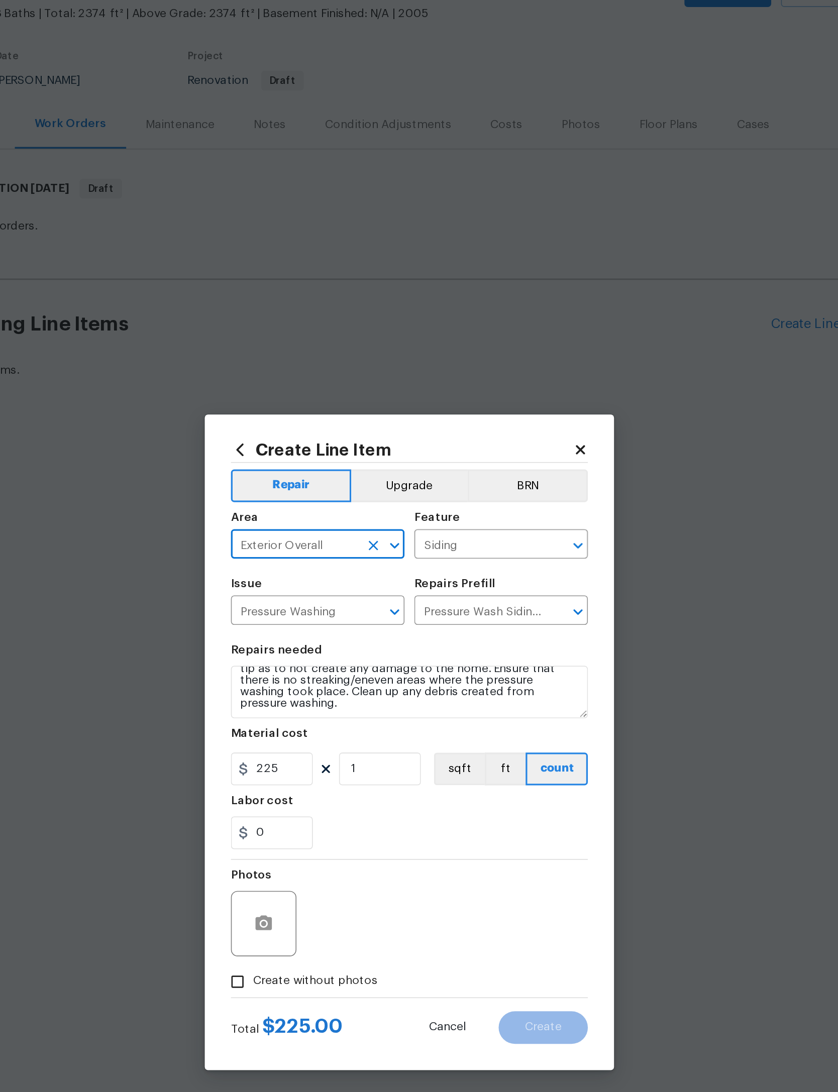
scroll to position [38, 0]
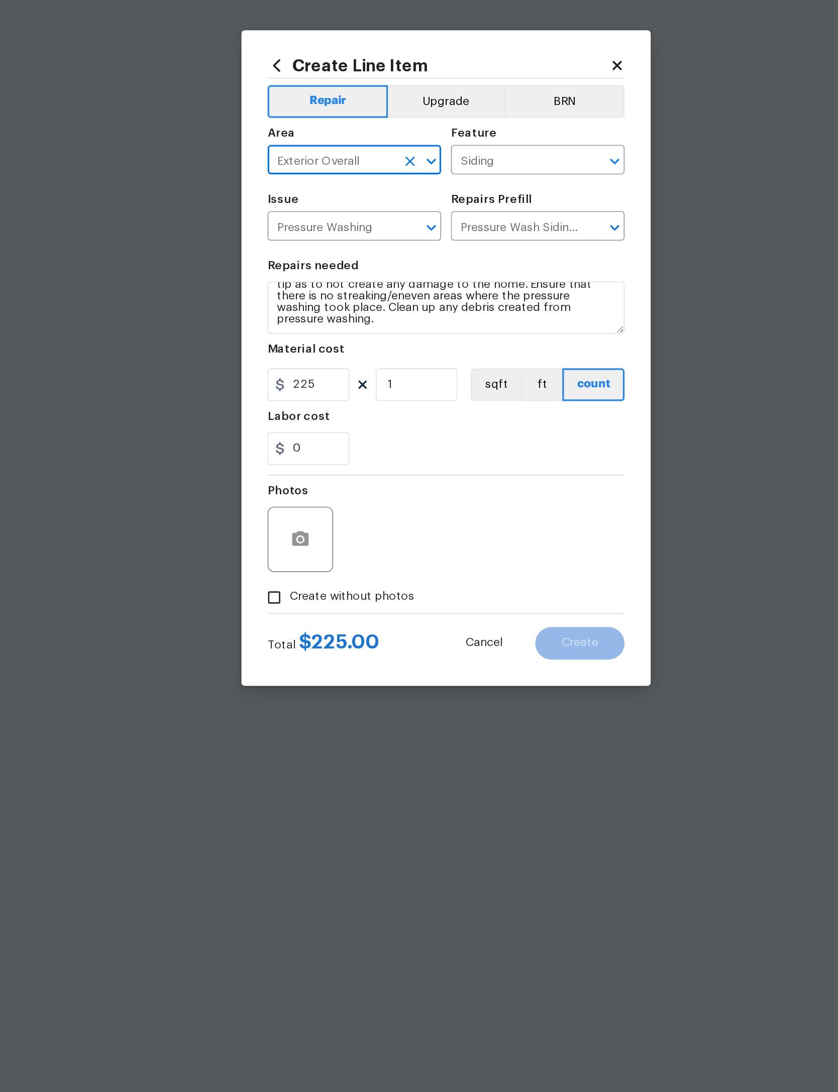
click at [323, 688] on span "Create without photos" at bounding box center [361, 693] width 76 height 11
click at [304, 684] on input "Create without photos" at bounding box center [313, 693] width 19 height 19
checkbox input "true"
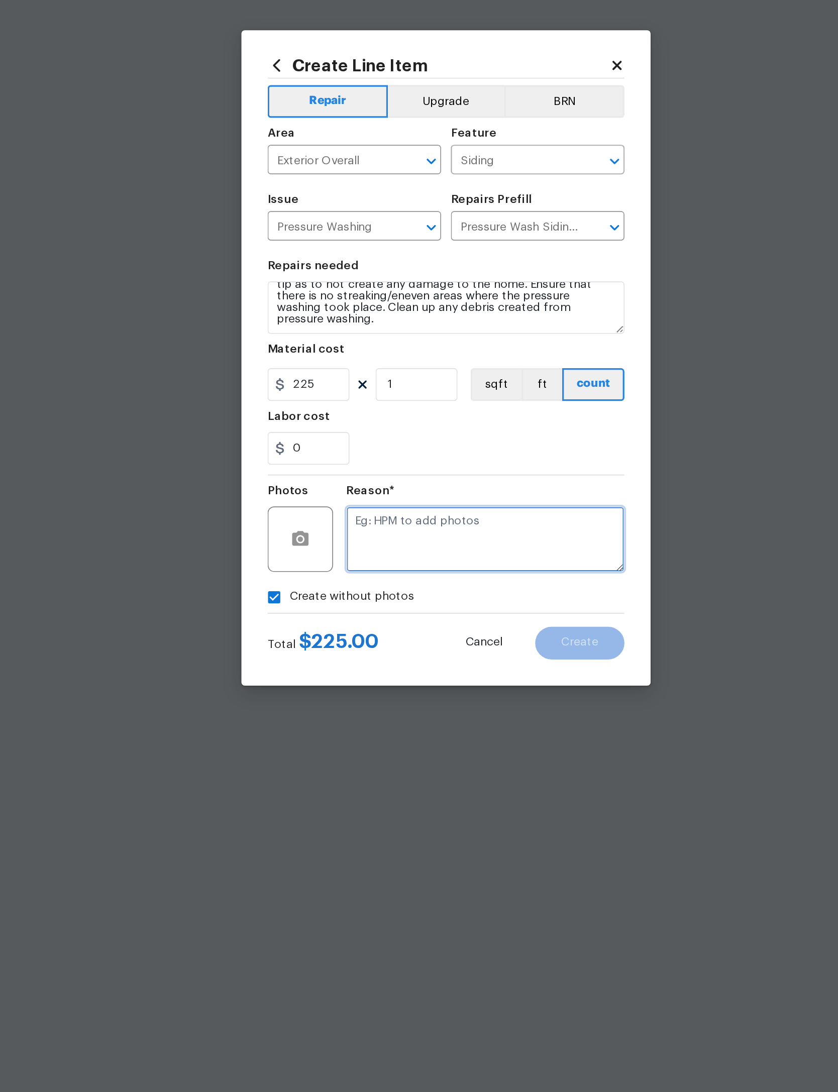
click at [358, 638] on textarea at bounding box center [443, 658] width 171 height 40
type textarea "I"
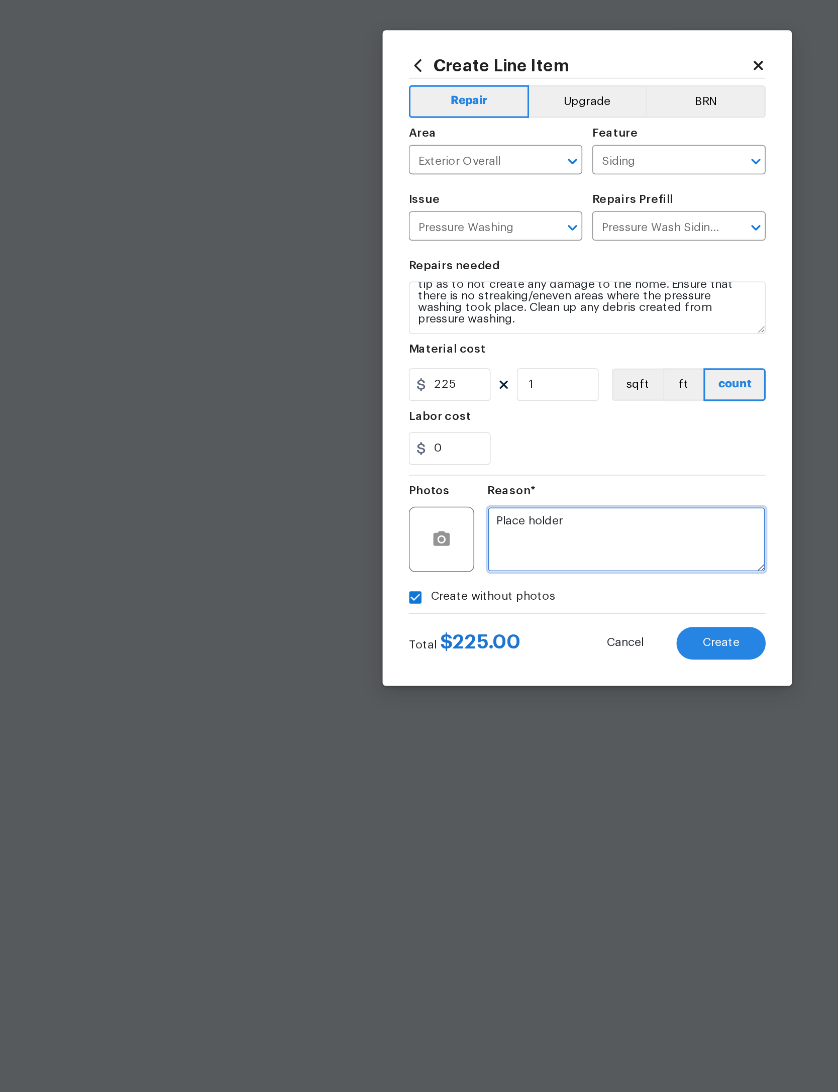
type textarea "Place holder"
click at [490, 718] on span "Create" at bounding box center [501, 722] width 23 height 8
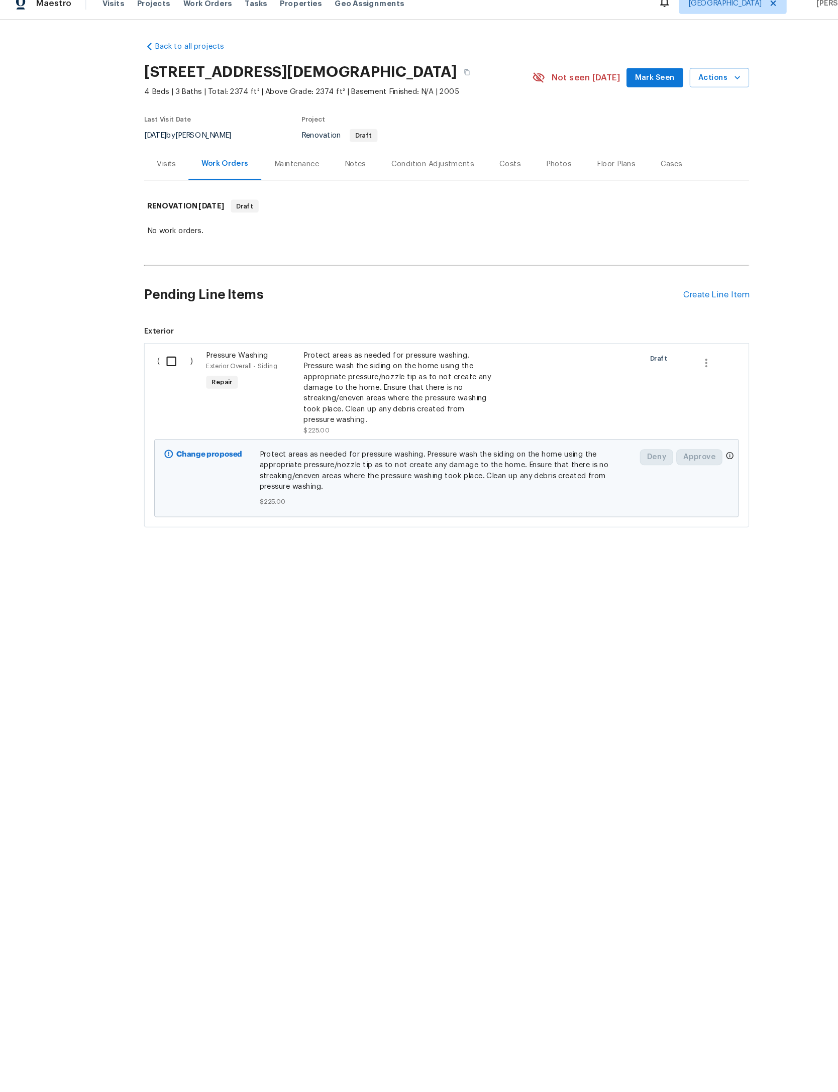
click at [163, 353] on div "( ) Pressure Washing Exterior Overall - Siding Repair Protect areas as needed f…" at bounding box center [419, 421] width 568 height 173
click at [157, 363] on input "checkbox" at bounding box center [164, 352] width 29 height 21
checkbox input "true"
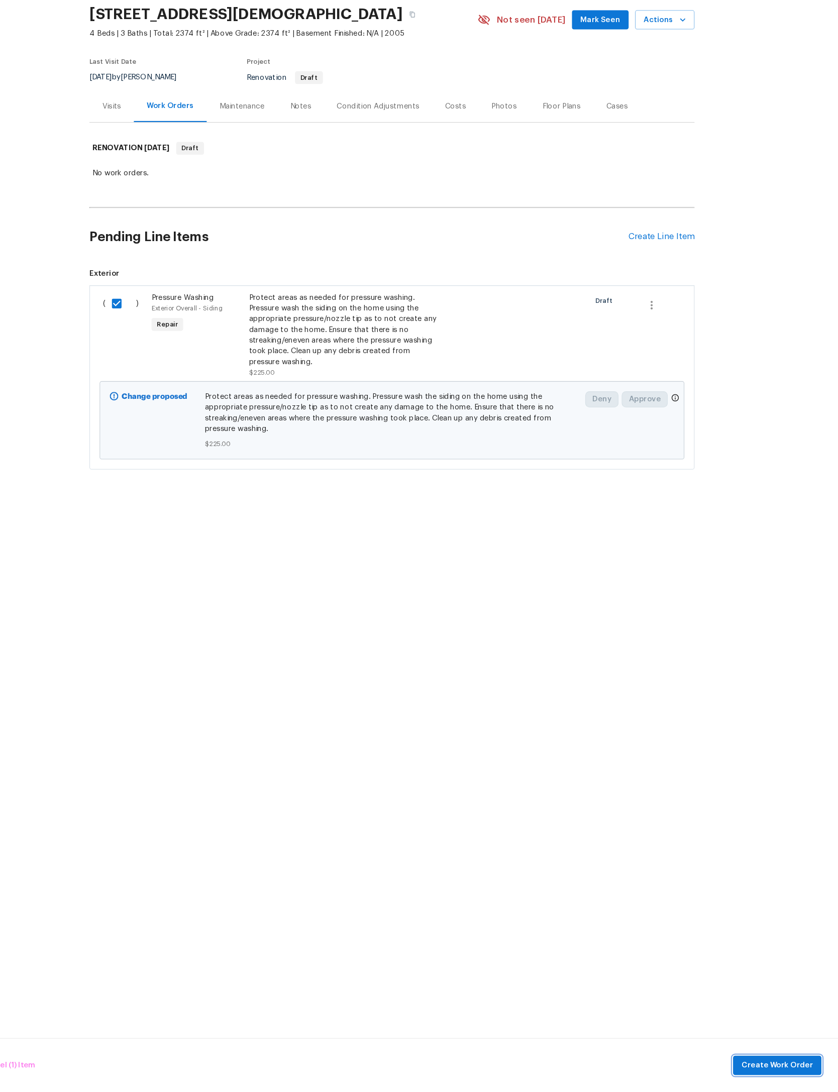
click at [747, 1061] on span "Create Work Order" at bounding box center [780, 1067] width 67 height 13
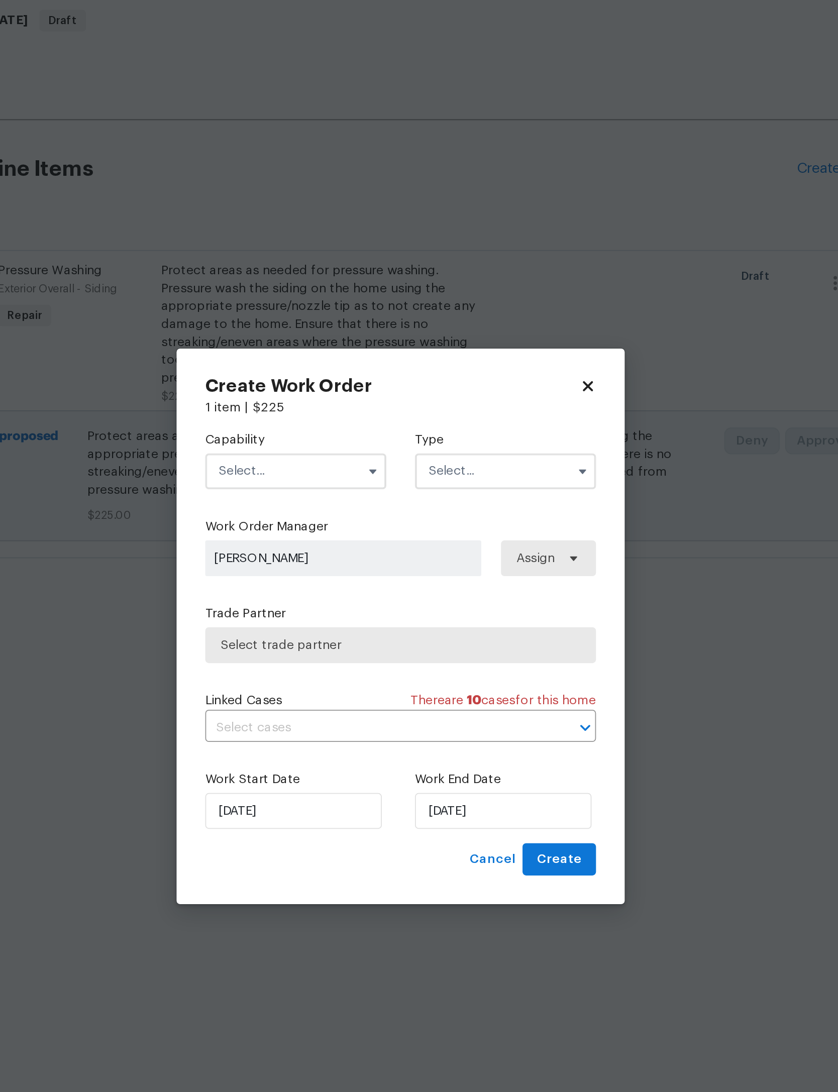
click at [310, 449] on input "text" at bounding box center [361, 459] width 102 height 20
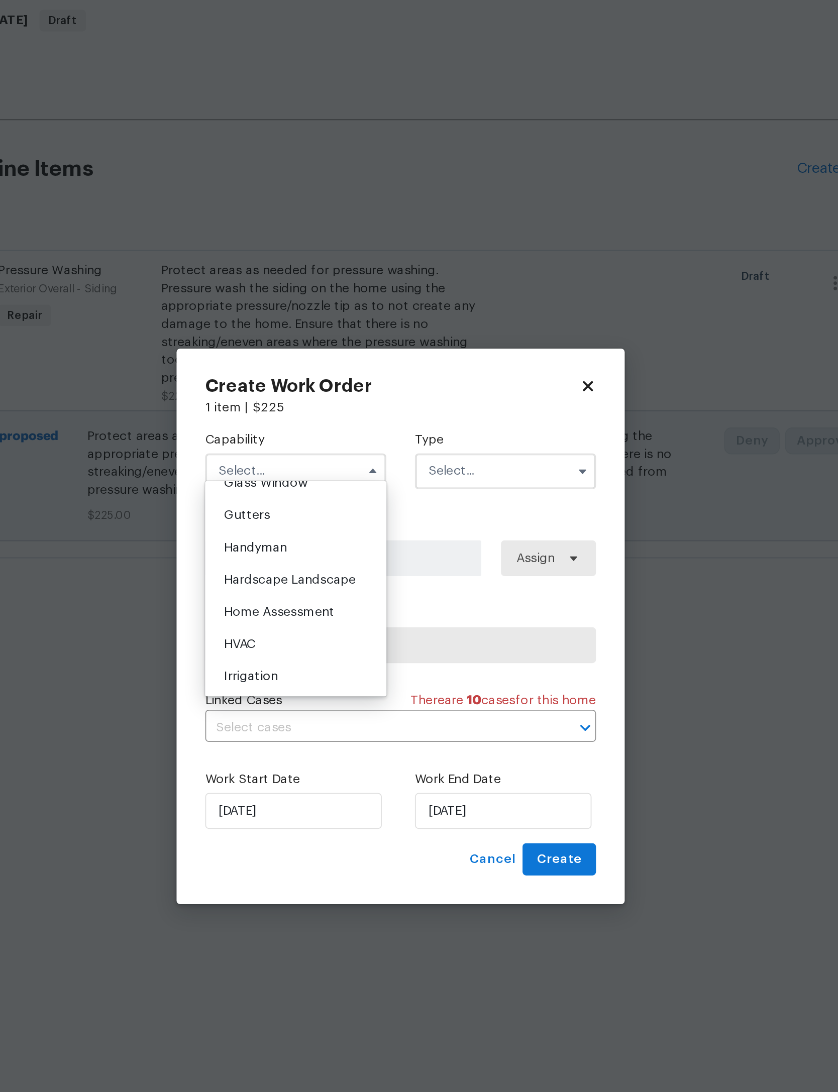
scroll to position [528, 0]
click at [320, 426] on span "General Contractor" at bounding box center [352, 429] width 65 height 7
type input "General Contractor"
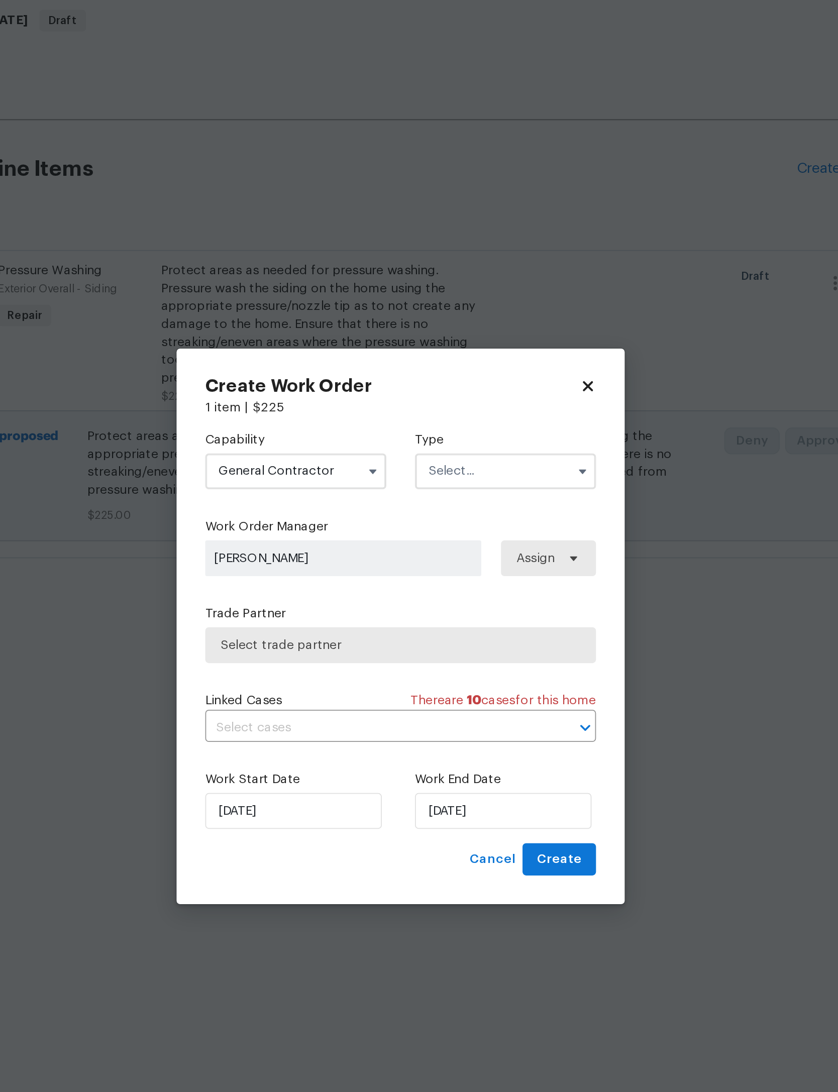
click at [427, 449] on input "text" at bounding box center [478, 459] width 102 height 20
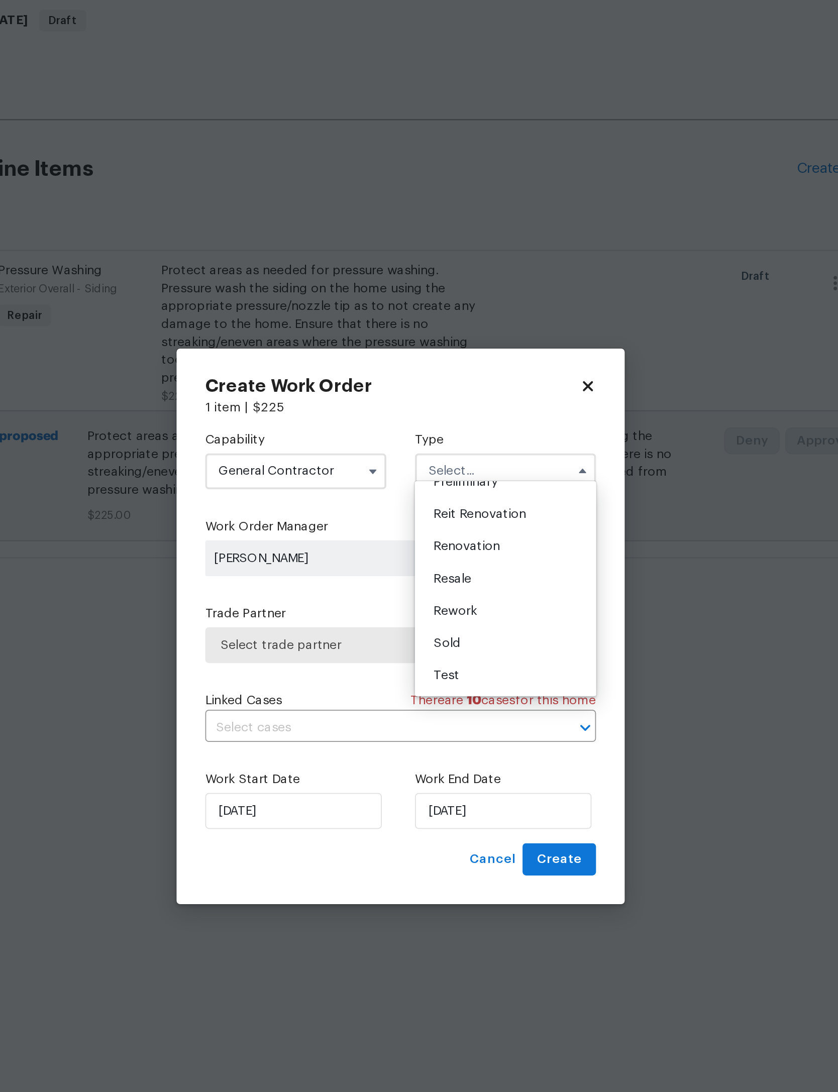
scroll to position [257, 0]
click at [438, 498] on span "Renovation" at bounding box center [456, 501] width 37 height 7
type input "Renovation"
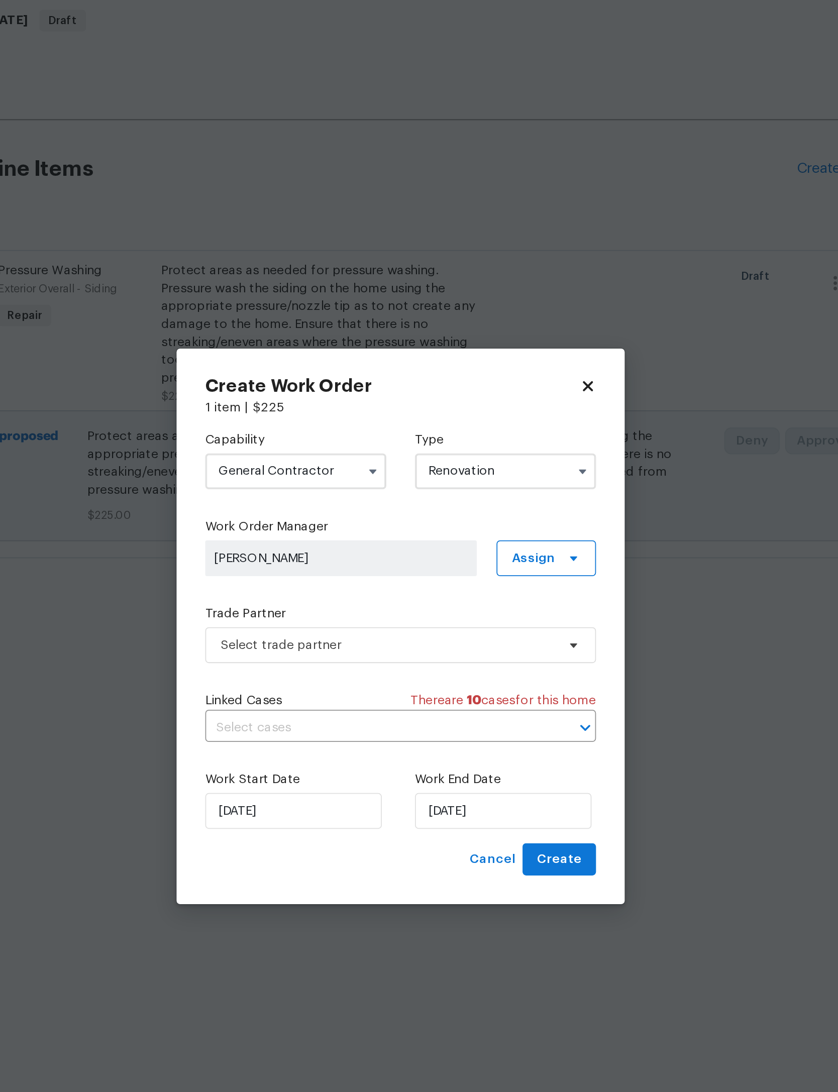
scroll to position [0, 0]
click at [318, 552] on span "Select trade partner" at bounding box center [411, 557] width 187 height 10
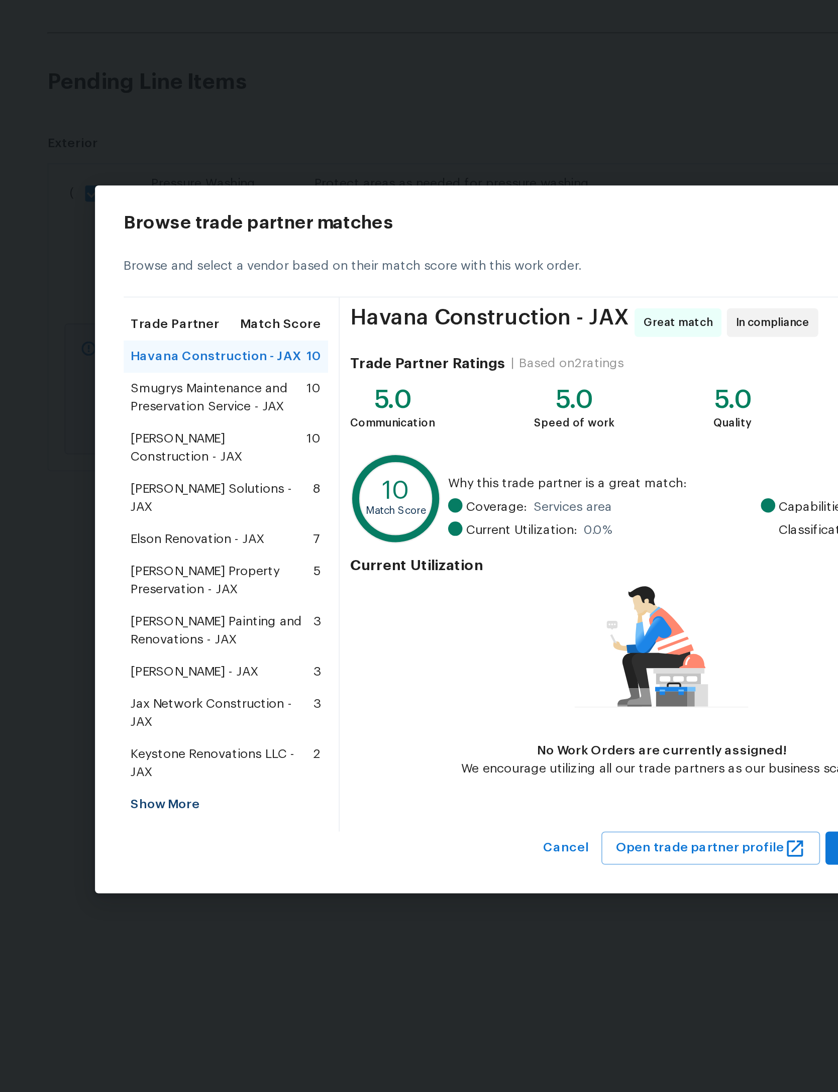
click at [182, 616] on span "Eric Hernandez - JAX" at bounding box center [217, 621] width 71 height 10
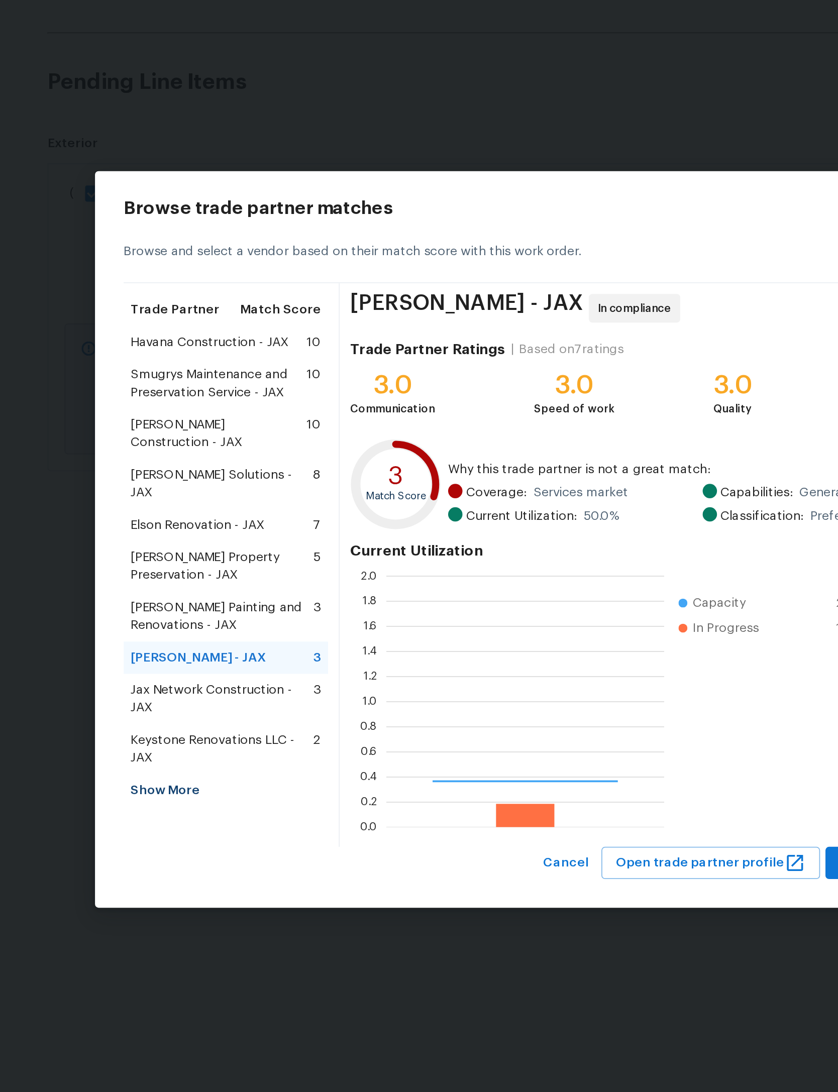
scroll to position [141, 156]
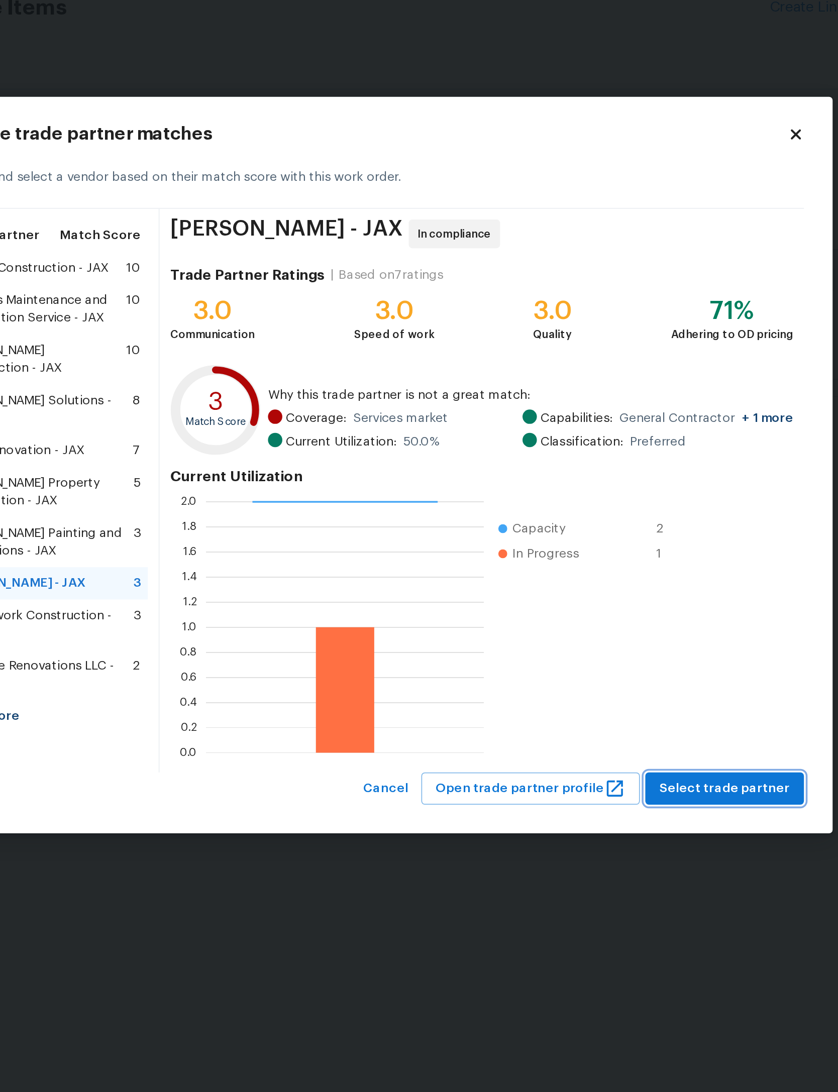
click at [579, 722] on span "Select trade partner" at bounding box center [615, 728] width 73 height 13
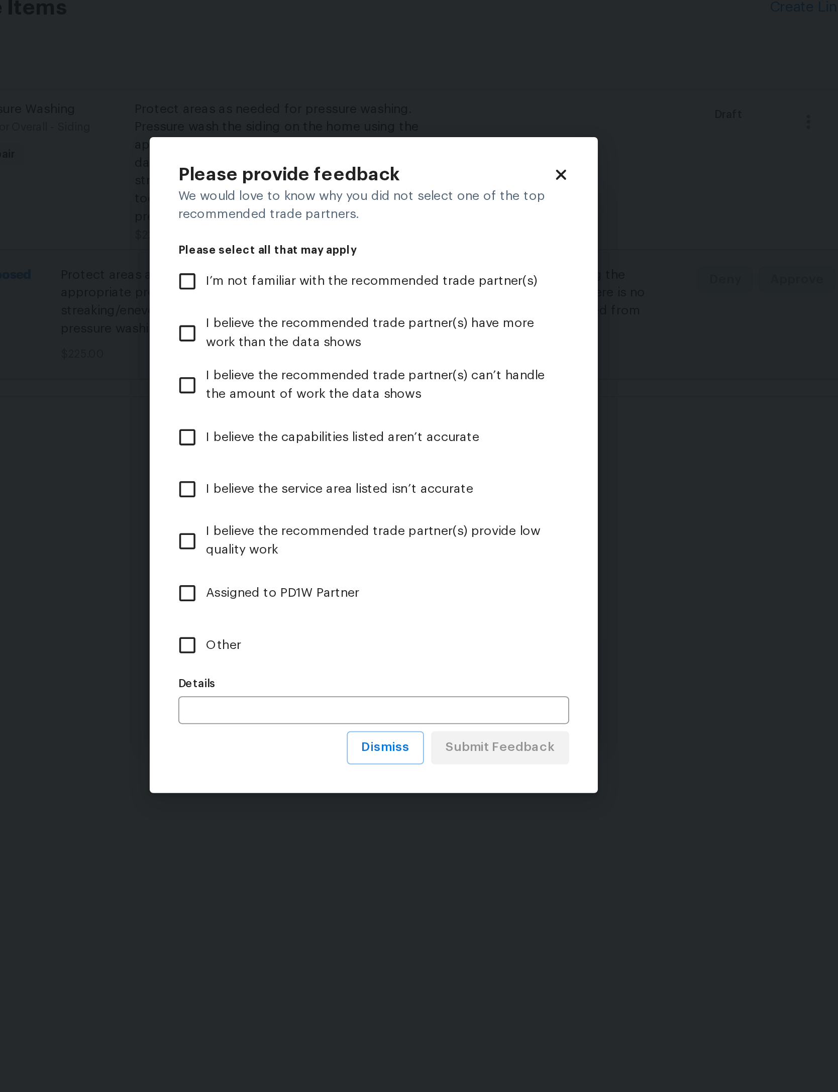
click at [304, 633] on label "Other" at bounding box center [412, 647] width 217 height 29
click at [304, 637] on input "Other" at bounding box center [314, 647] width 21 height 21
checkbox input "true"
click at [459, 698] on span "Submit Feedback" at bounding box center [489, 704] width 61 height 13
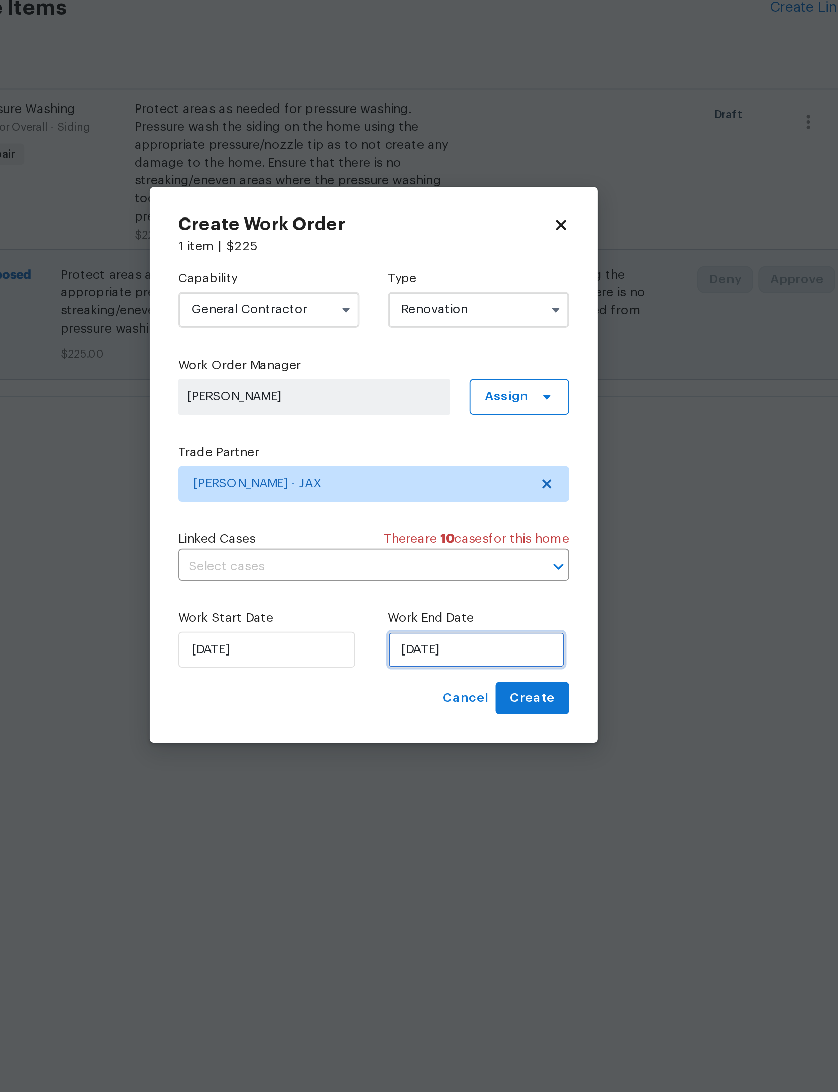
click at [427, 640] on input "8/13/2025" at bounding box center [476, 650] width 99 height 20
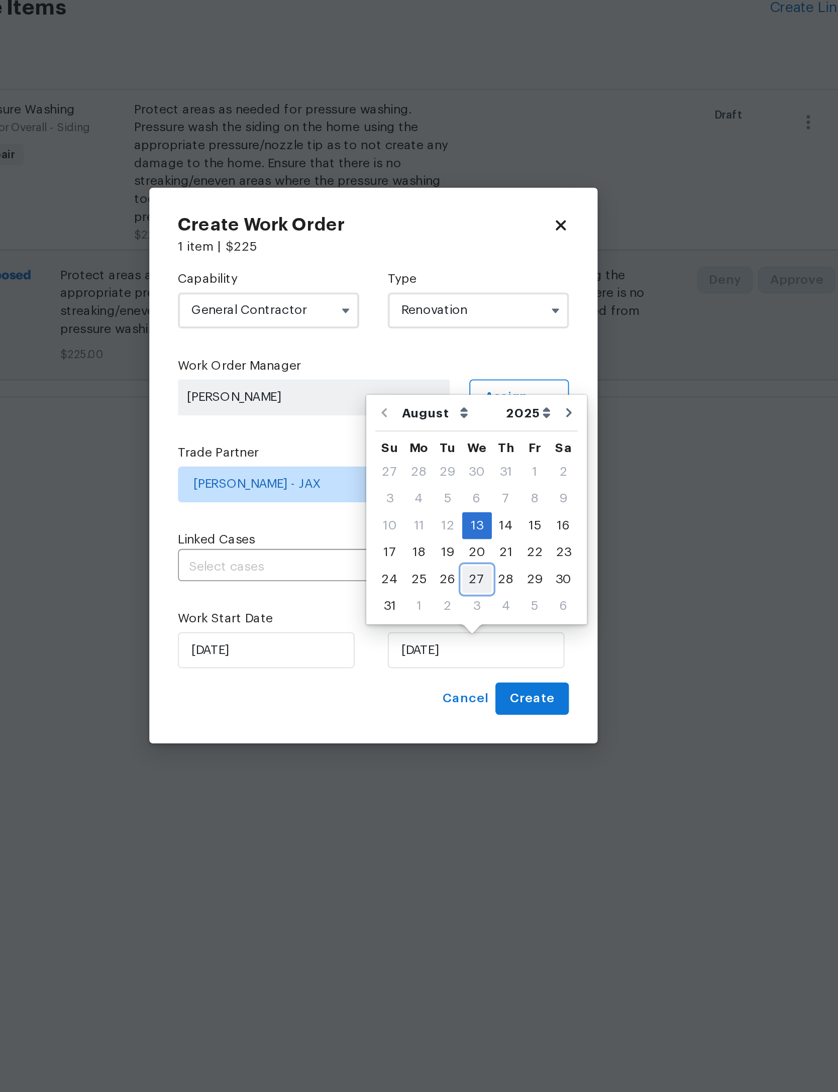
click at [469, 603] on div "27" at bounding box center [477, 610] width 17 height 14
type input "8/27/2025"
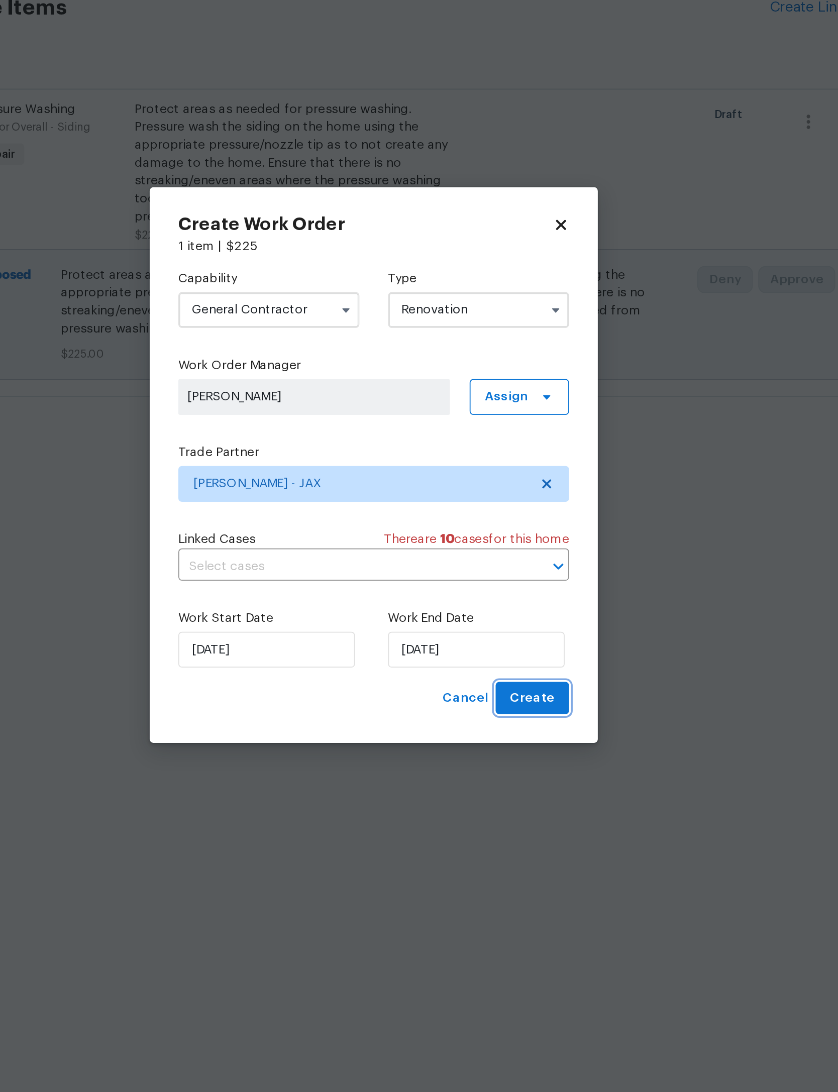
click at [495, 671] on span "Create" at bounding box center [507, 677] width 25 height 13
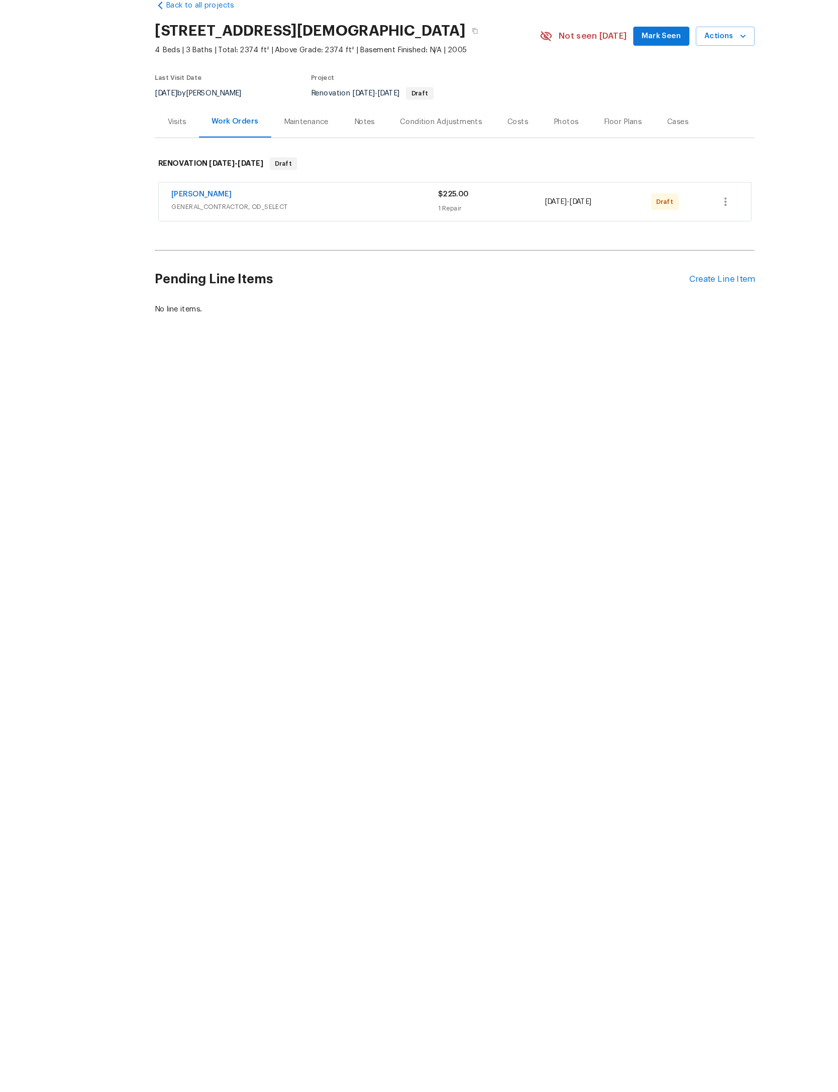
scroll to position [0, 0]
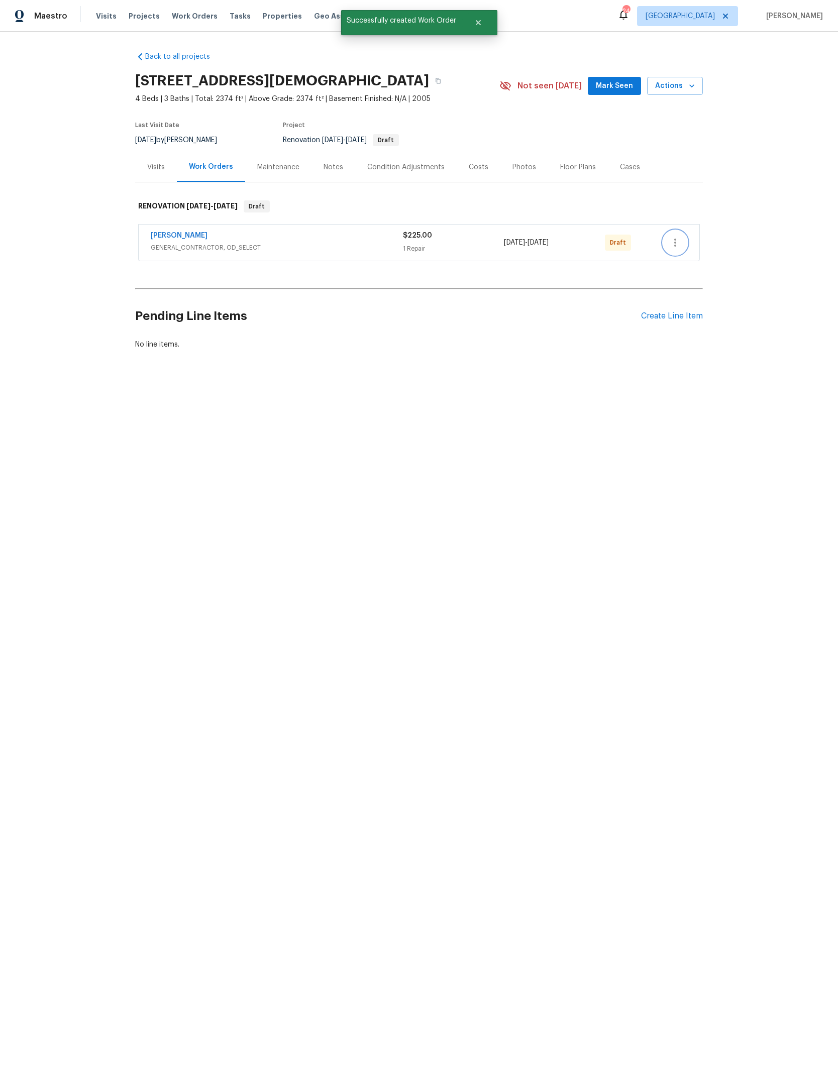
click at [681, 249] on icon "button" at bounding box center [675, 243] width 12 height 12
click at [736, 267] on li "Send to Vendor" at bounding box center [717, 271] width 109 height 17
click at [771, 158] on div at bounding box center [419, 546] width 838 height 1092
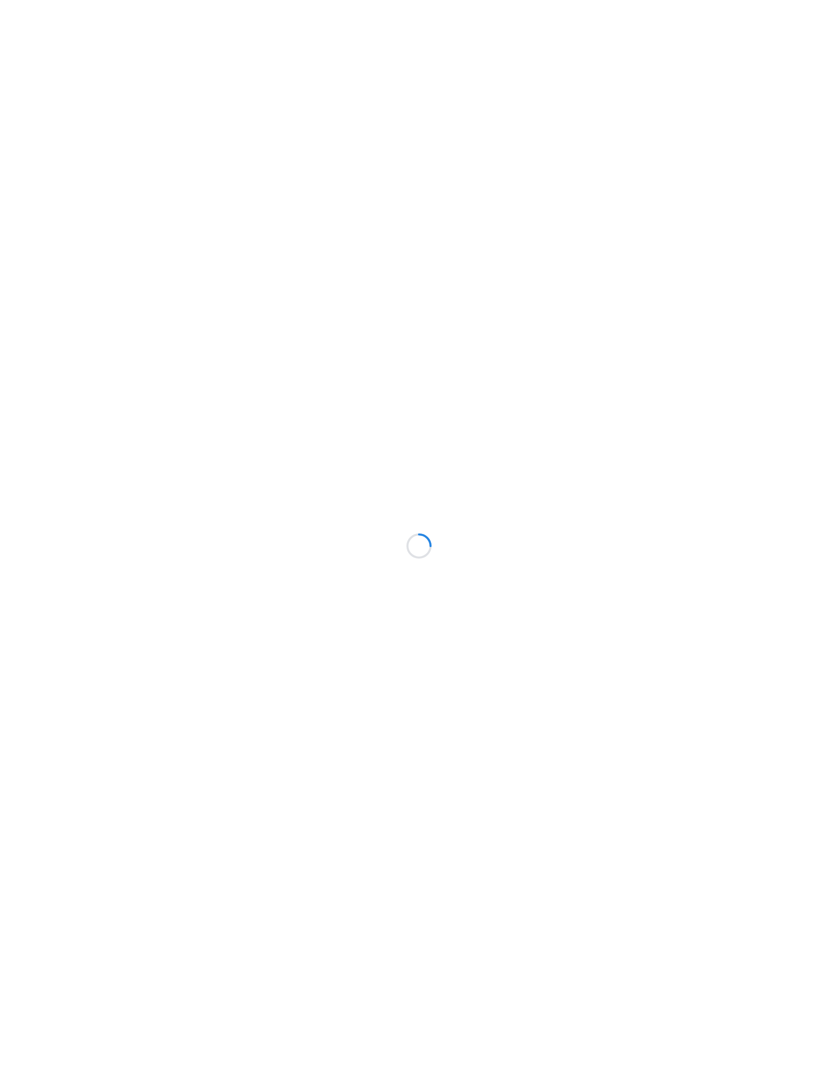
scroll to position [0, 232]
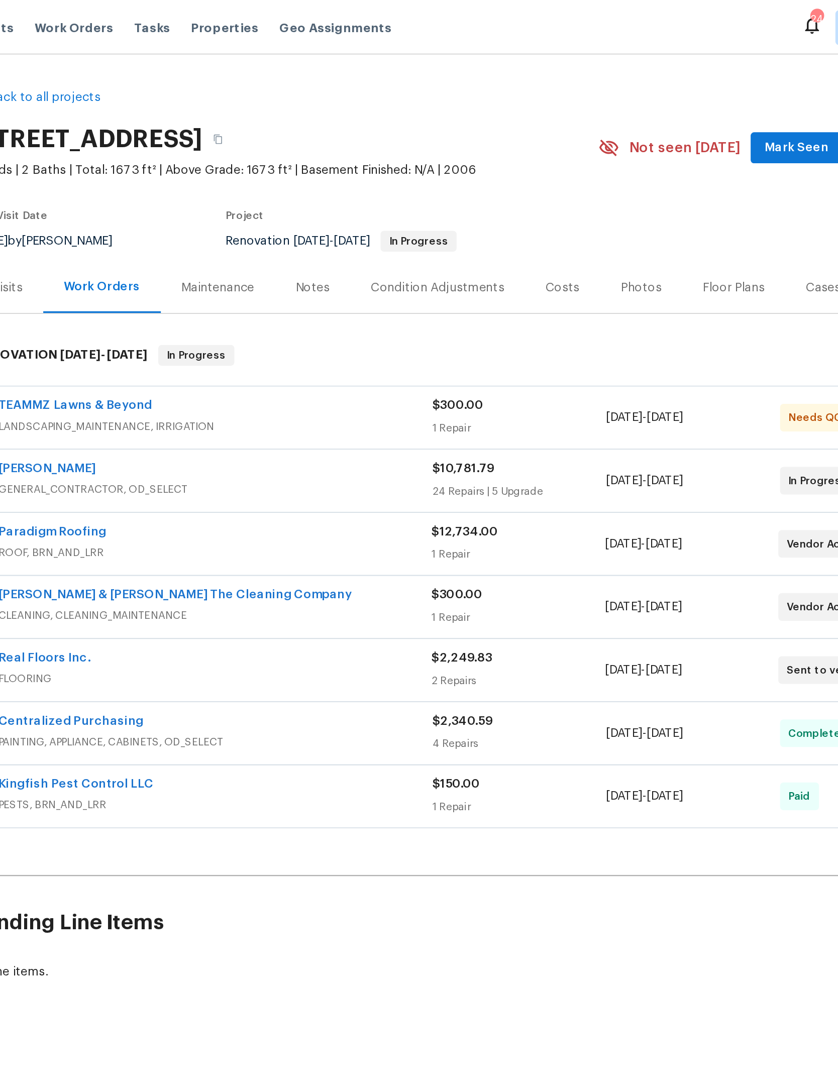
click at [469, 172] on div "Costs" at bounding box center [479, 167] width 20 height 10
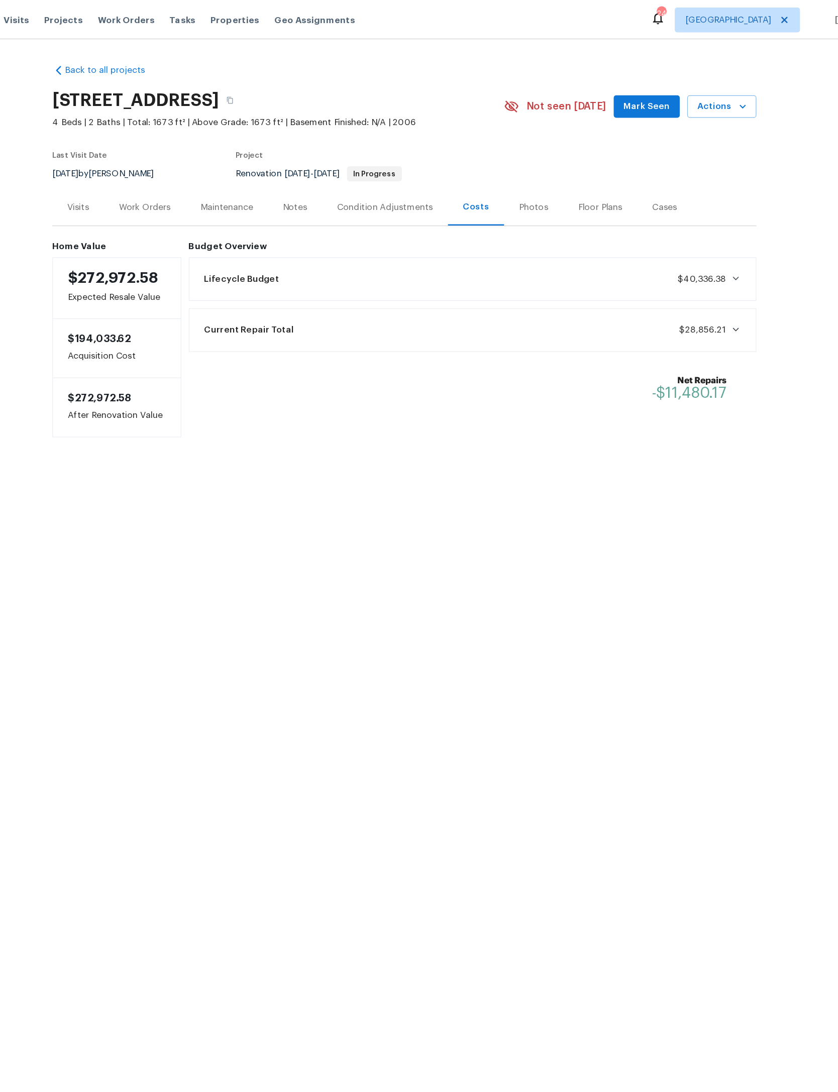
click at [596, 91] on span "Mark Seen" at bounding box center [614, 86] width 37 height 13
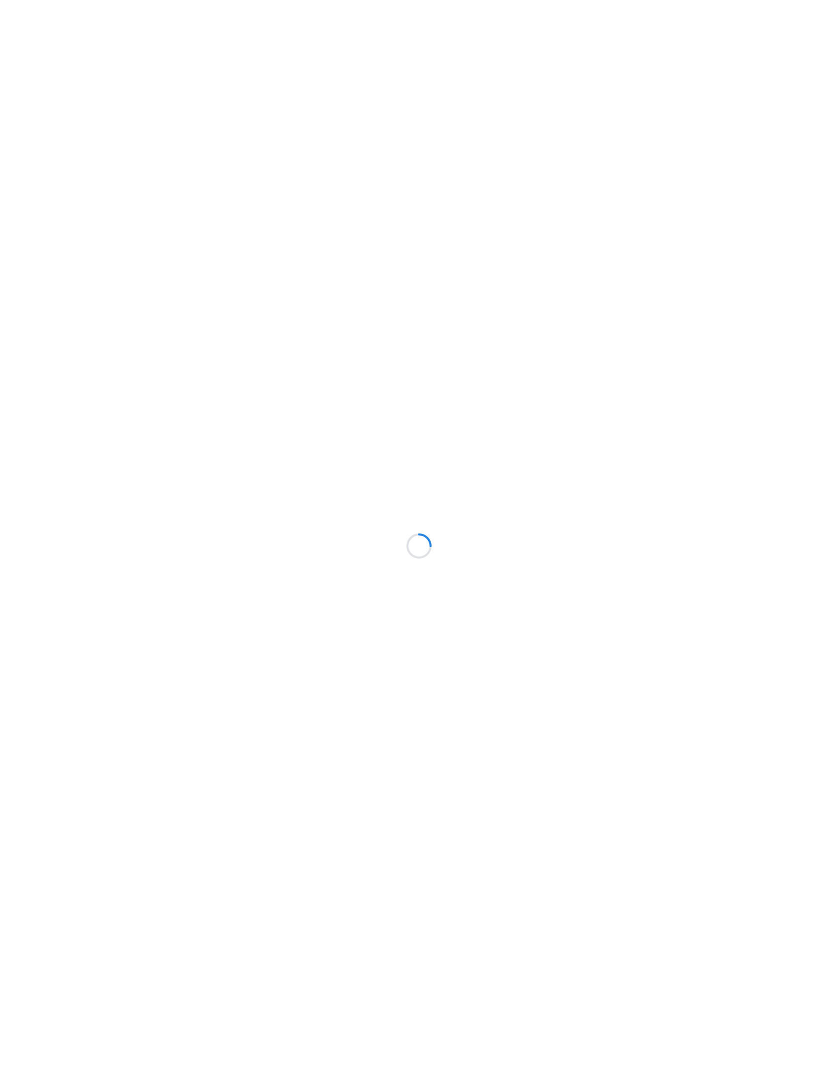
scroll to position [0, 93]
